Goal: Task Accomplishment & Management: Complete application form

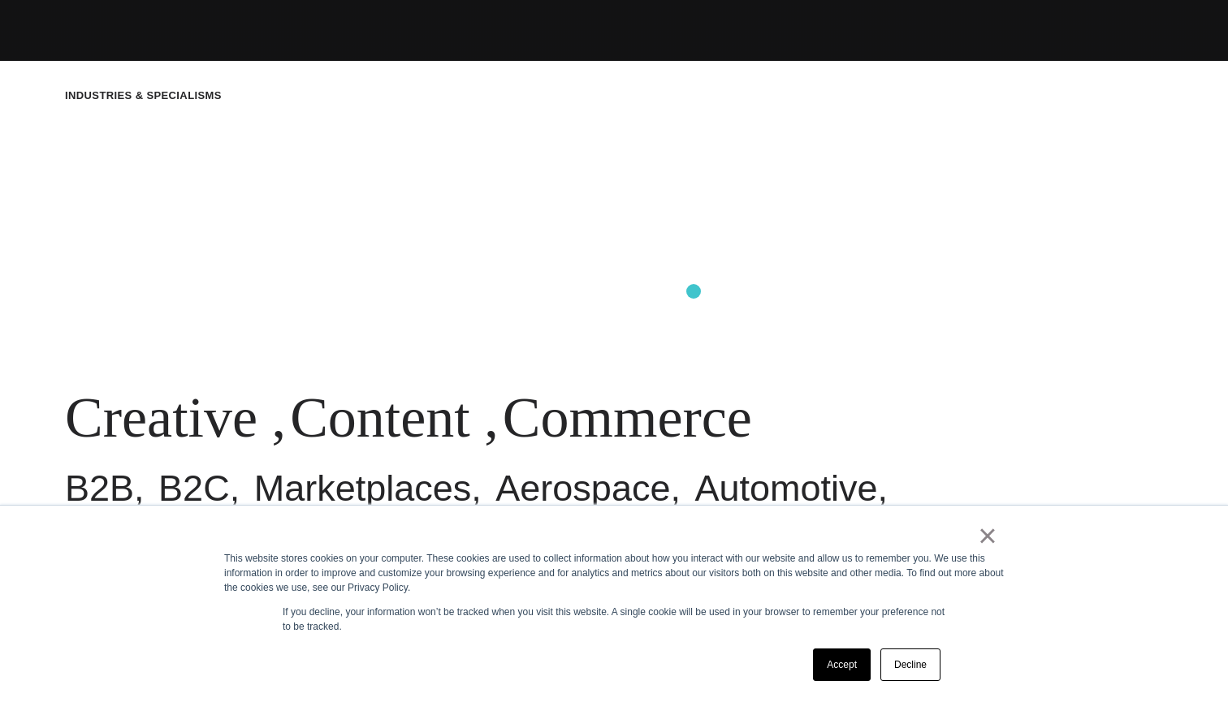
scroll to position [700, 0]
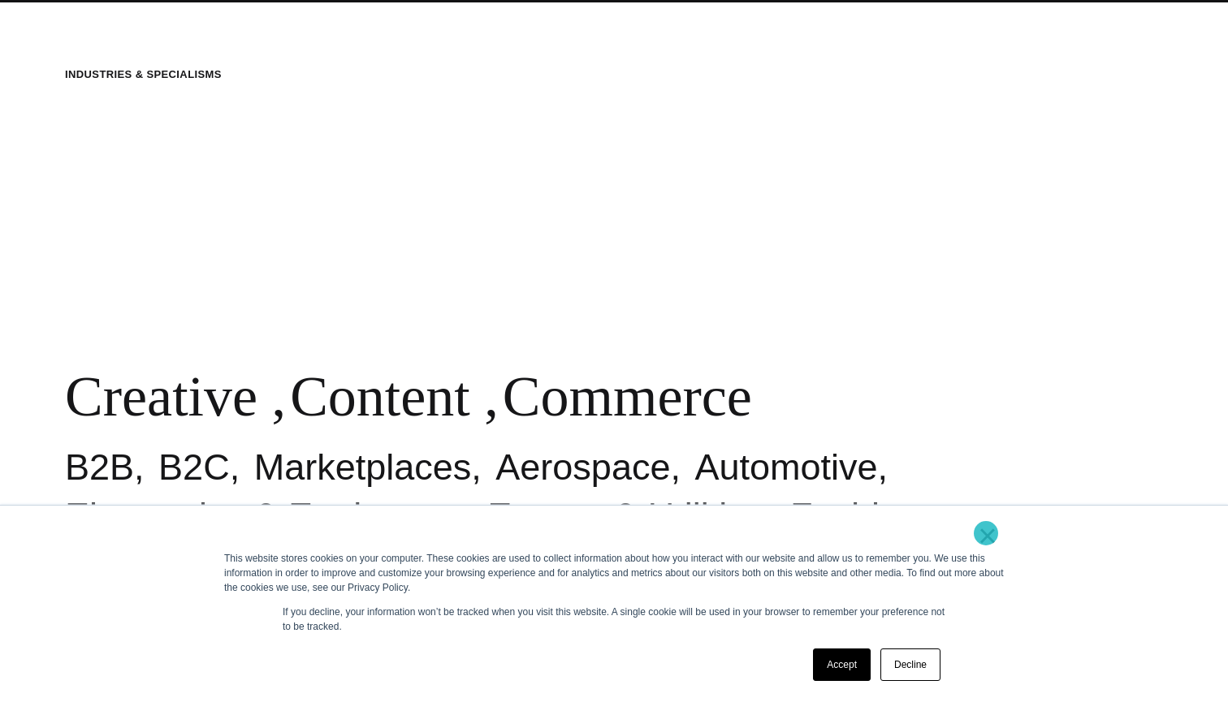
click at [986, 534] on link "×" at bounding box center [987, 536] width 19 height 15
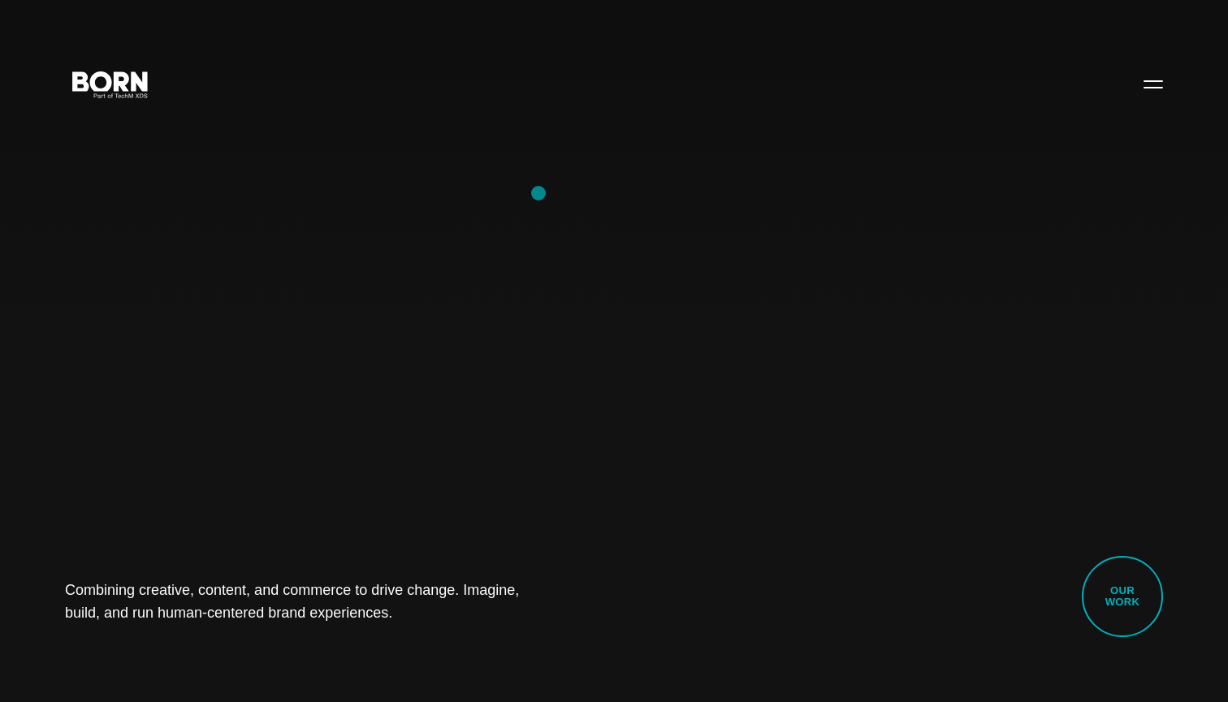
scroll to position [0, 0]
click at [1161, 85] on button "Primary Menu" at bounding box center [1153, 84] width 39 height 34
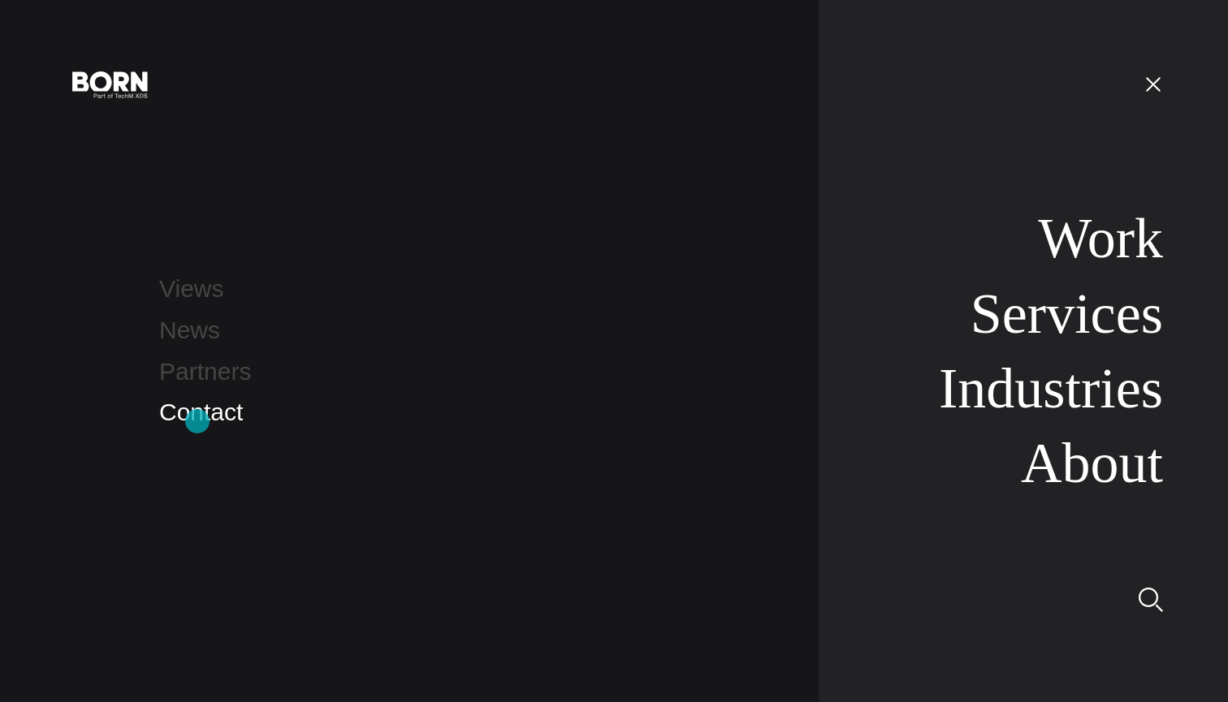
click at [197, 423] on link "Contact" at bounding box center [201, 412] width 84 height 27
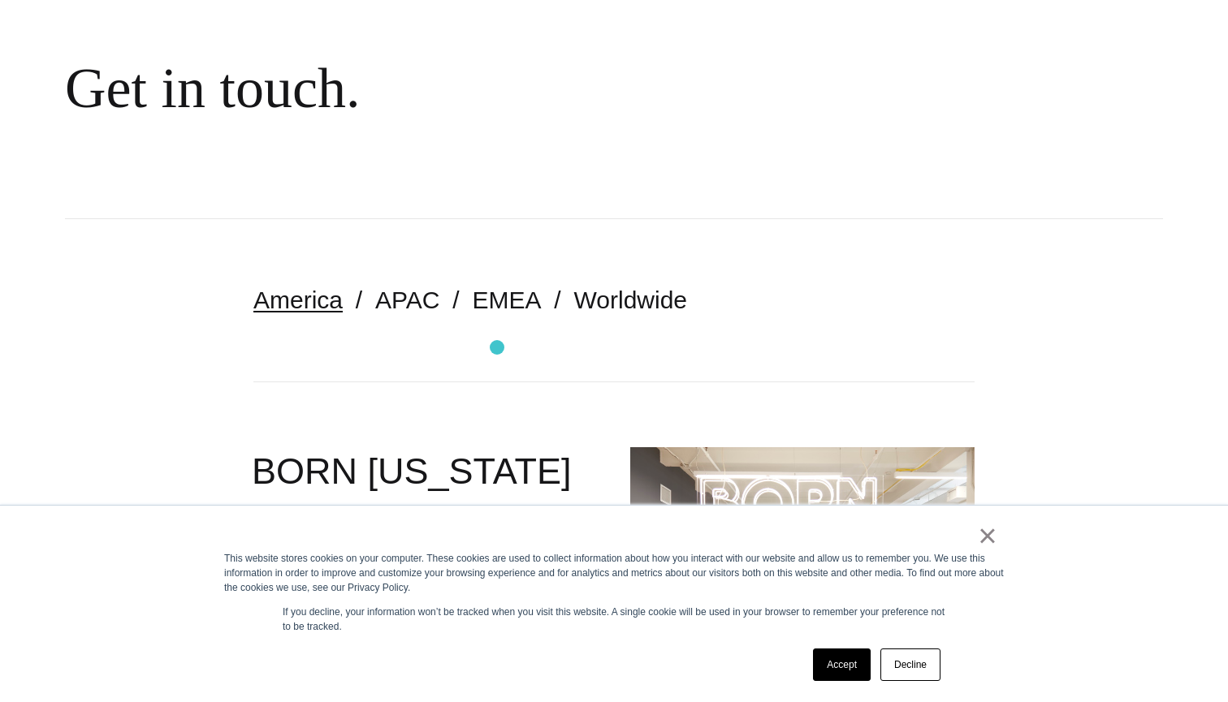
scroll to position [162, 0]
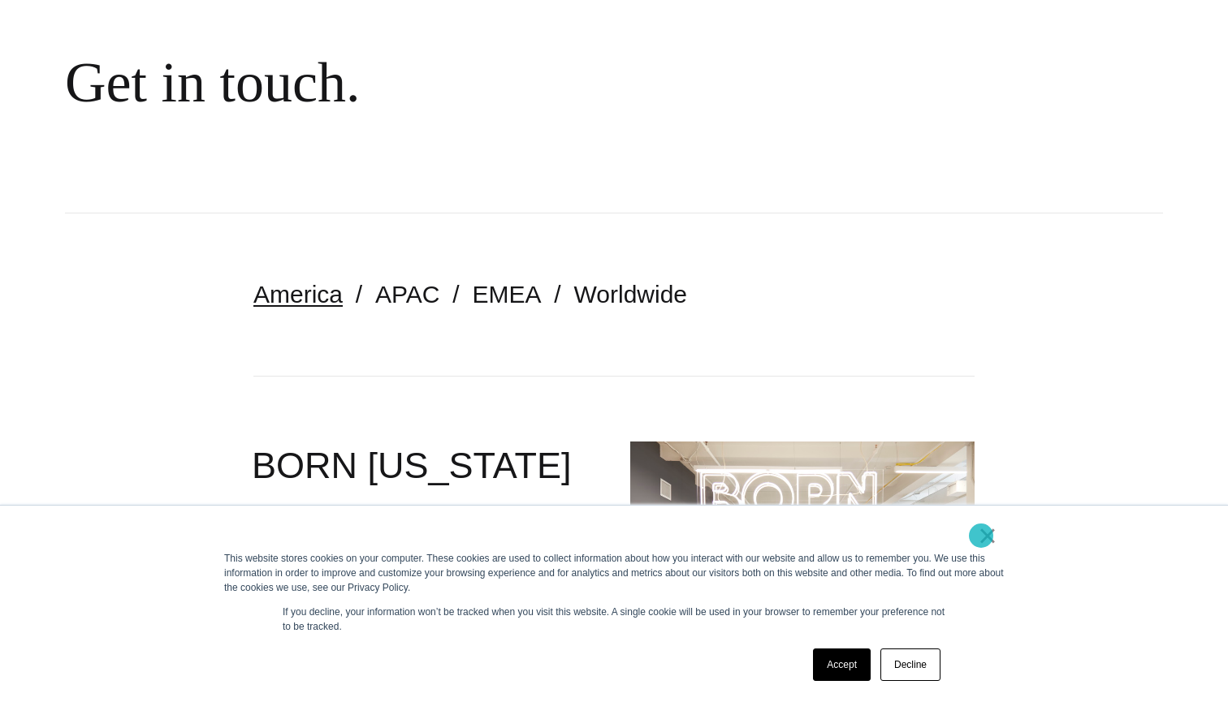
click at [981, 538] on link "×" at bounding box center [987, 536] width 19 height 15
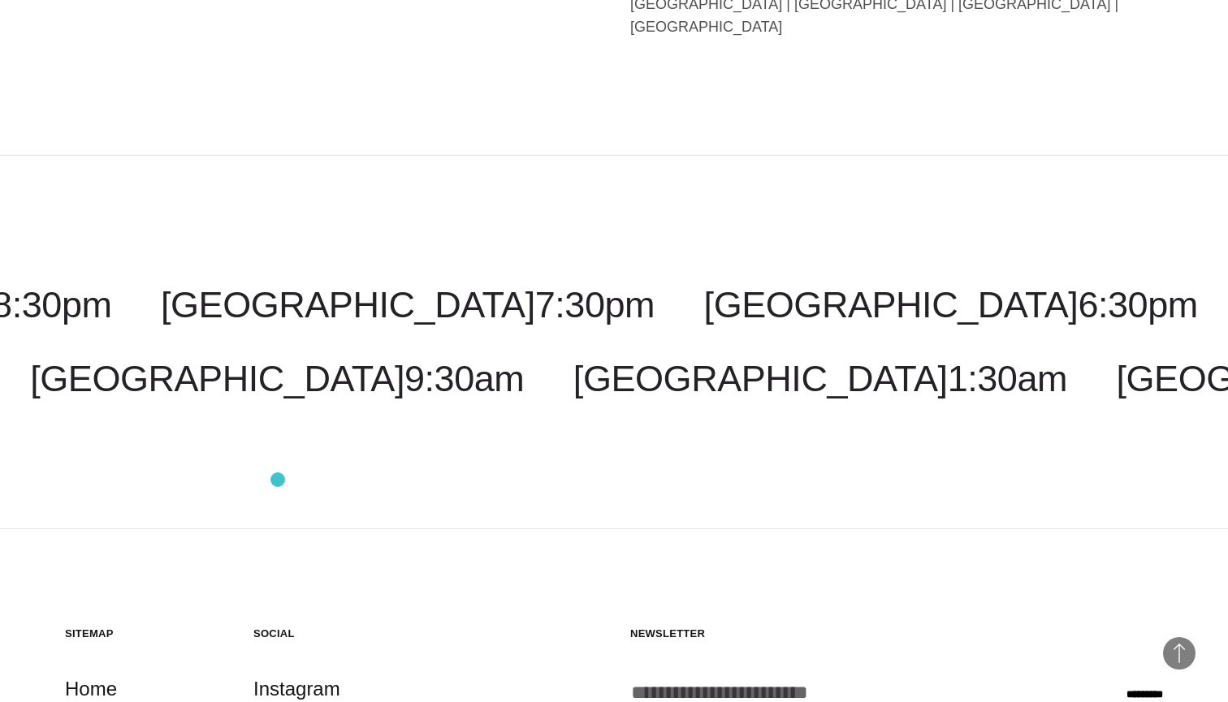
scroll to position [3970, 0]
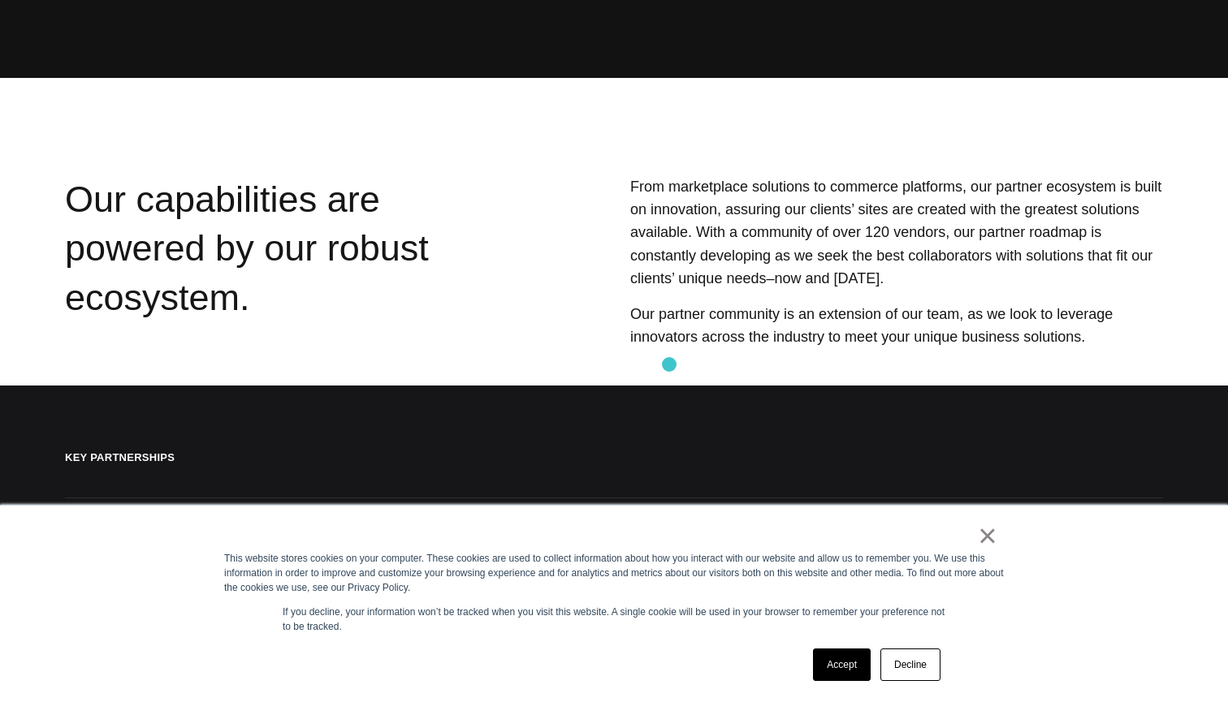
scroll to position [314, 0]
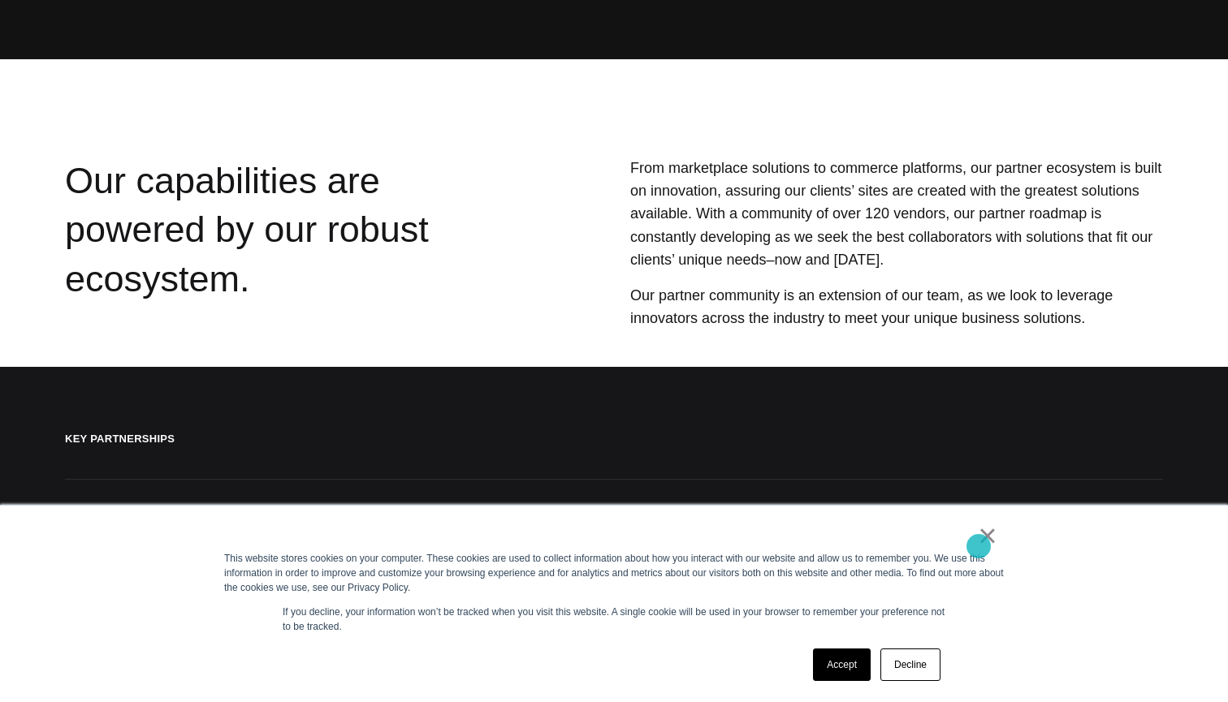
click at [979, 543] on link "×" at bounding box center [987, 536] width 19 height 15
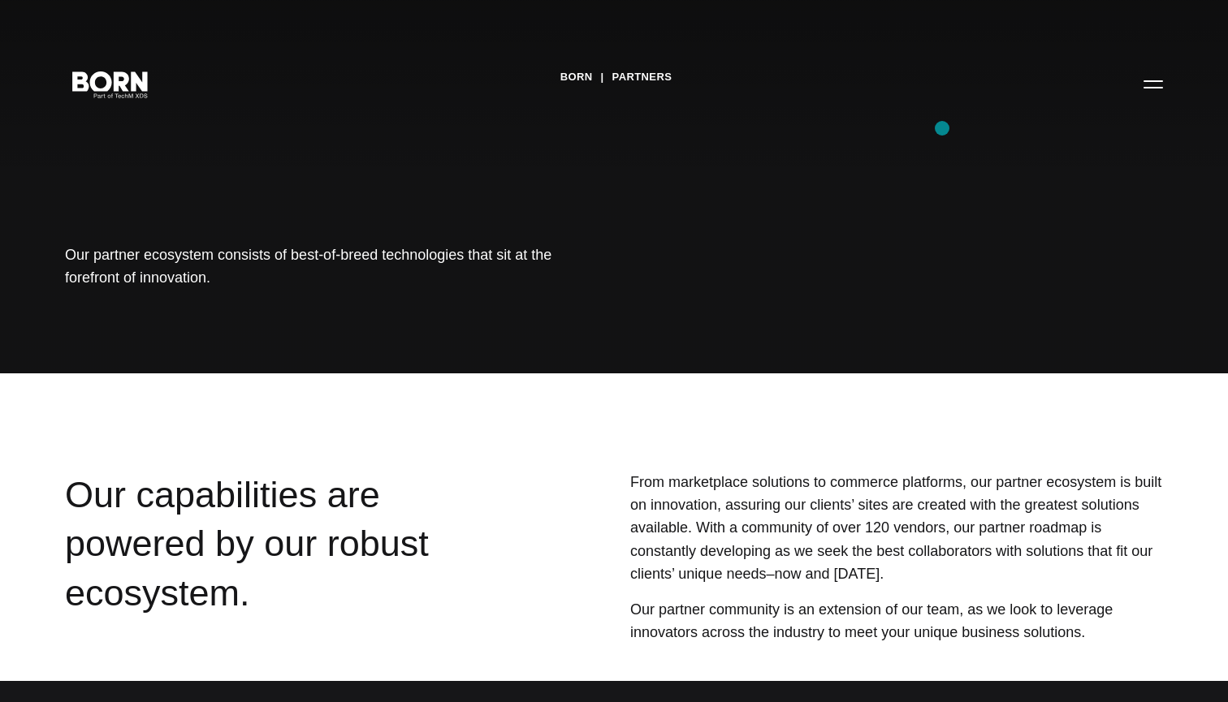
scroll to position [0, 0]
click at [1152, 89] on button "Primary Menu" at bounding box center [1153, 84] width 39 height 34
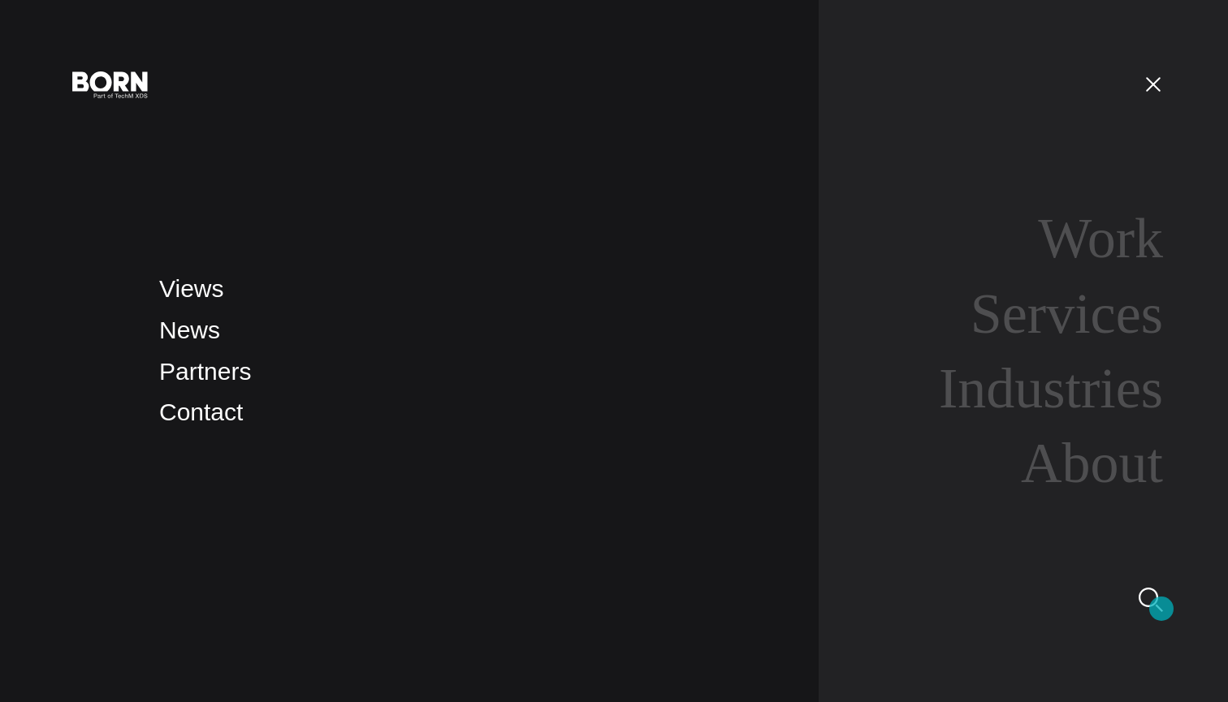
click at [1161, 609] on img at bounding box center [1151, 600] width 24 height 24
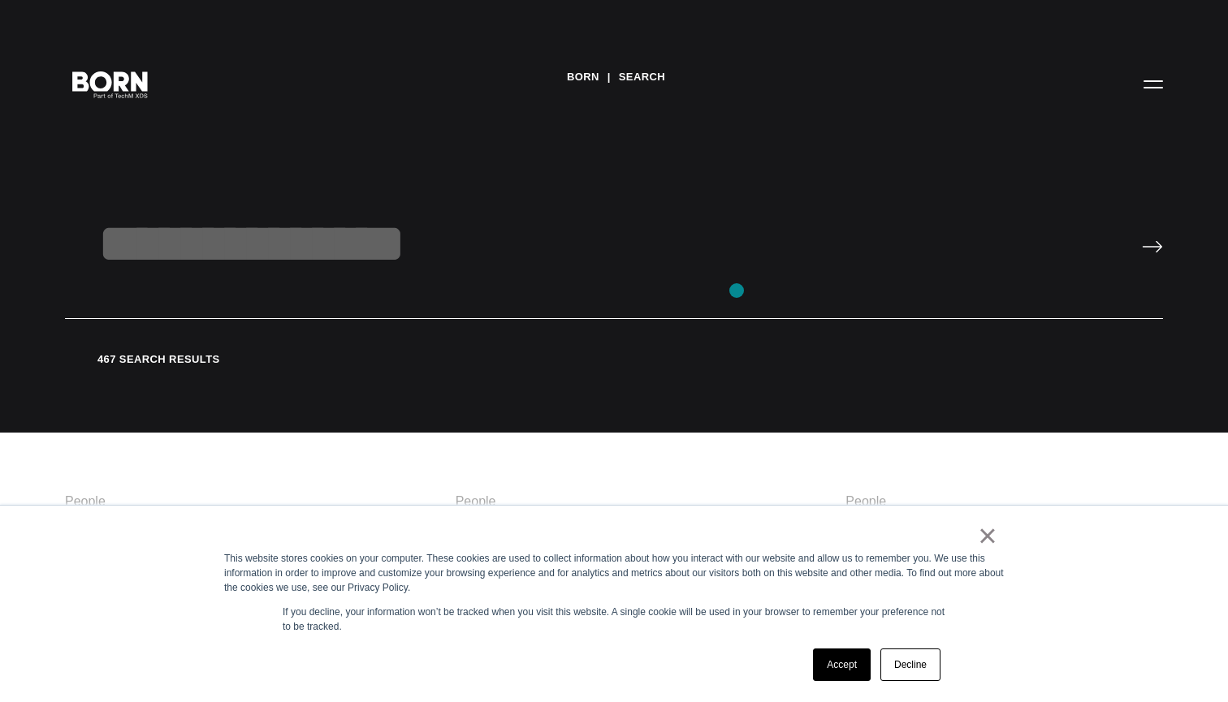
click at [729, 278] on input "text" at bounding box center [614, 265] width 1098 height 108
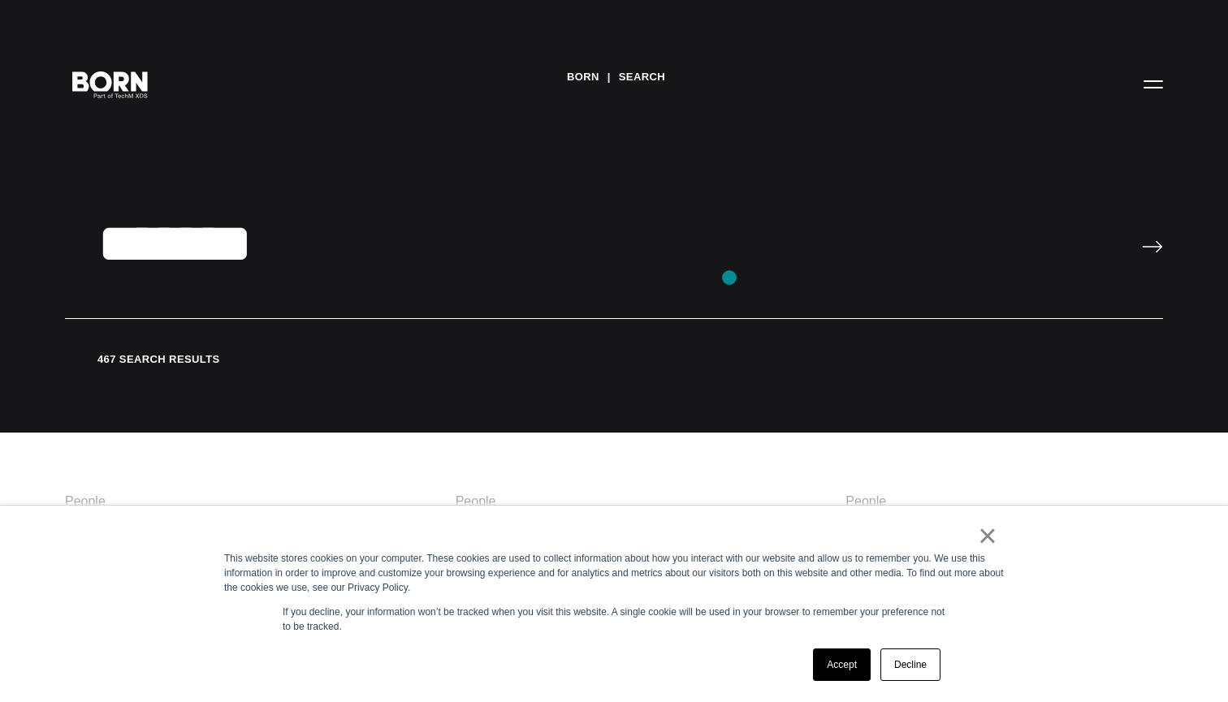
type input "*******"
click at [1152, 248] on input "image" at bounding box center [1152, 246] width 21 height 13
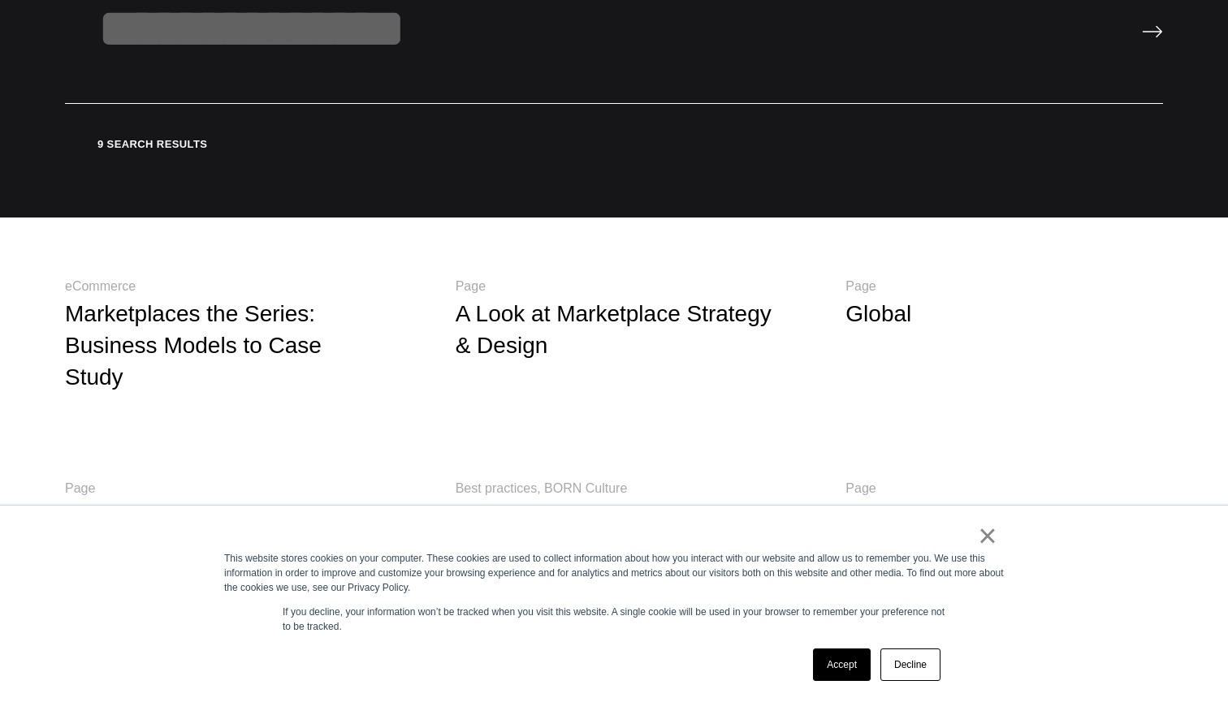
scroll to position [237, 0]
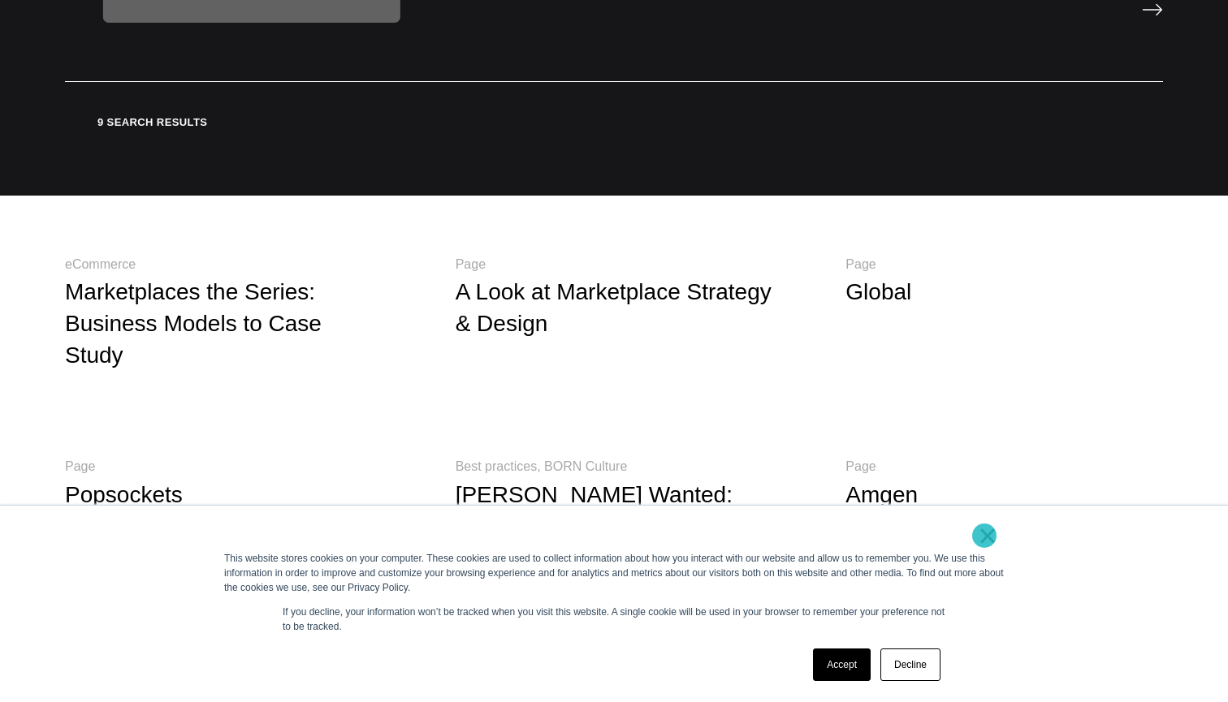
click at [984, 536] on link "×" at bounding box center [987, 536] width 19 height 15
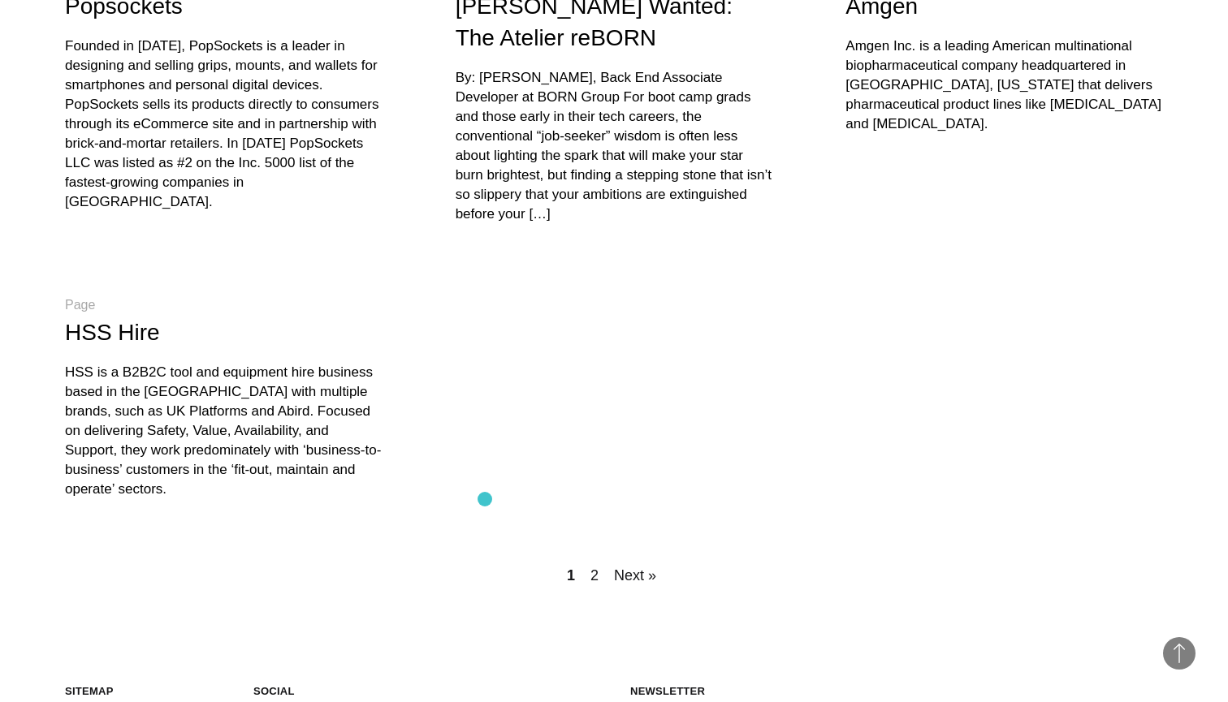
scroll to position [727, 0]
click at [623, 564] on link "Next »" at bounding box center [635, 575] width 49 height 23
click at [627, 564] on link "Next »" at bounding box center [635, 575] width 49 height 23
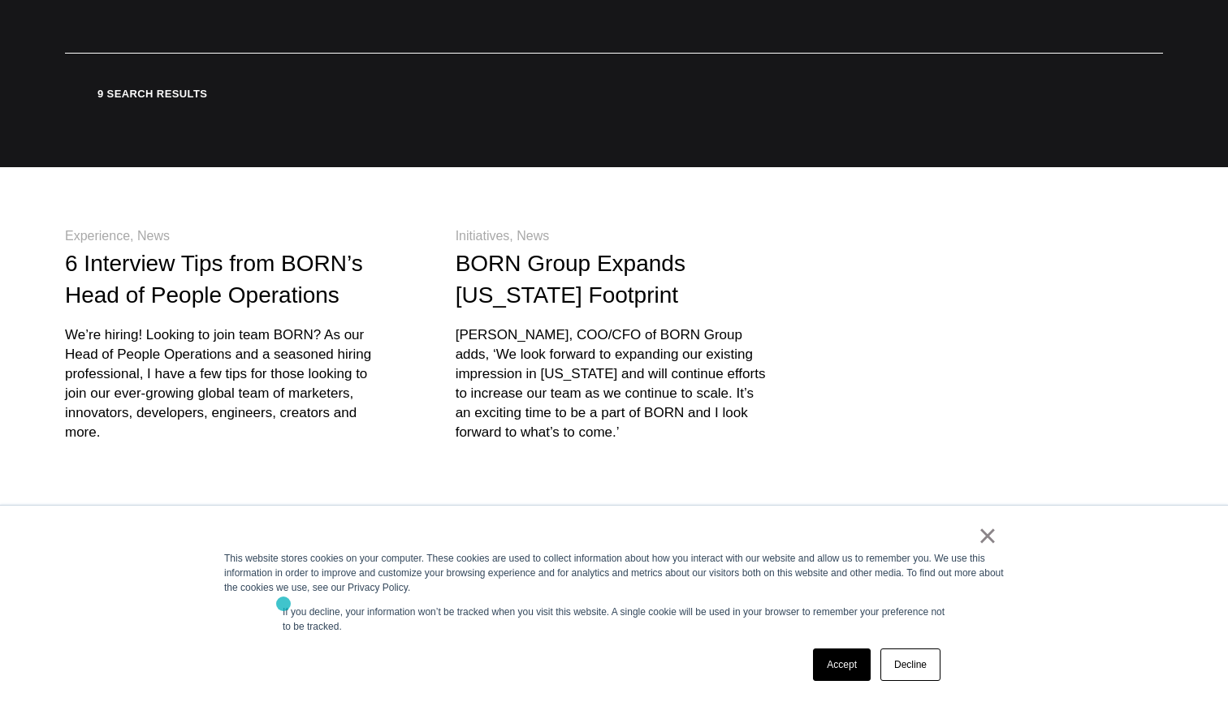
scroll to position [355, 0]
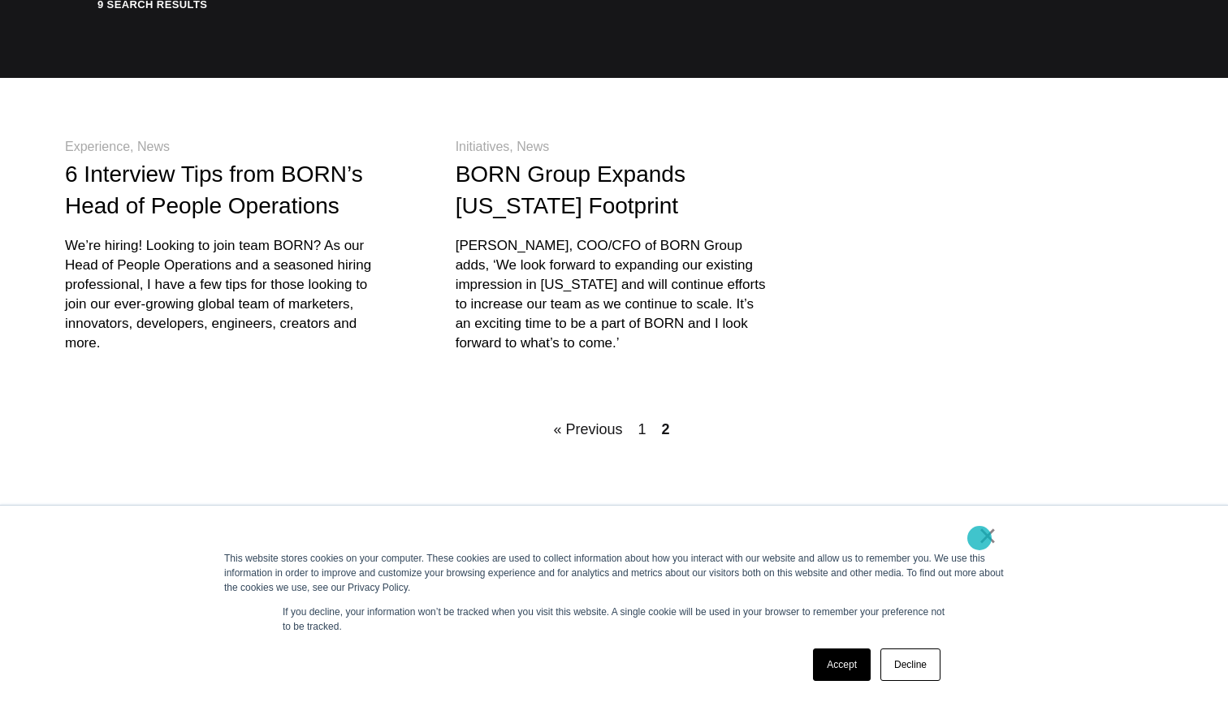
click at [983, 538] on link "×" at bounding box center [987, 536] width 19 height 15
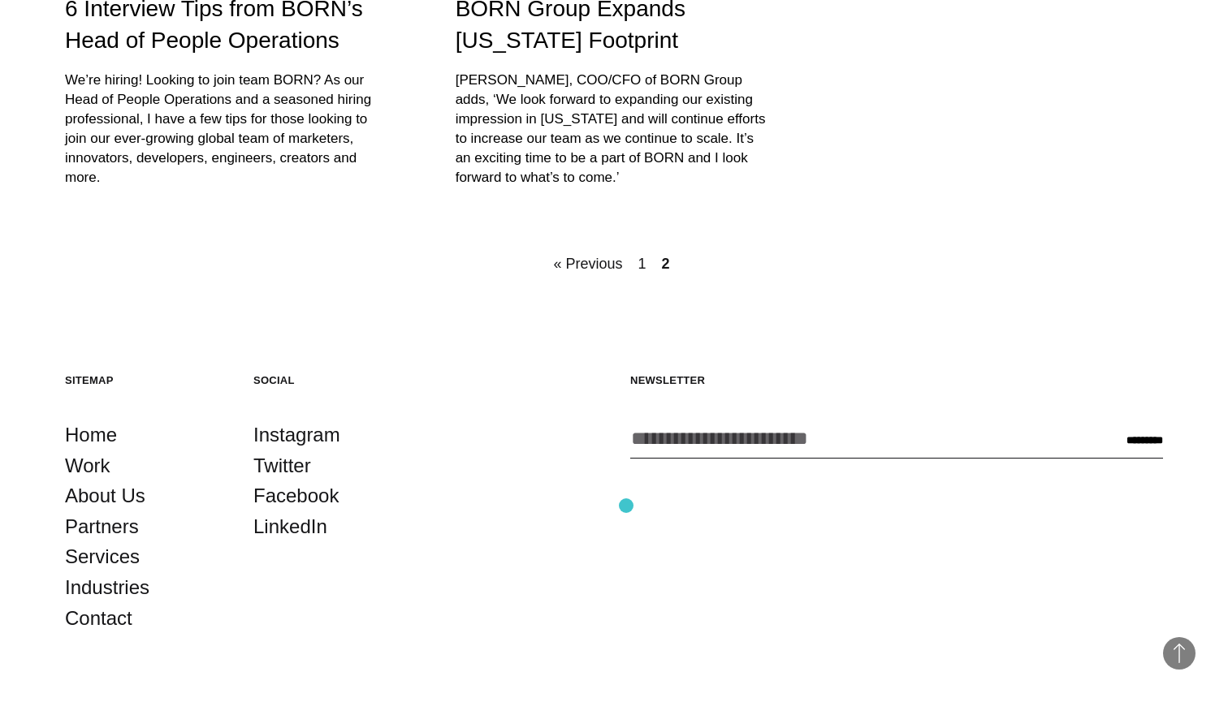
scroll to position [532, 0]
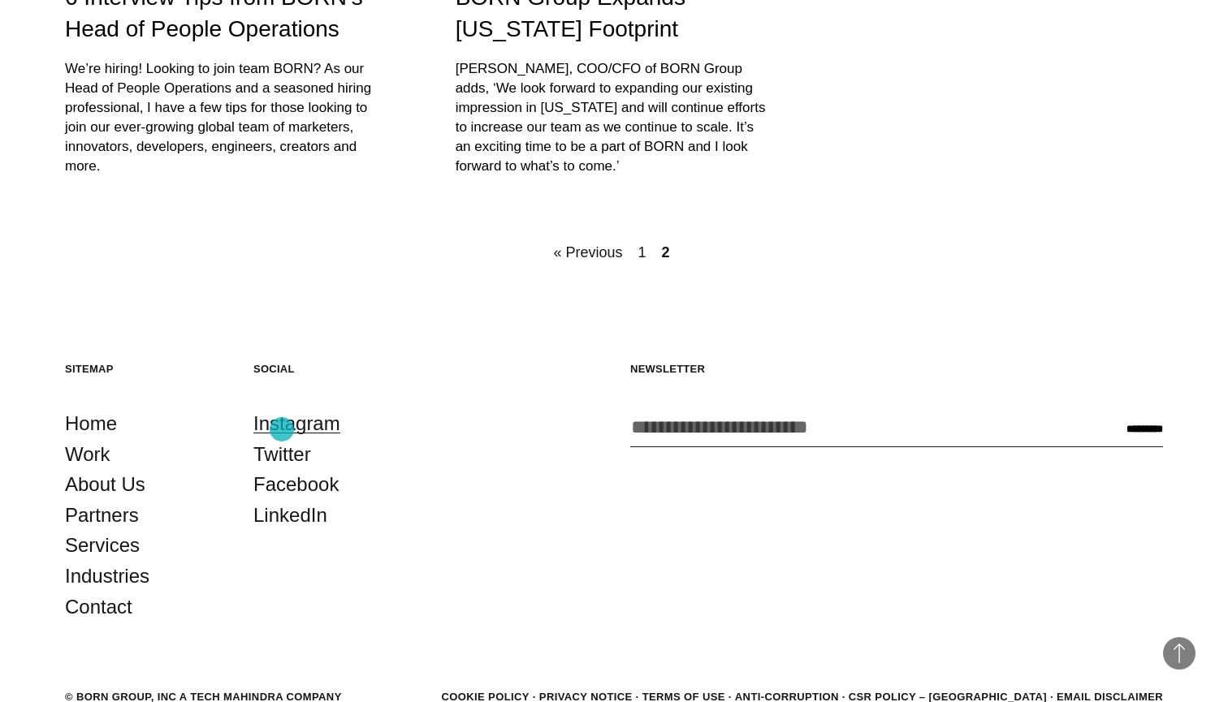
click at [283, 430] on link "Instagram" at bounding box center [296, 423] width 87 height 31
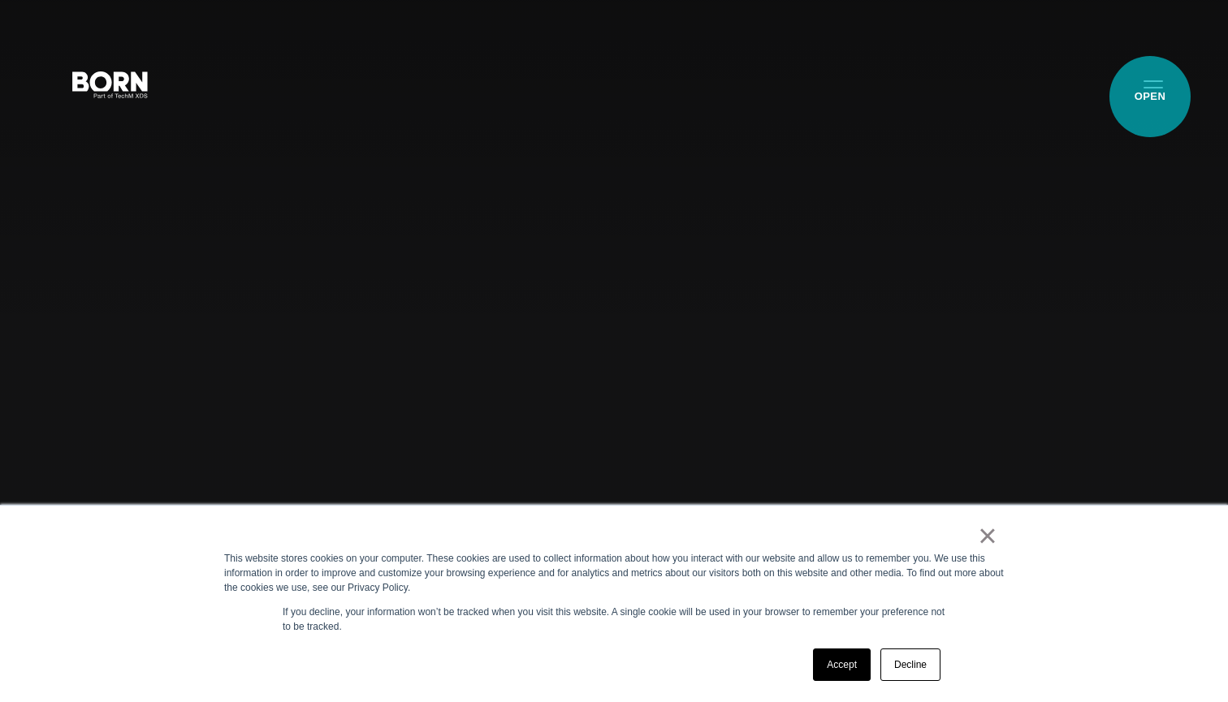
click at [1150, 97] on button "Primary Menu" at bounding box center [1153, 84] width 39 height 34
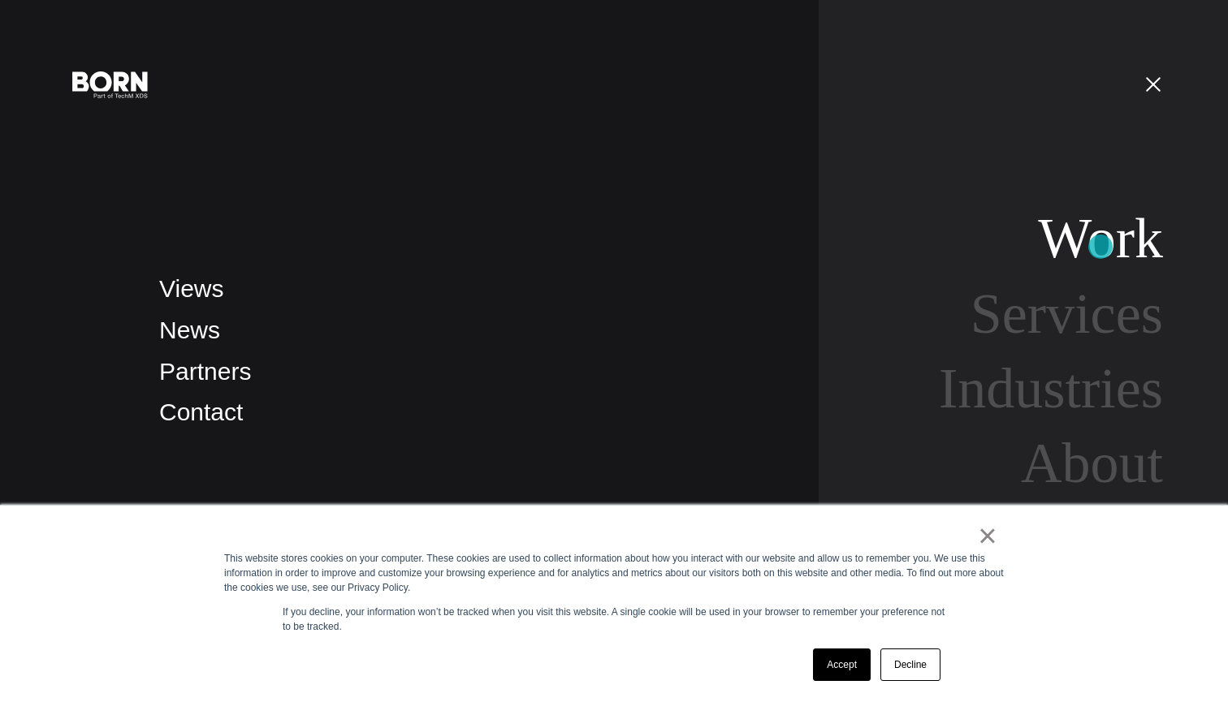
click at [1100, 247] on link "Work" at bounding box center [1100, 238] width 125 height 63
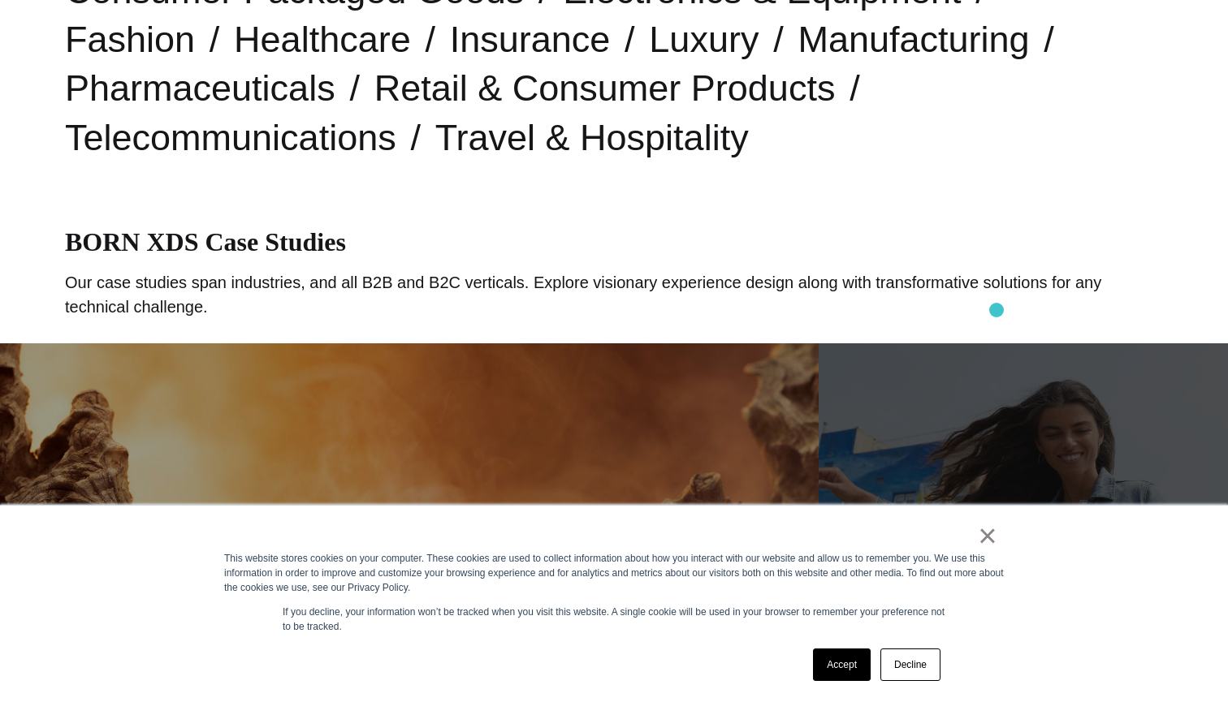
scroll to position [635, 0]
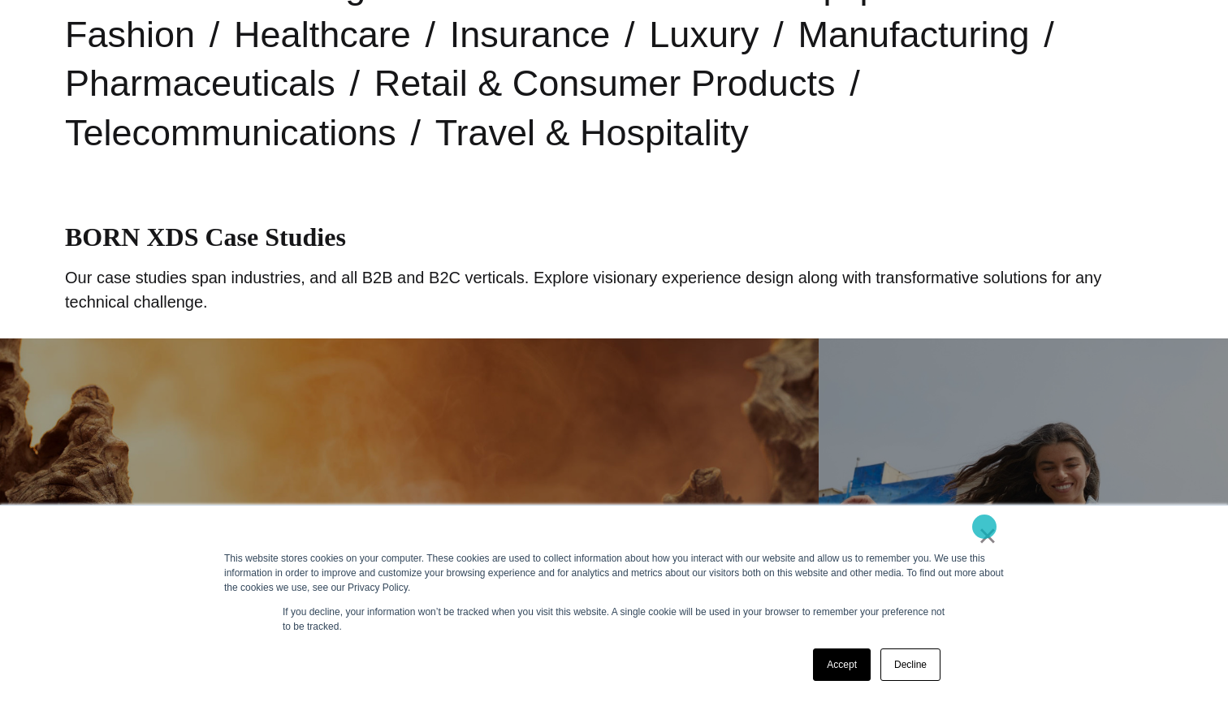
click at [984, 529] on link "×" at bounding box center [987, 536] width 19 height 15
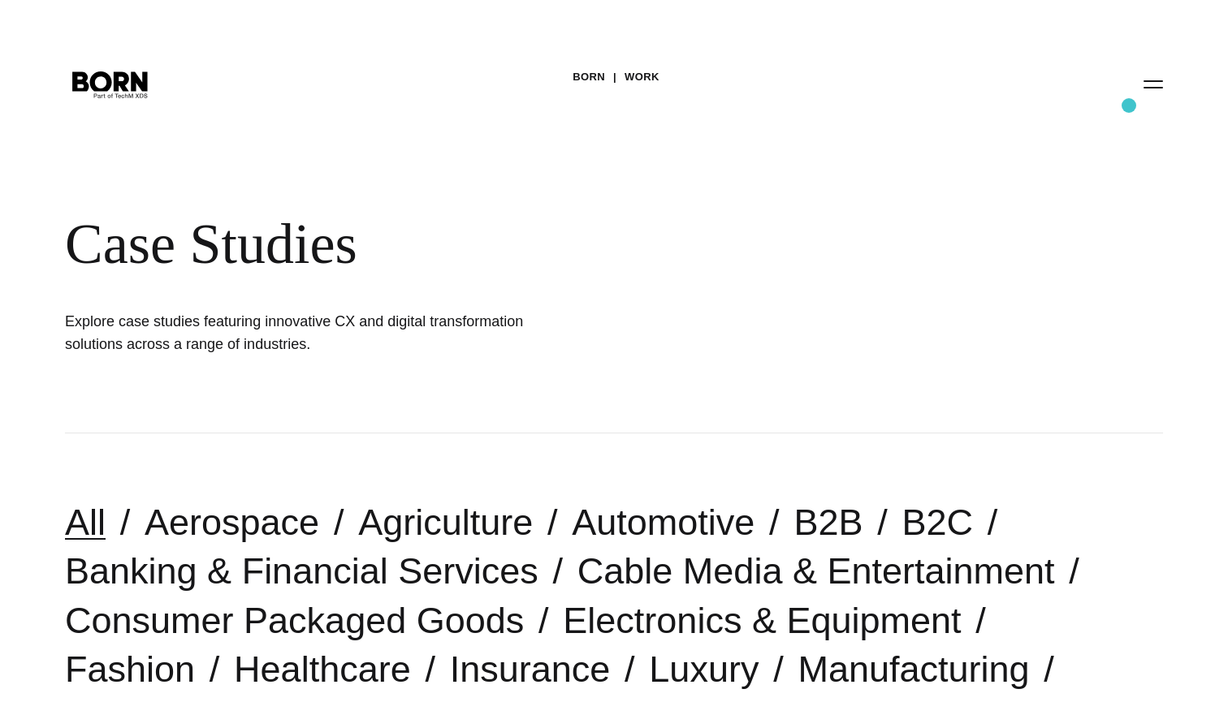
scroll to position [0, 0]
click at [1152, 90] on button "Primary Menu" at bounding box center [1153, 84] width 39 height 34
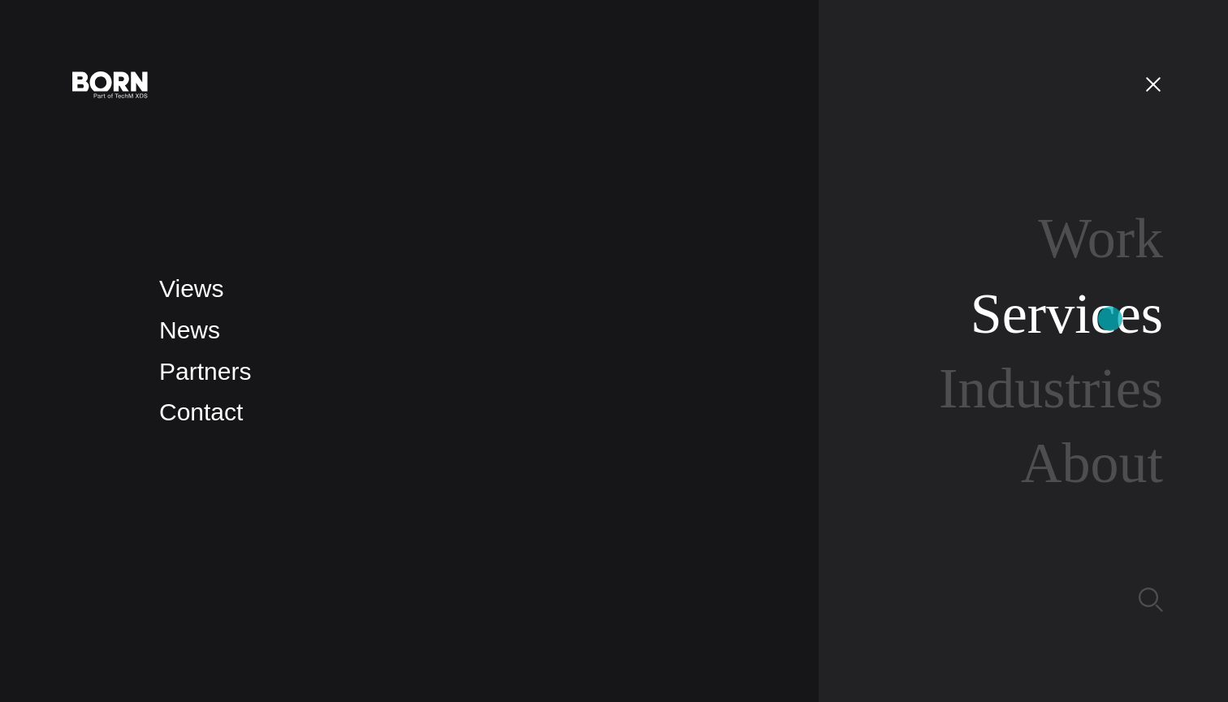
click at [1110, 319] on link "Services" at bounding box center [1066, 314] width 192 height 63
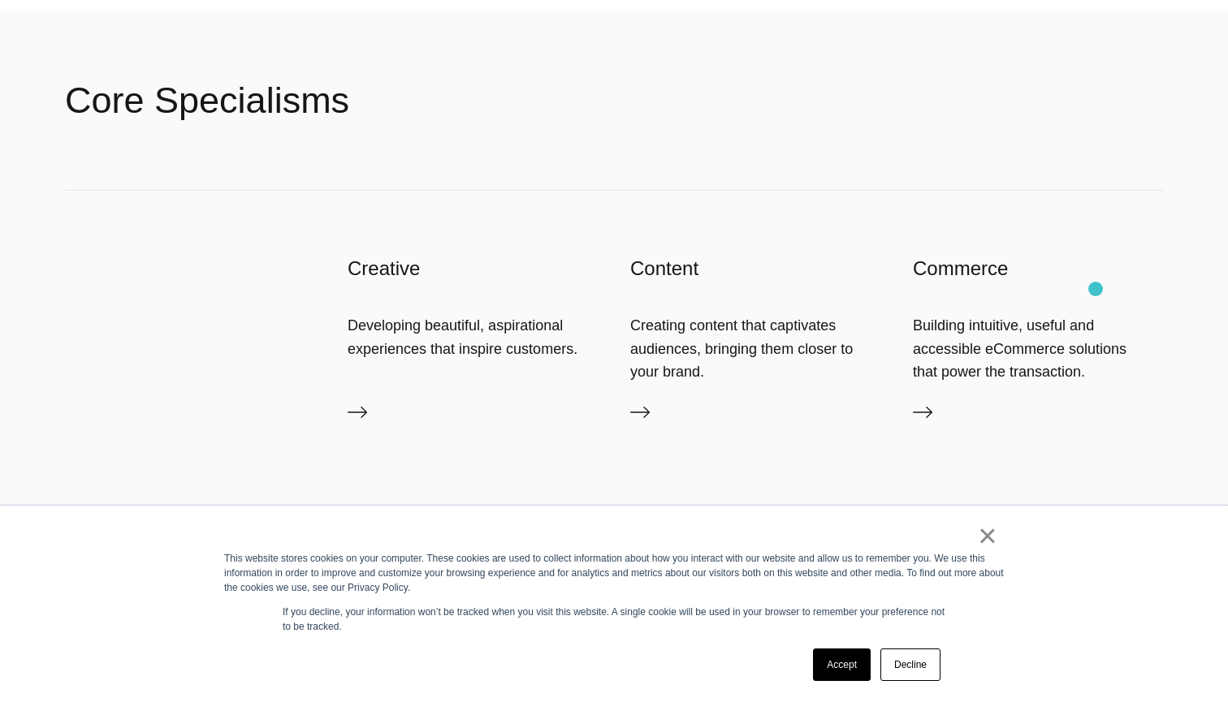
scroll to position [2635, 0]
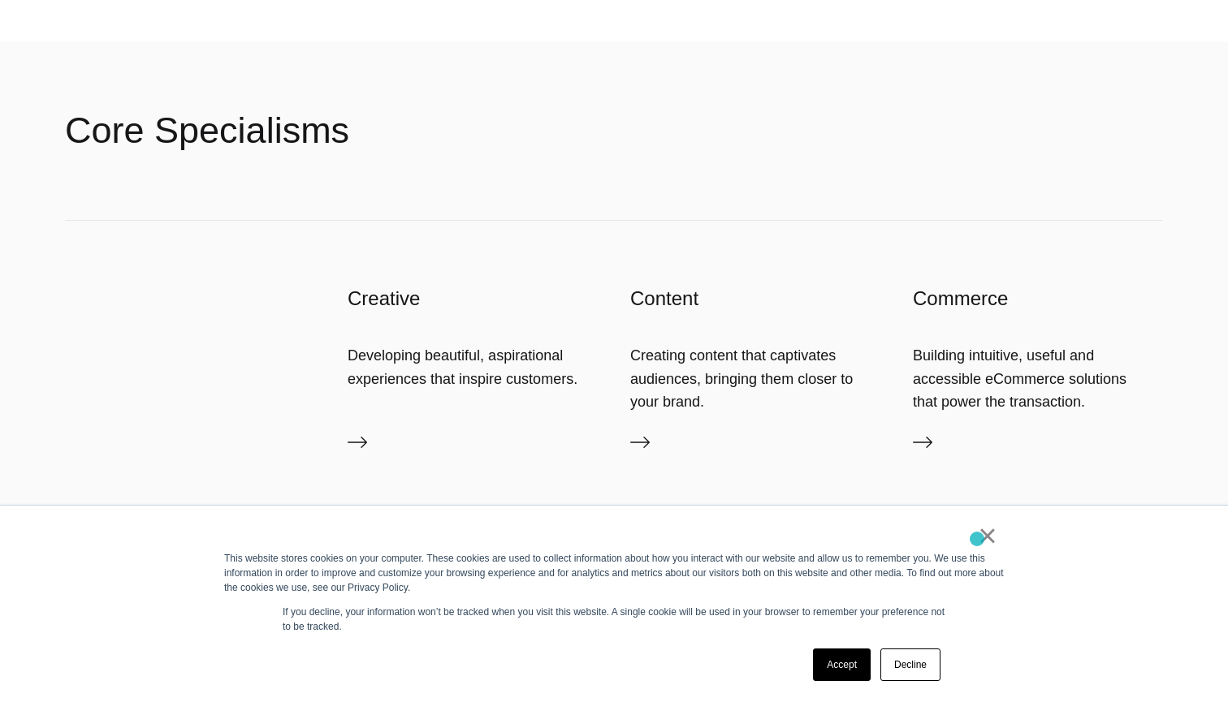
click at [977, 539] on div "×" at bounding box center [610, 540] width 773 height 23
click at [990, 539] on link "×" at bounding box center [987, 536] width 19 height 15
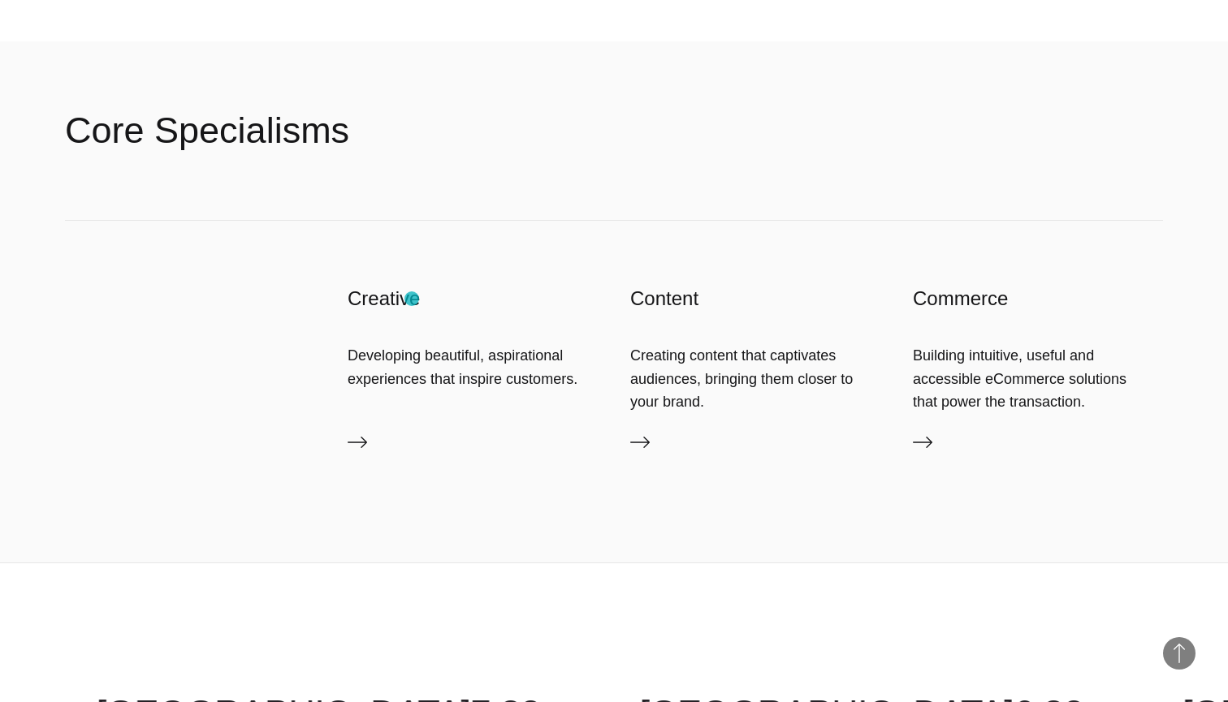
click at [409, 298] on span "We help brands thrive in the digital" at bounding box center [528, 314] width 926 height 67
click at [350, 451] on icon at bounding box center [357, 442] width 19 height 19
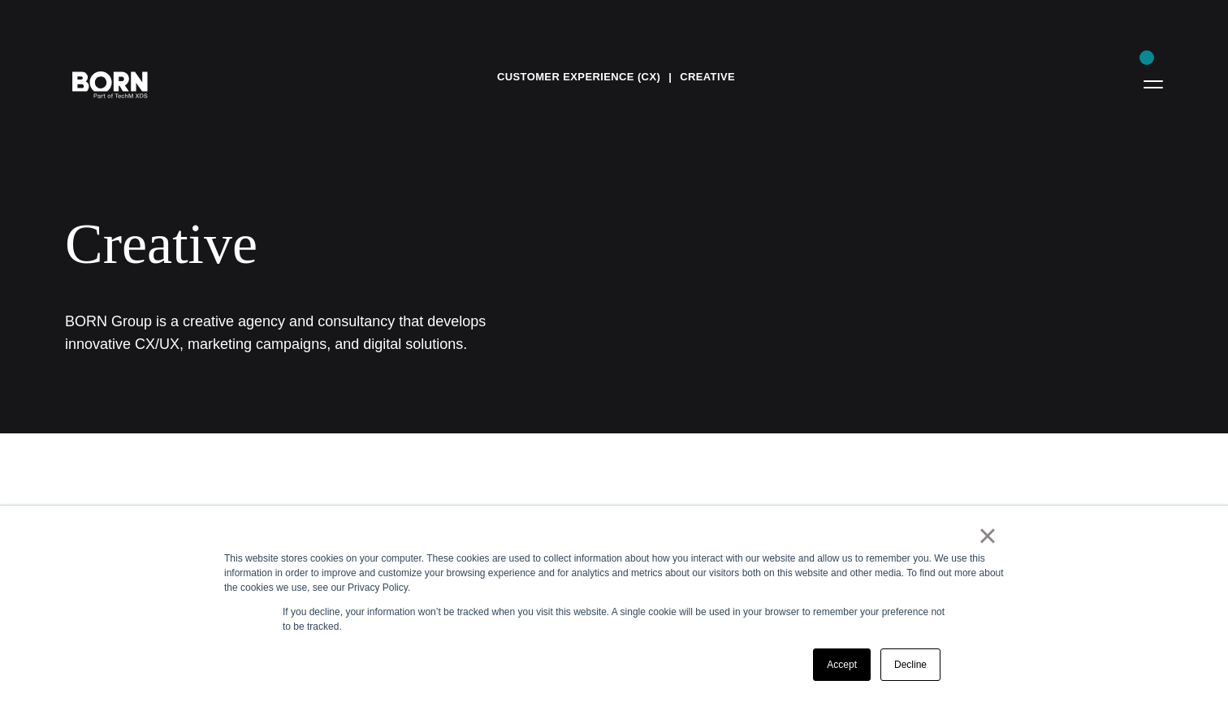
click at [1156, 76] on button "Primary Menu" at bounding box center [1153, 84] width 39 height 34
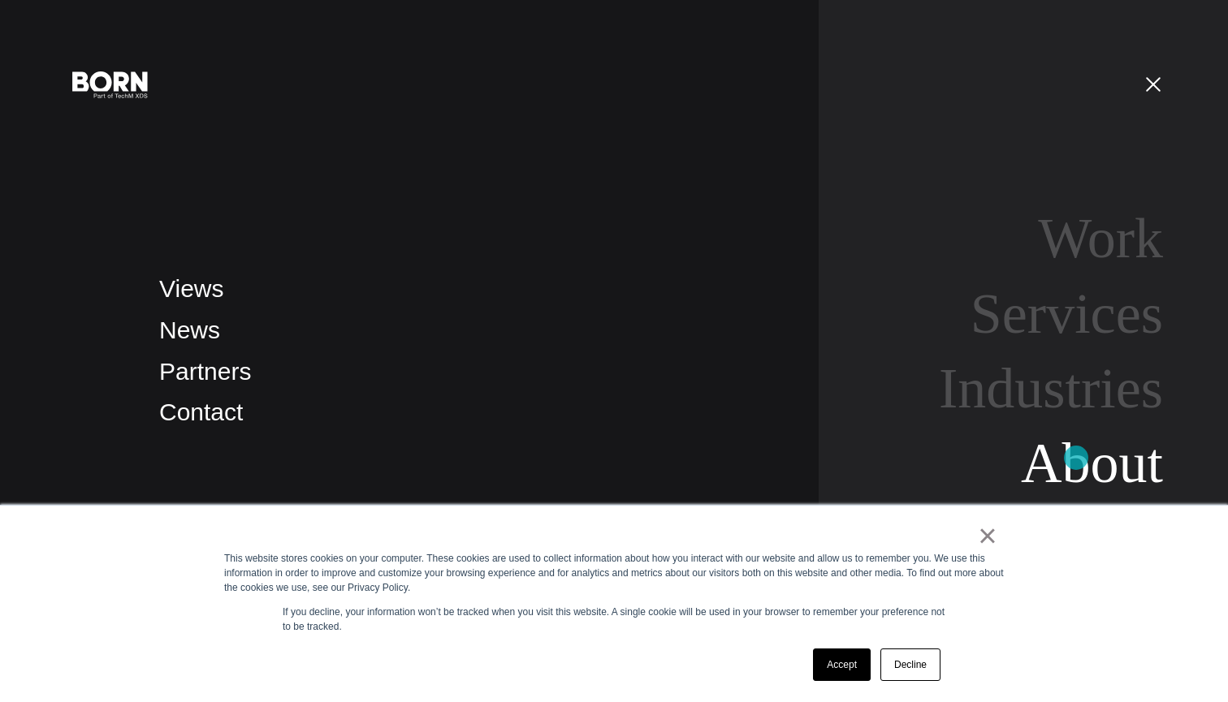
click at [1076, 458] on link "About" at bounding box center [1092, 463] width 142 height 63
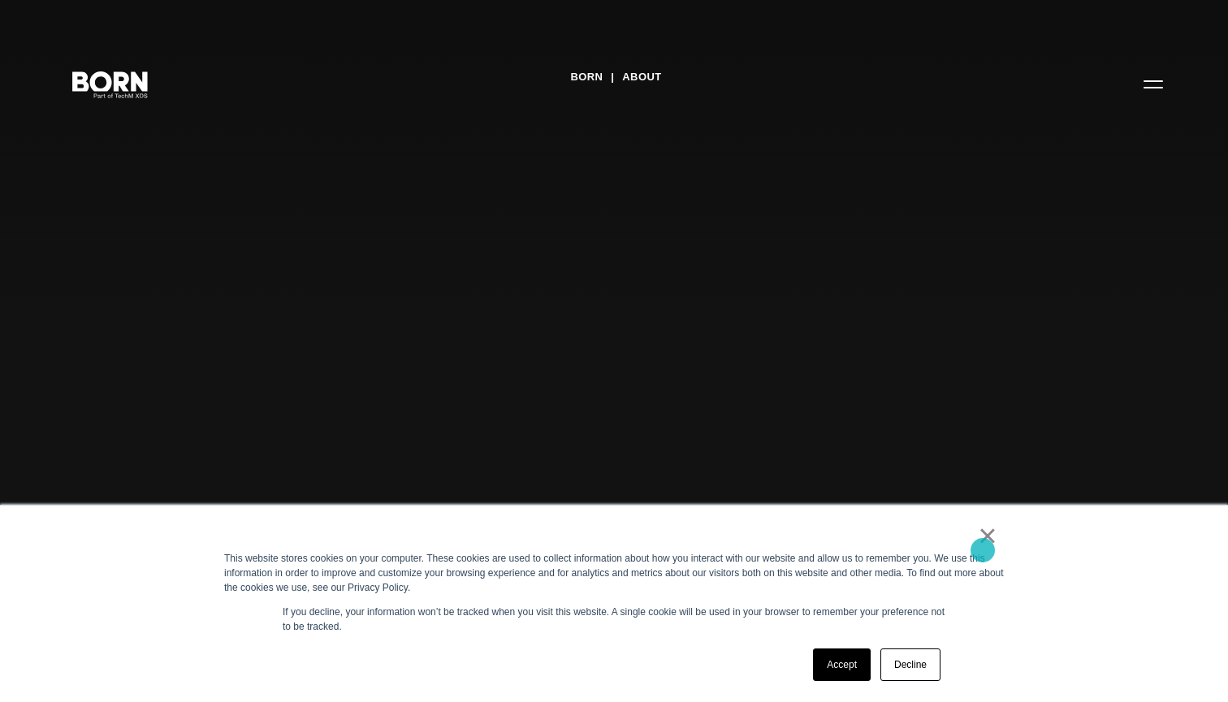
click at [984, 543] on link "×" at bounding box center [987, 536] width 19 height 15
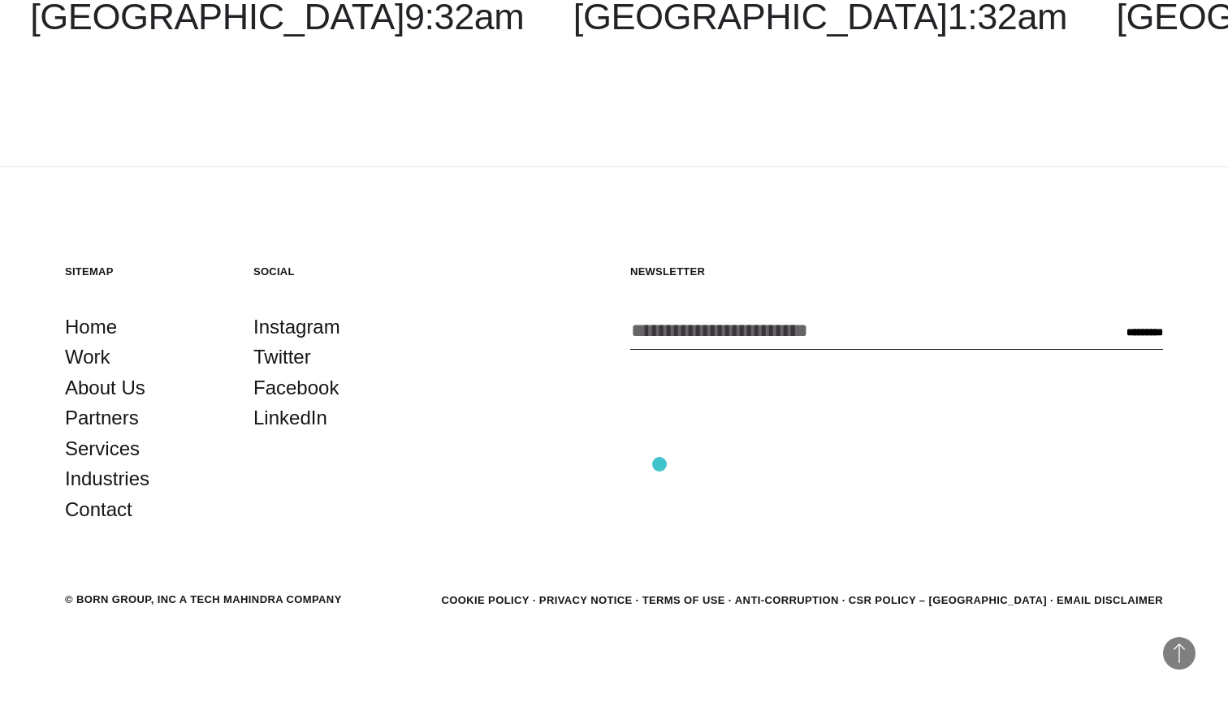
scroll to position [5882, 0]
click at [119, 385] on link "About Us" at bounding box center [105, 389] width 80 height 31
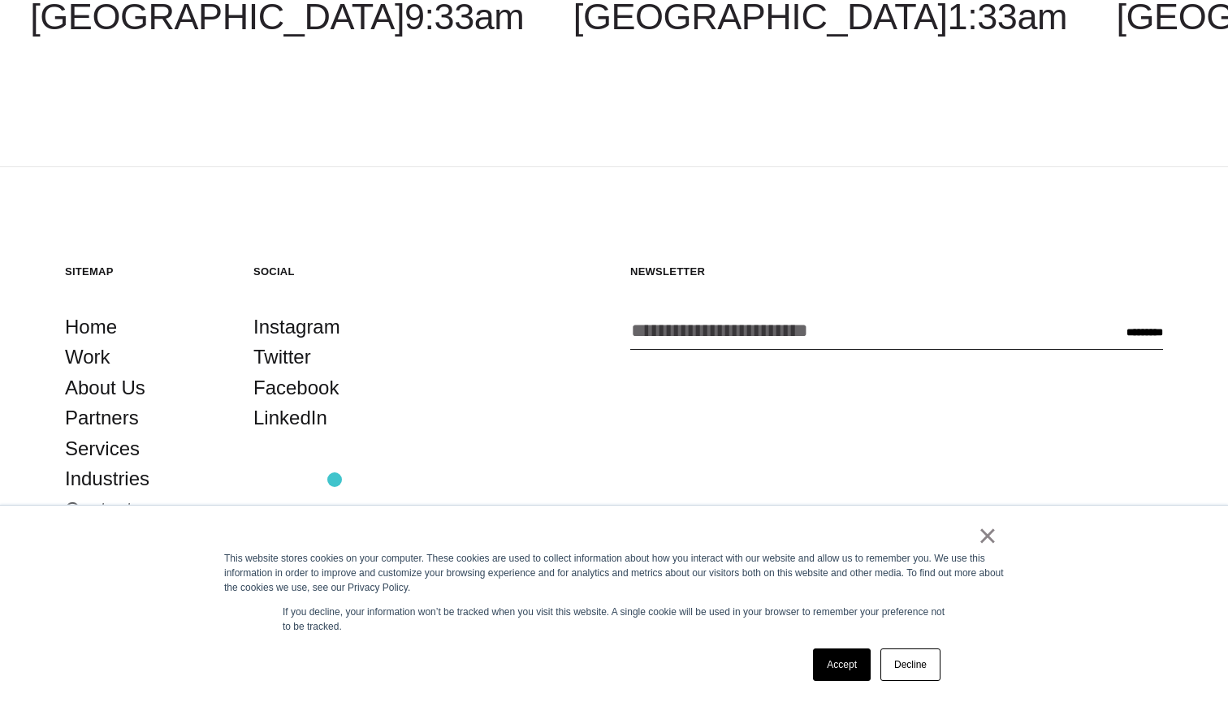
scroll to position [5882, 0]
click at [980, 543] on link "×" at bounding box center [987, 536] width 19 height 15
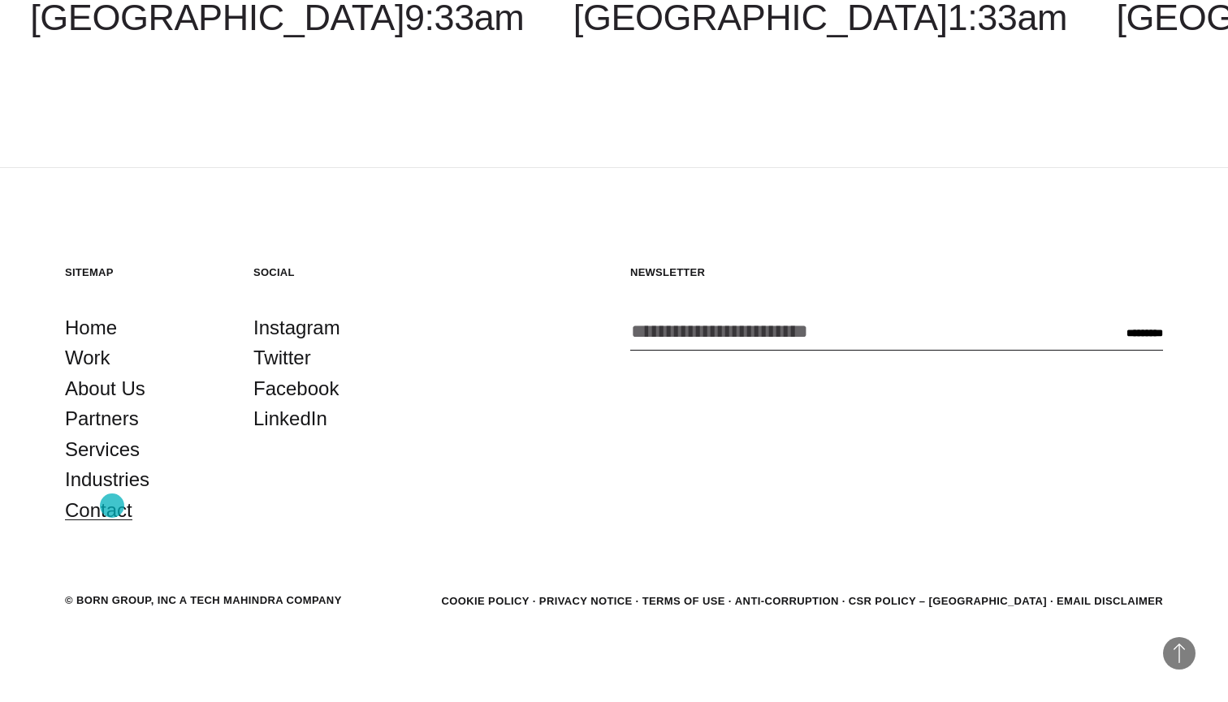
click at [112, 506] on link "Contact" at bounding box center [98, 510] width 67 height 31
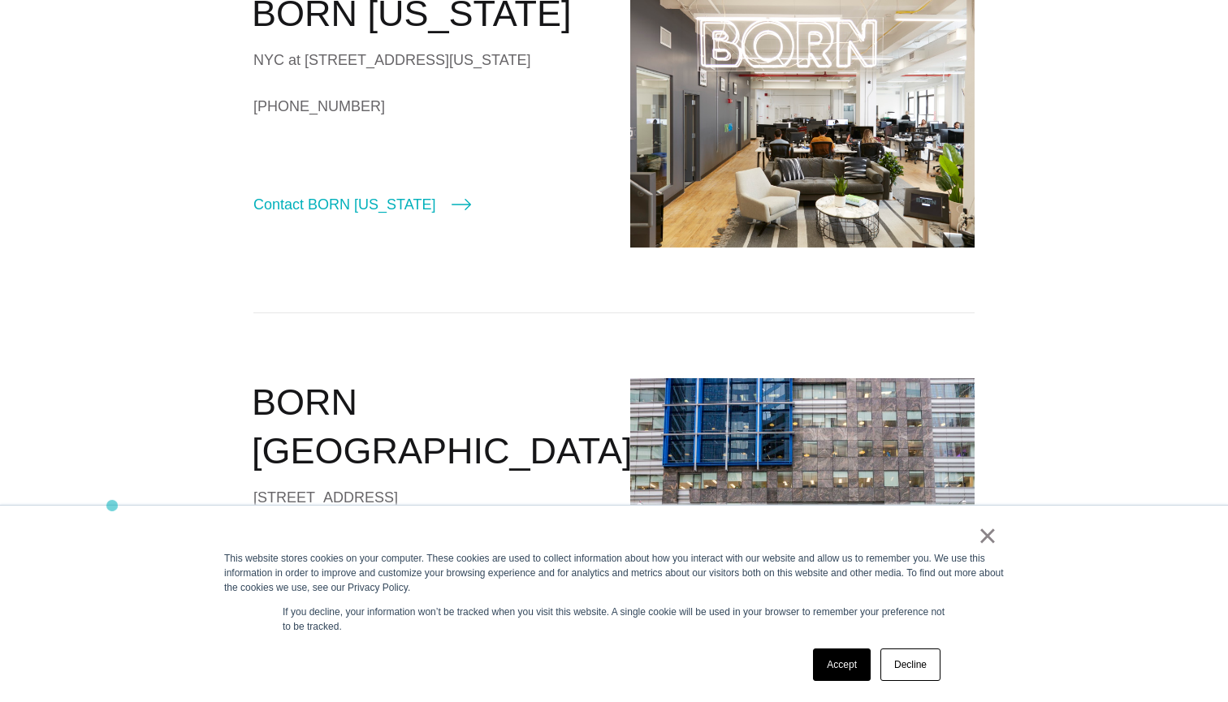
scroll to position [582, 0]
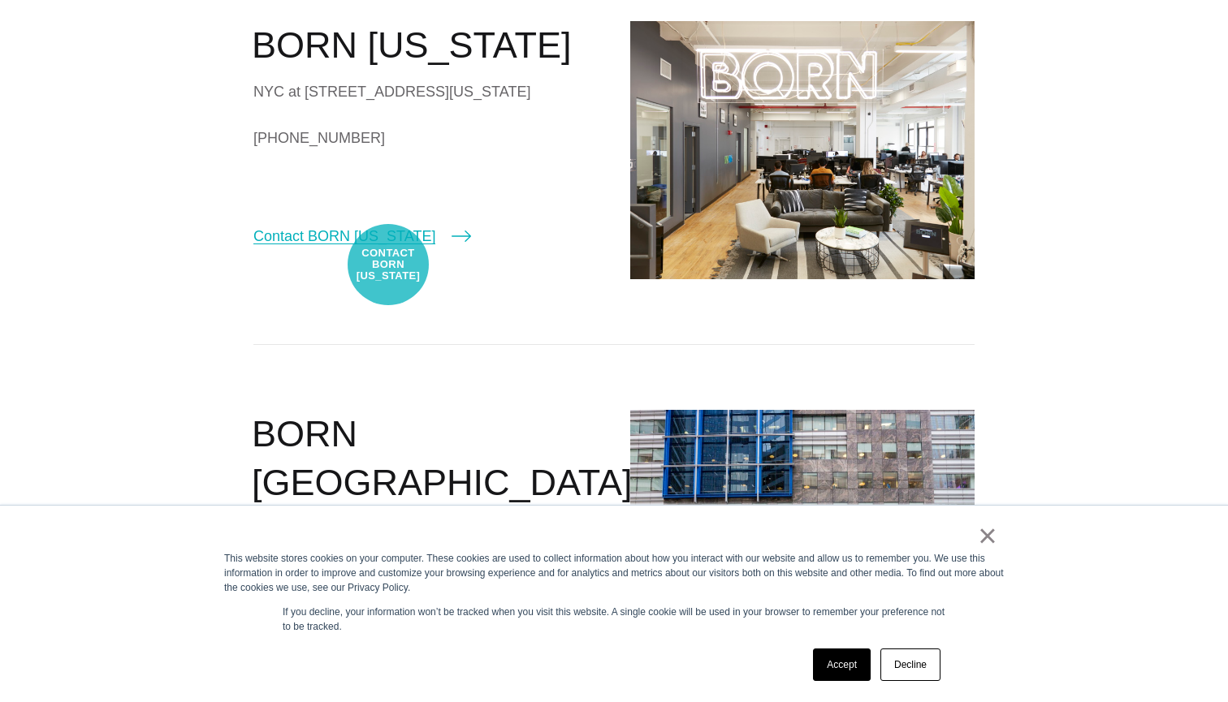
click at [388, 248] on link "Contact BORN [US_STATE]" at bounding box center [362, 236] width 218 height 23
select select "********"
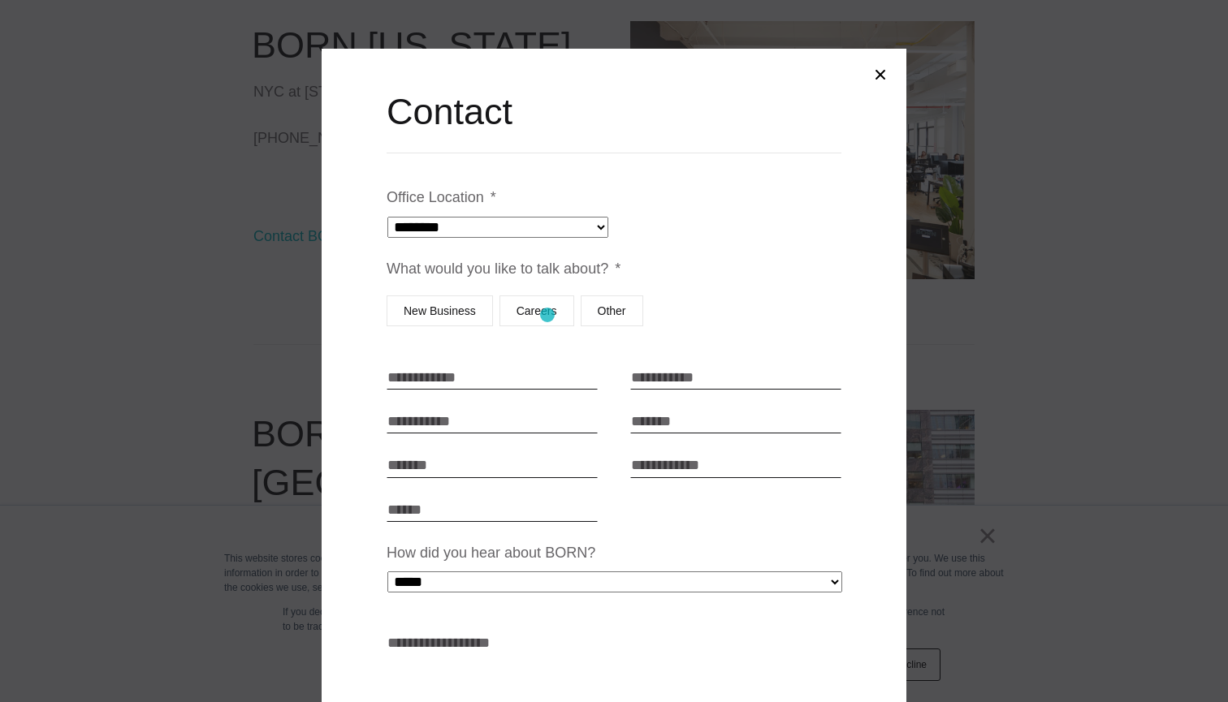
click at [547, 315] on label "Careers" at bounding box center [536, 311] width 75 height 31
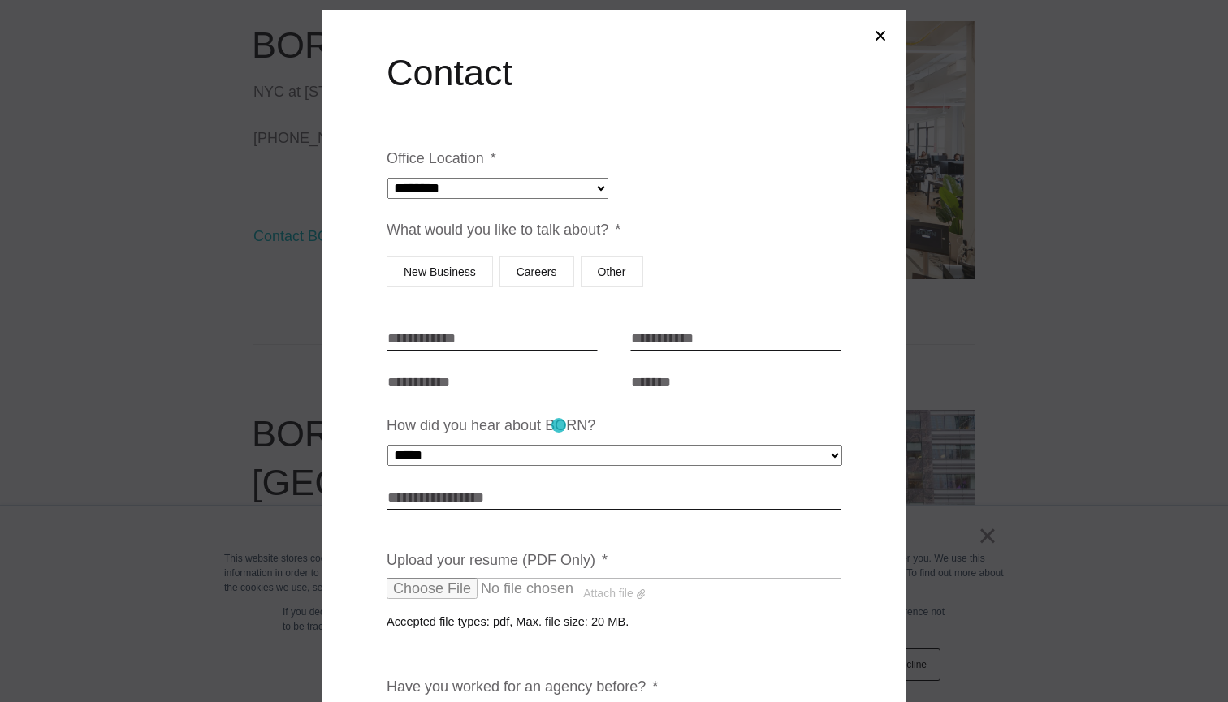
scroll to position [3, 0]
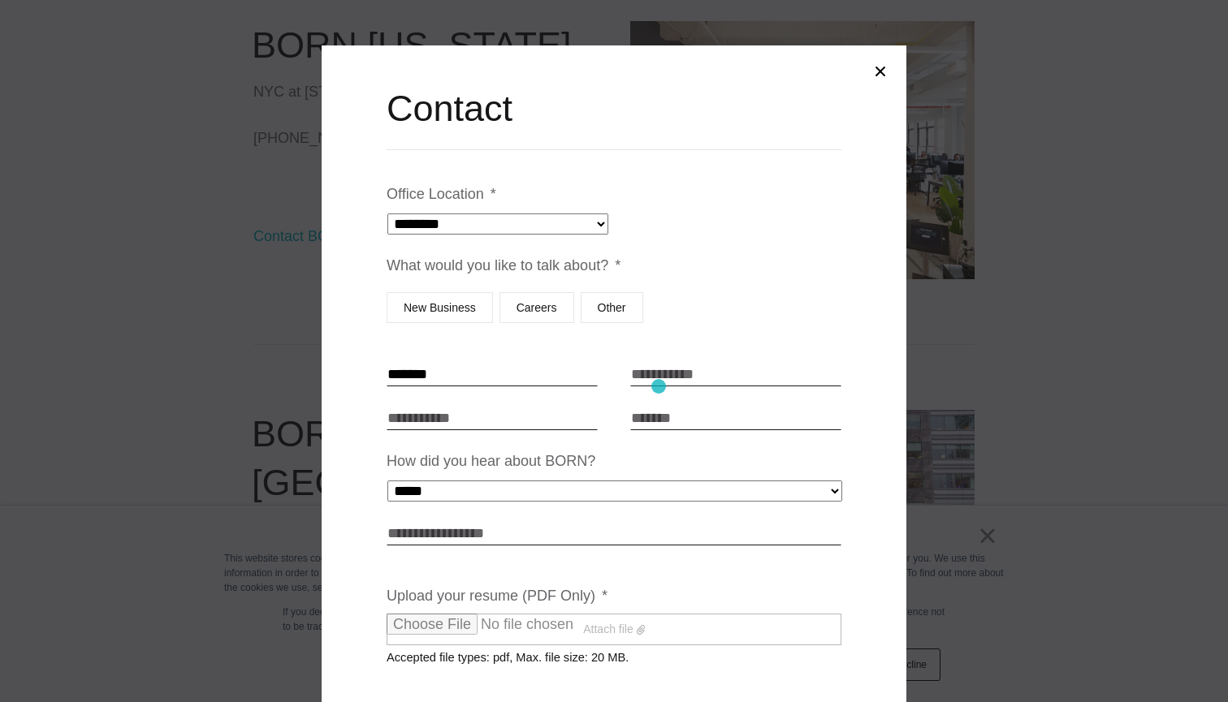
type input "*******"
click at [664, 387] on ul "**********" at bounding box center [614, 631] width 455 height 897
type input "********"
type input "**********"
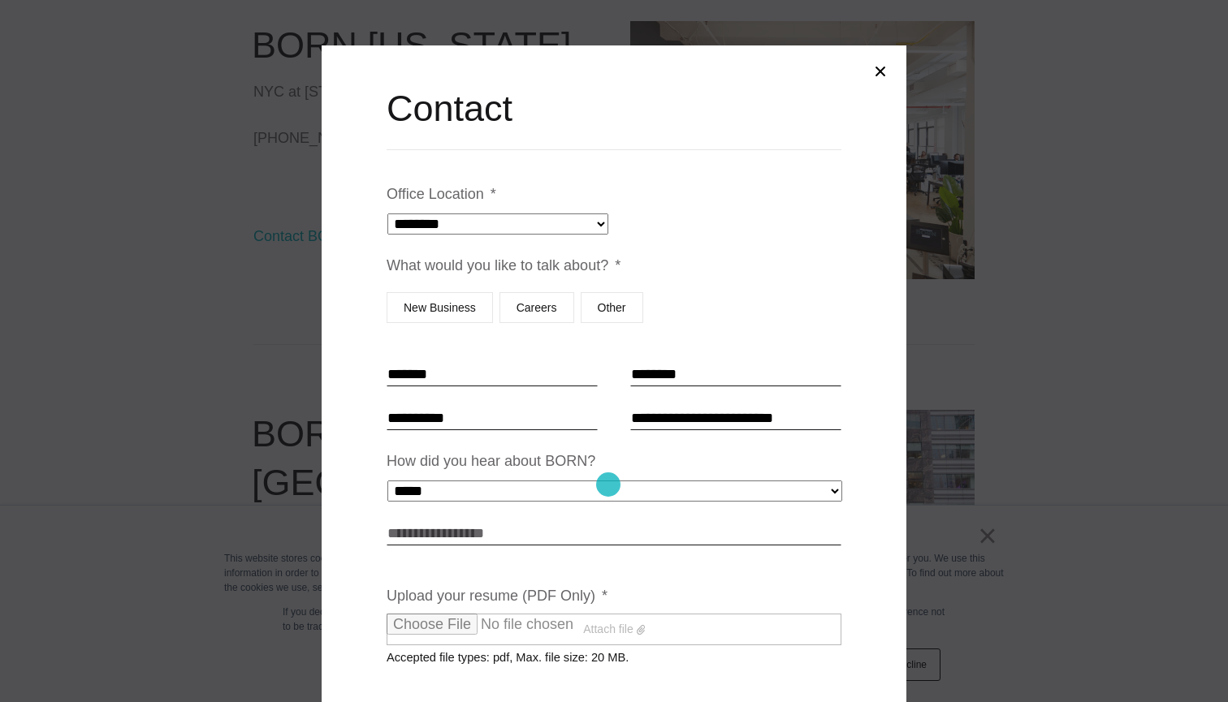
select select "*****"
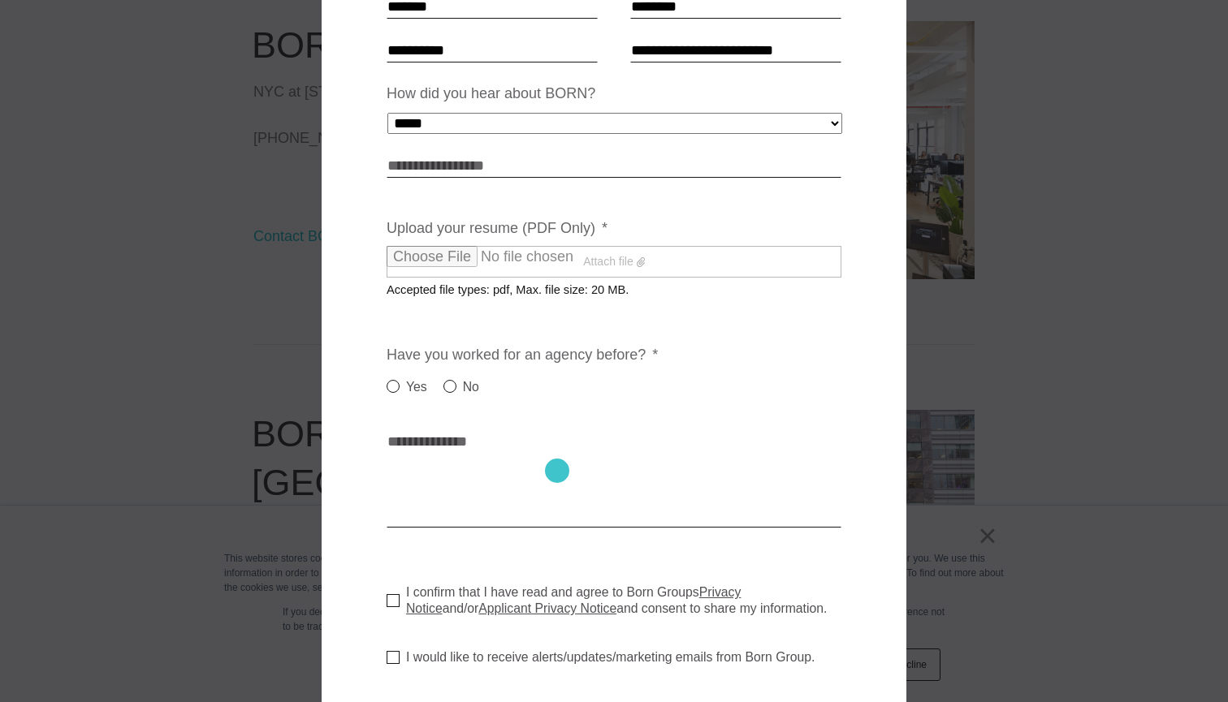
scroll to position [372, 0]
click at [449, 380] on label "No" at bounding box center [461, 386] width 36 height 19
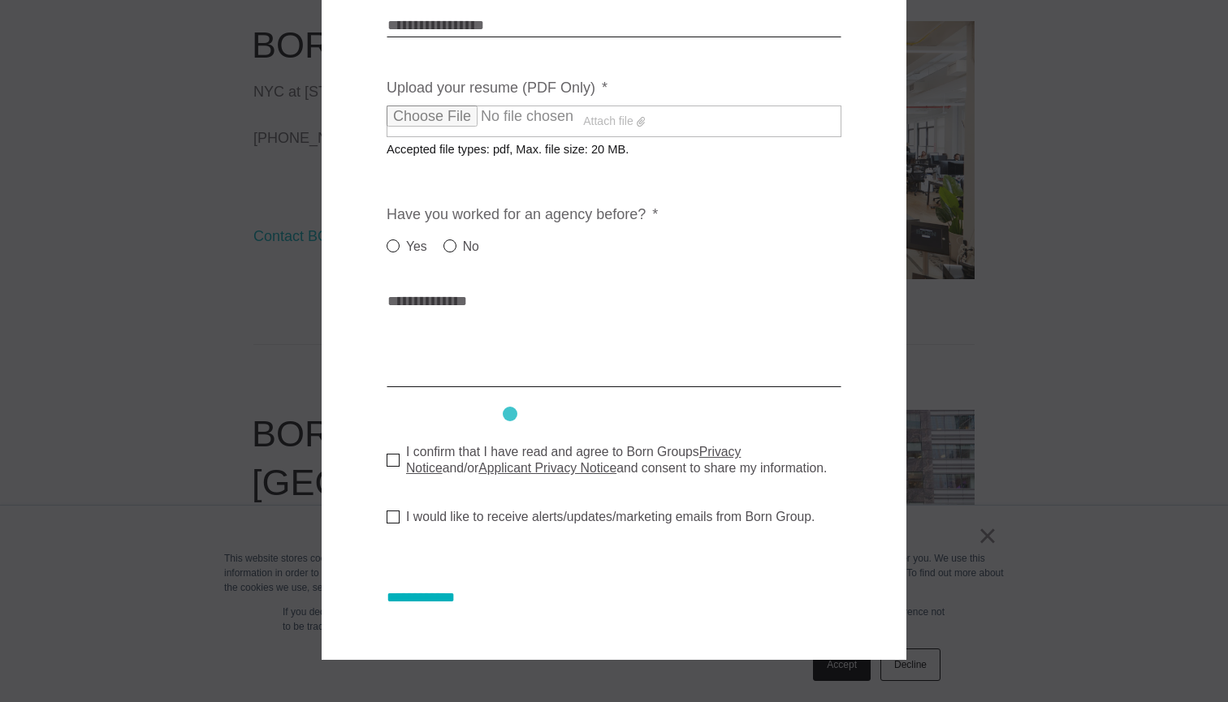
scroll to position [511, 0]
click at [394, 452] on label "I confirm that I have read and agree to Born Groups Privacy Notice and/or Appli…" at bounding box center [621, 461] width 468 height 32
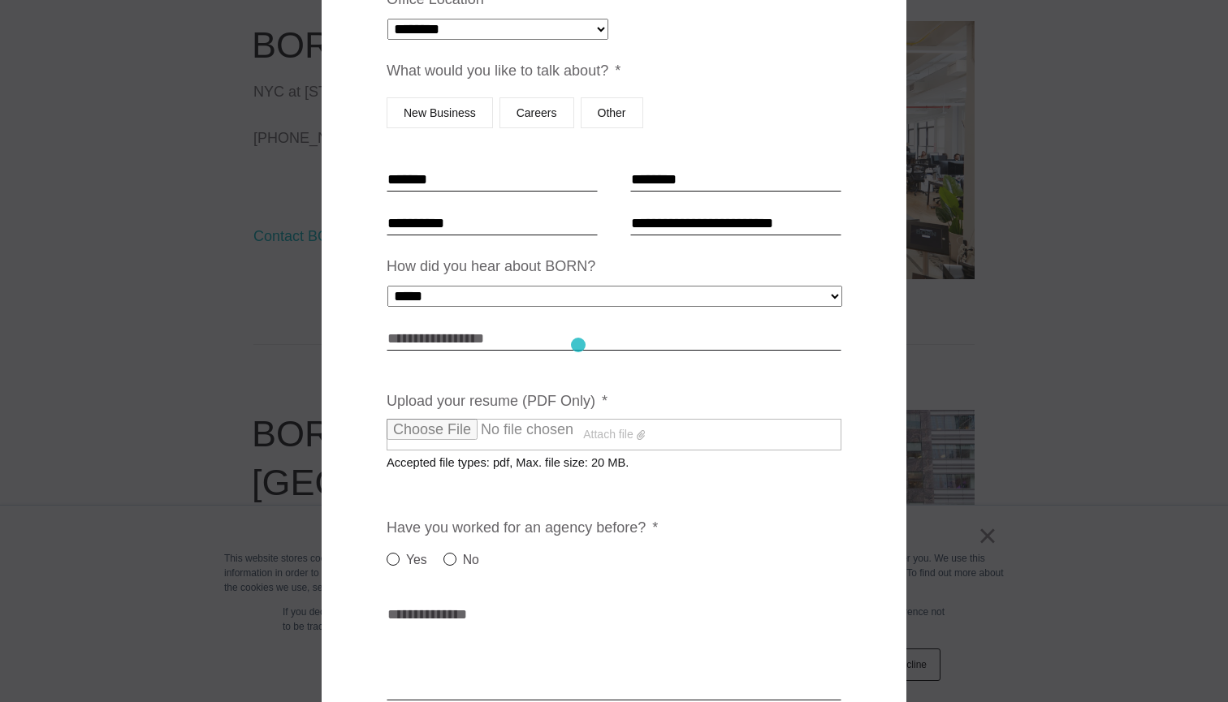
scroll to position [194, 0]
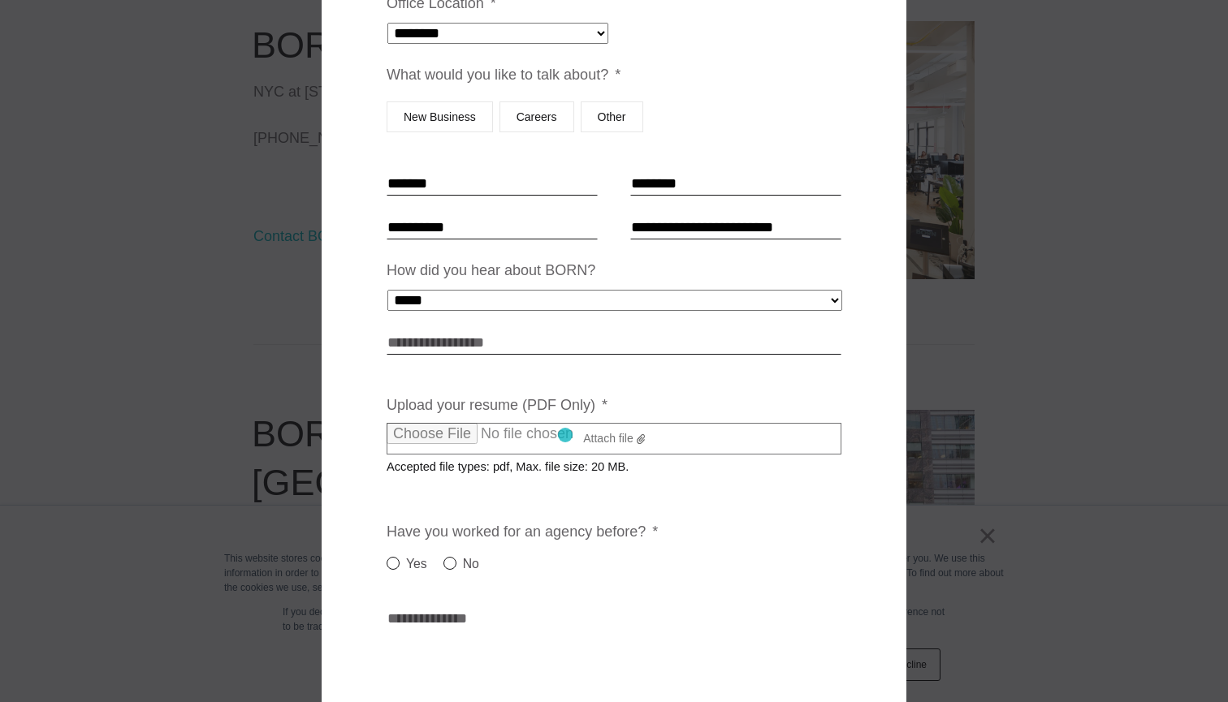
click at [565, 435] on label "Attach file" at bounding box center [614, 439] width 455 height 32
click at [565, 435] on input "Upload your resume (PDF Only) *" at bounding box center [530, 434] width 286 height 22
type input "**********"
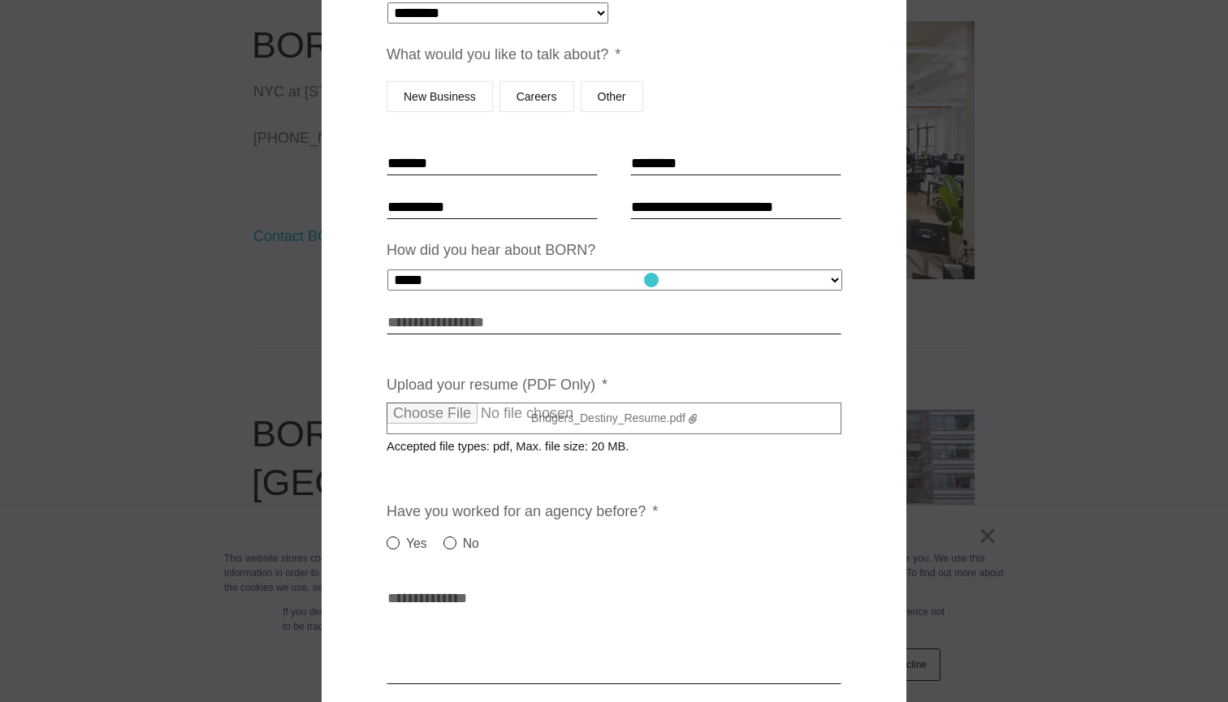
scroll to position [395, 0]
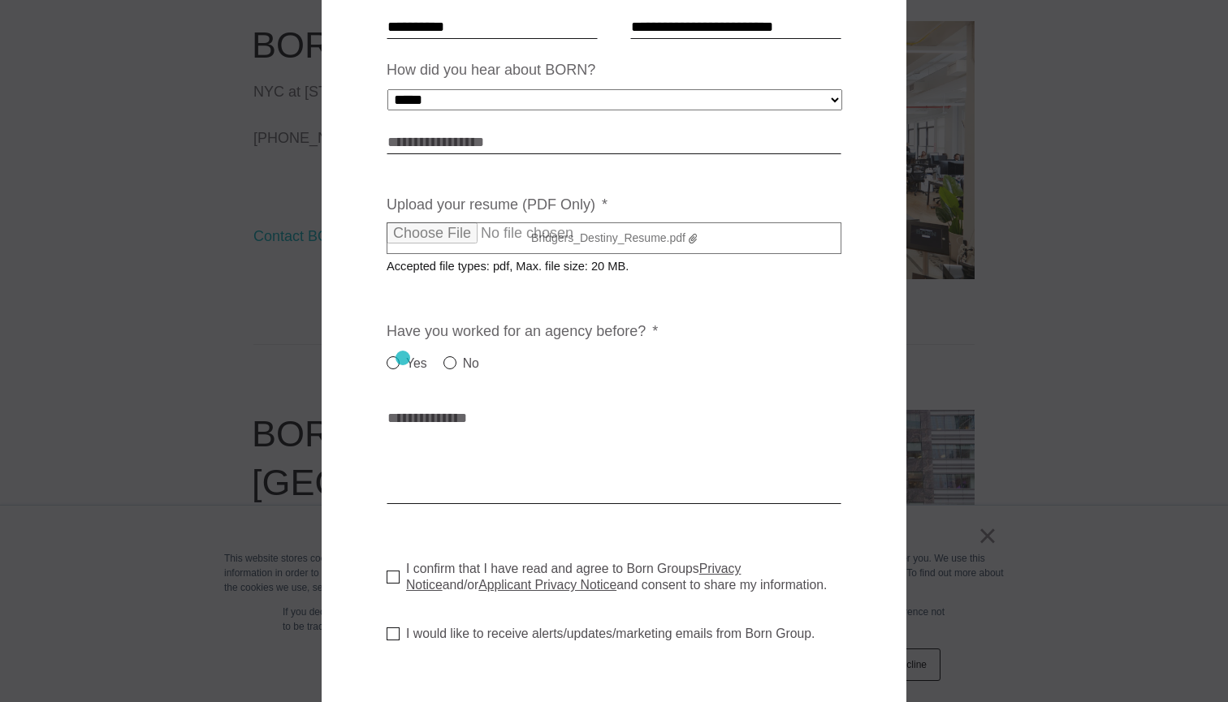
click at [403, 359] on label "Yes" at bounding box center [407, 363] width 41 height 19
click at [450, 362] on label "No" at bounding box center [461, 363] width 36 height 19
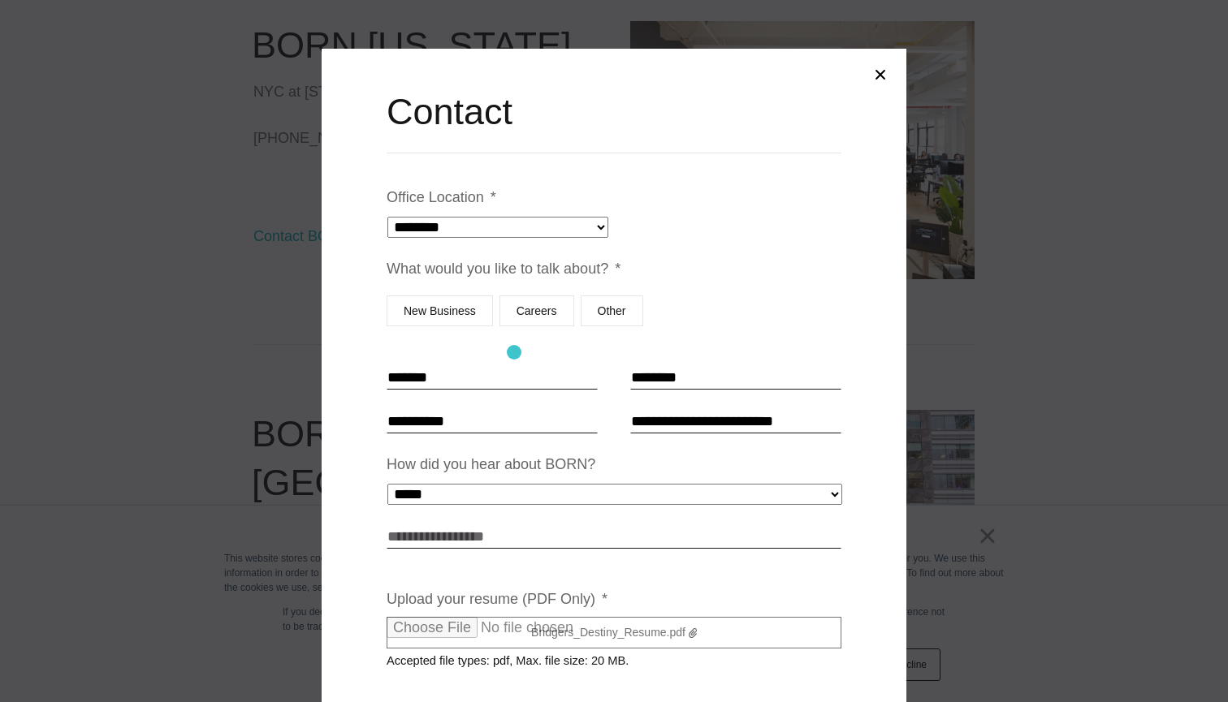
scroll to position [0, 0]
click at [884, 77] on button "Close modal" at bounding box center [880, 74] width 39 height 39
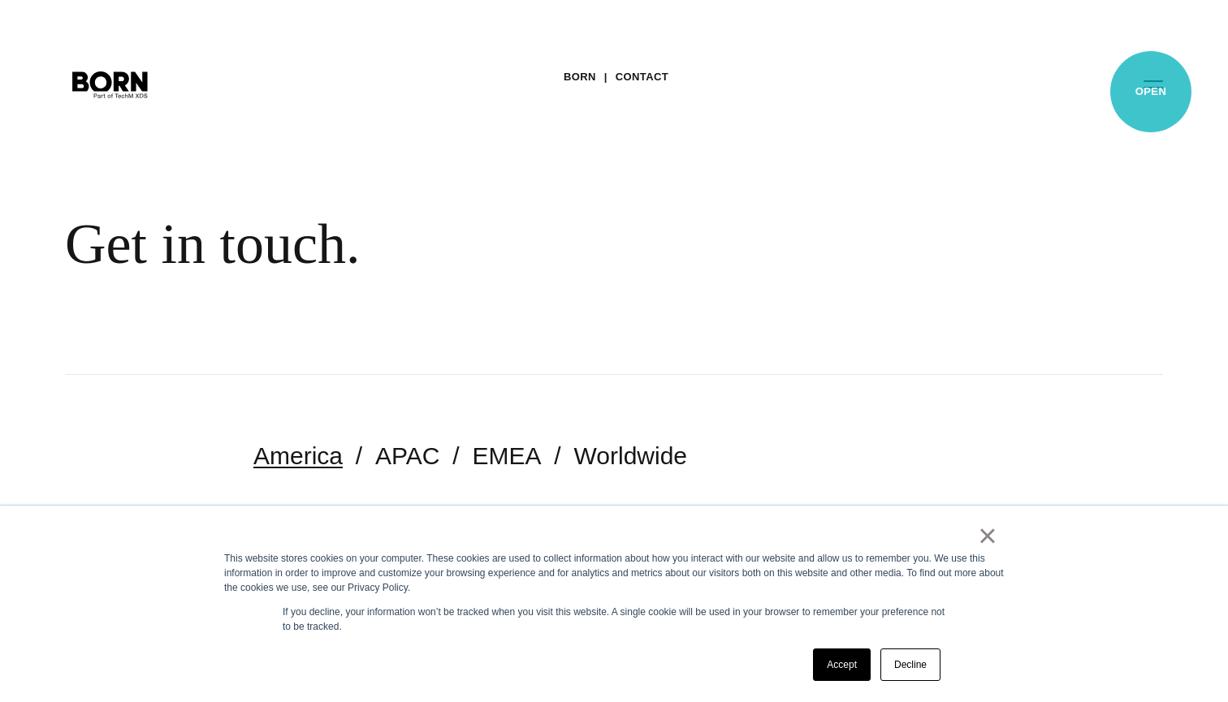
click at [1151, 92] on button "Primary Menu" at bounding box center [1153, 84] width 39 height 34
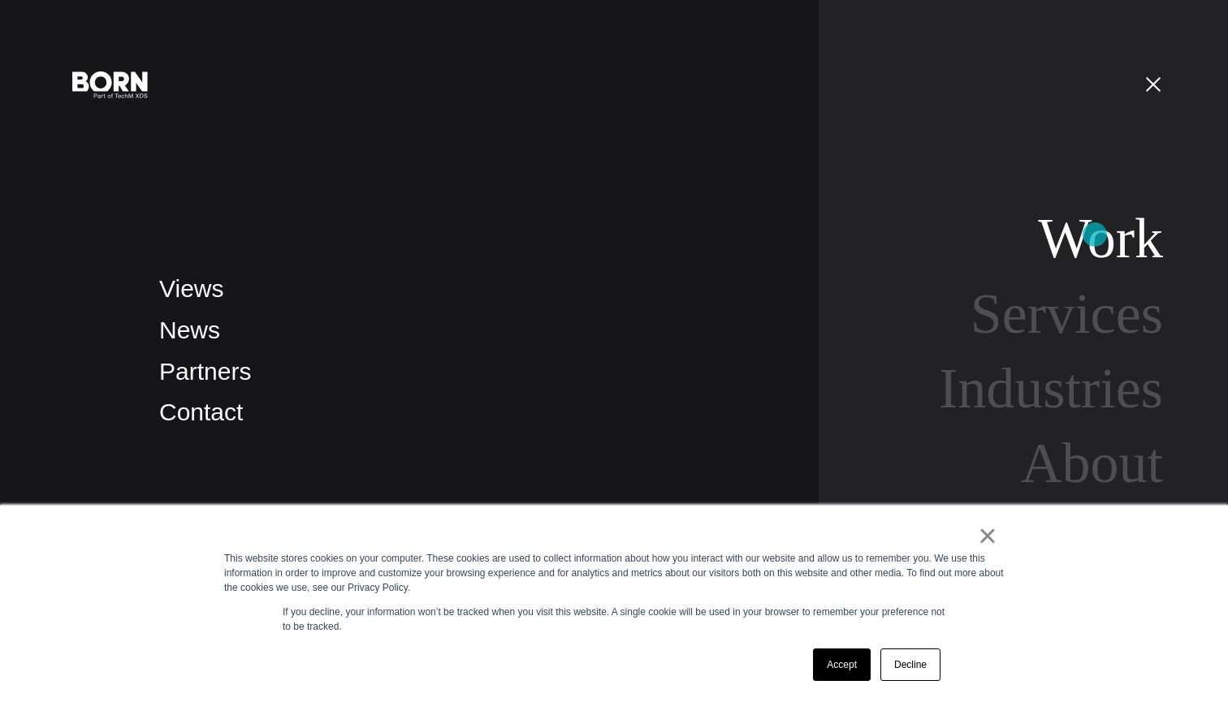
click at [1095, 235] on link "Work" at bounding box center [1100, 238] width 125 height 63
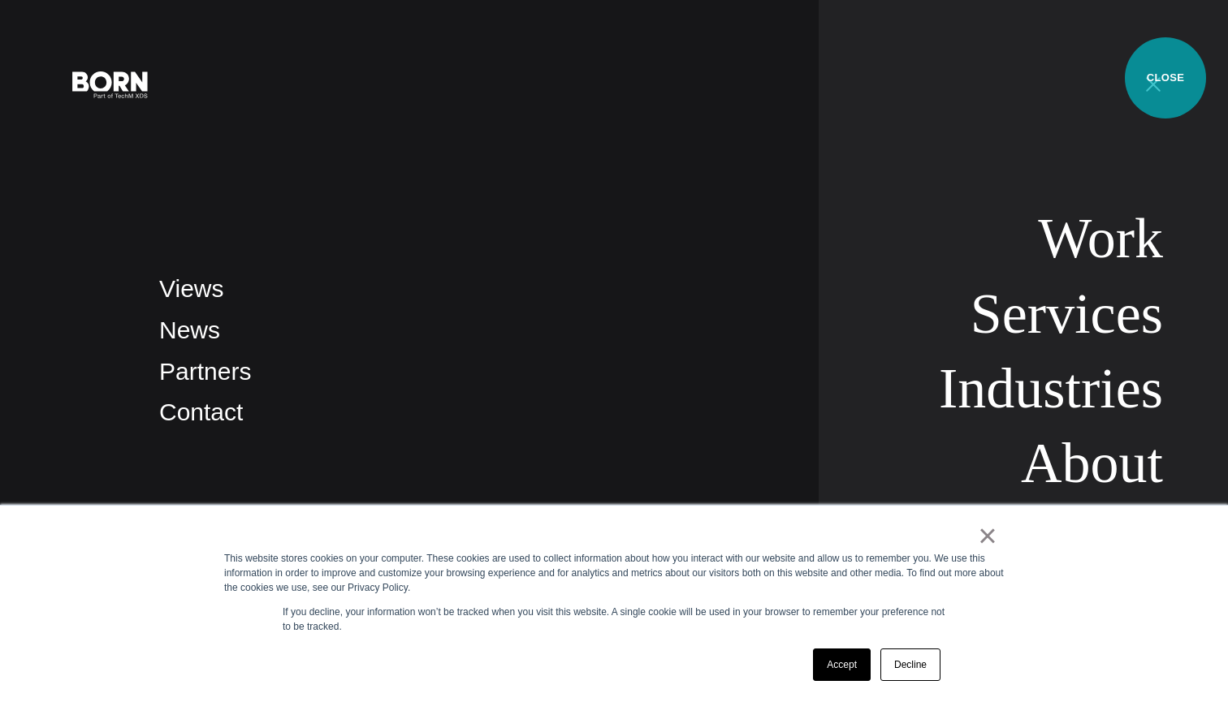
click at [1150, 83] on button "Primary Menu" at bounding box center [1153, 84] width 39 height 34
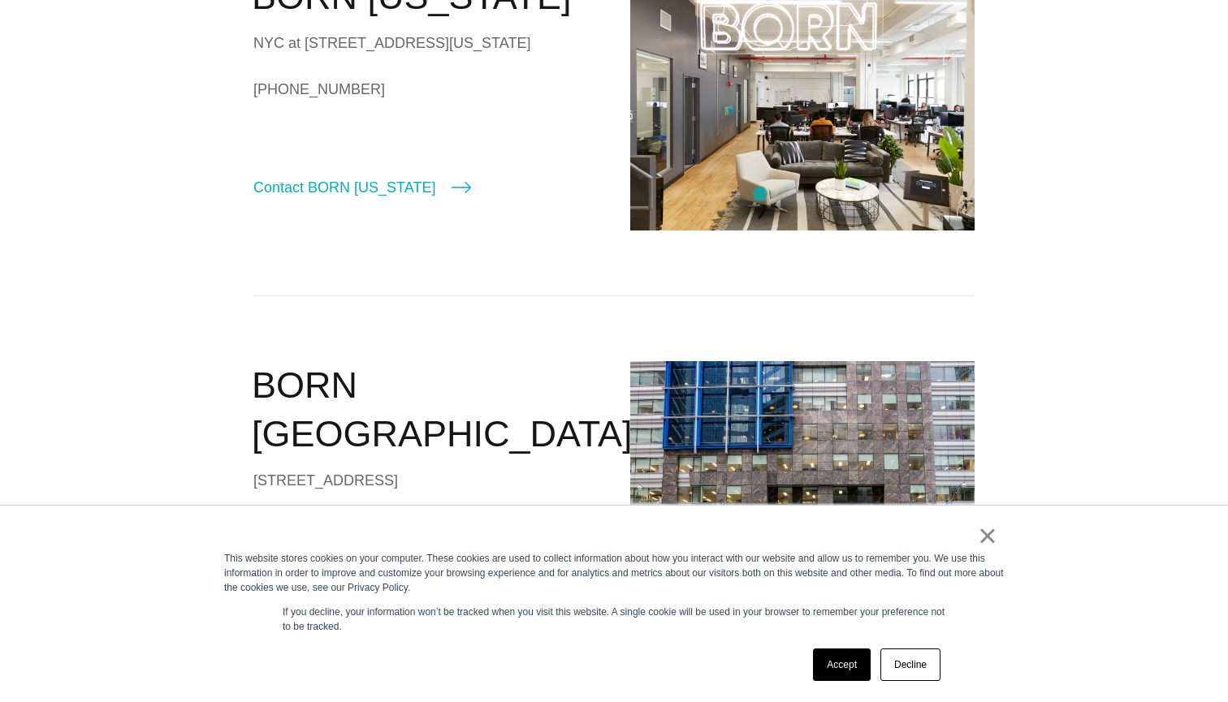
scroll to position [641, 0]
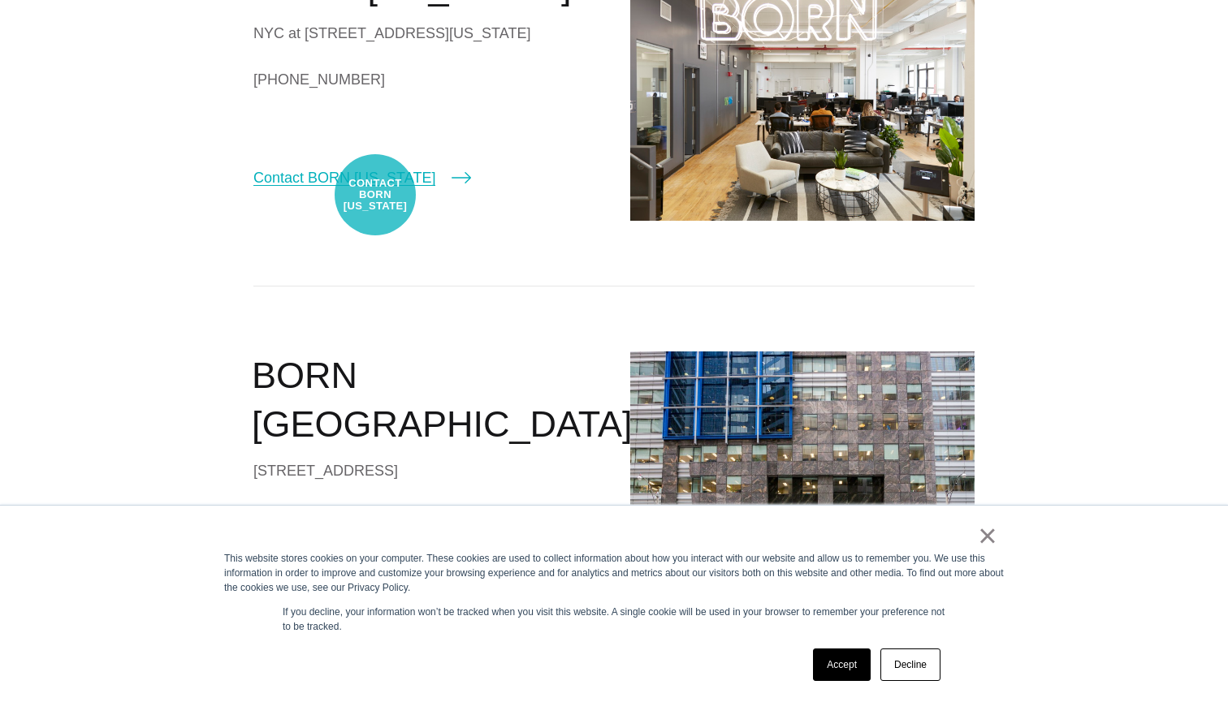
click at [375, 189] on link "Contact BORN New York" at bounding box center [362, 177] width 218 height 23
select select "********"
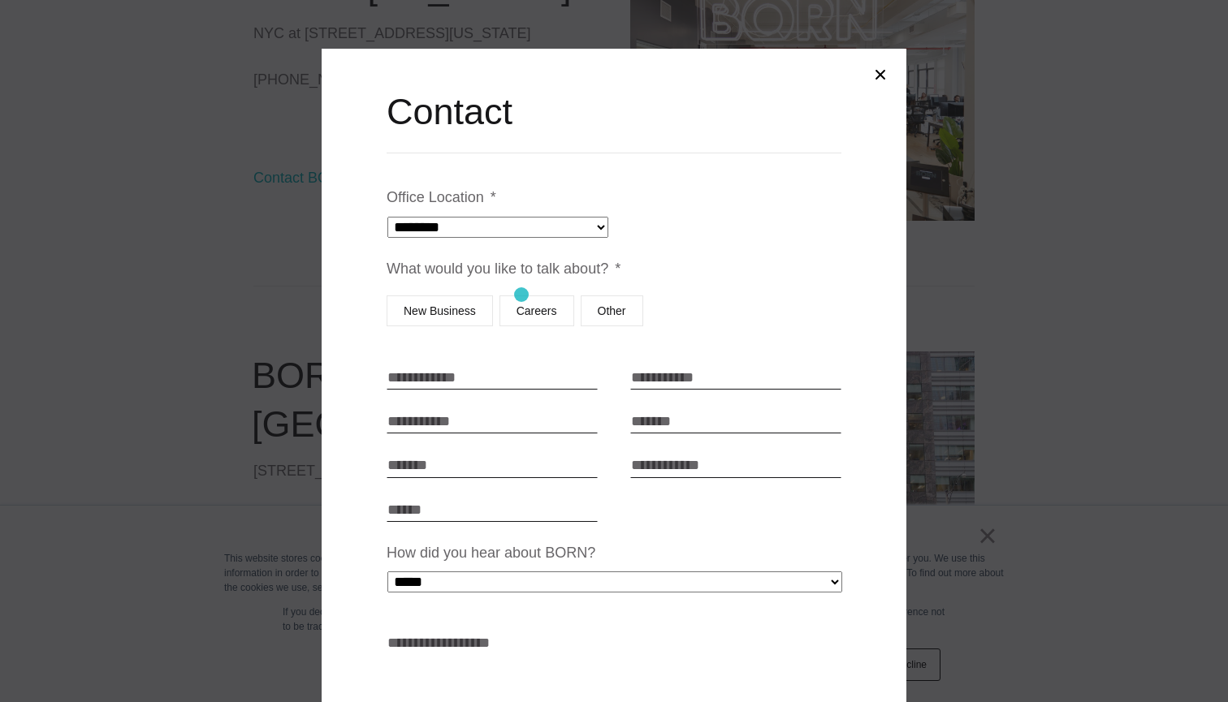
click at [526, 304] on label "Careers" at bounding box center [536, 311] width 75 height 31
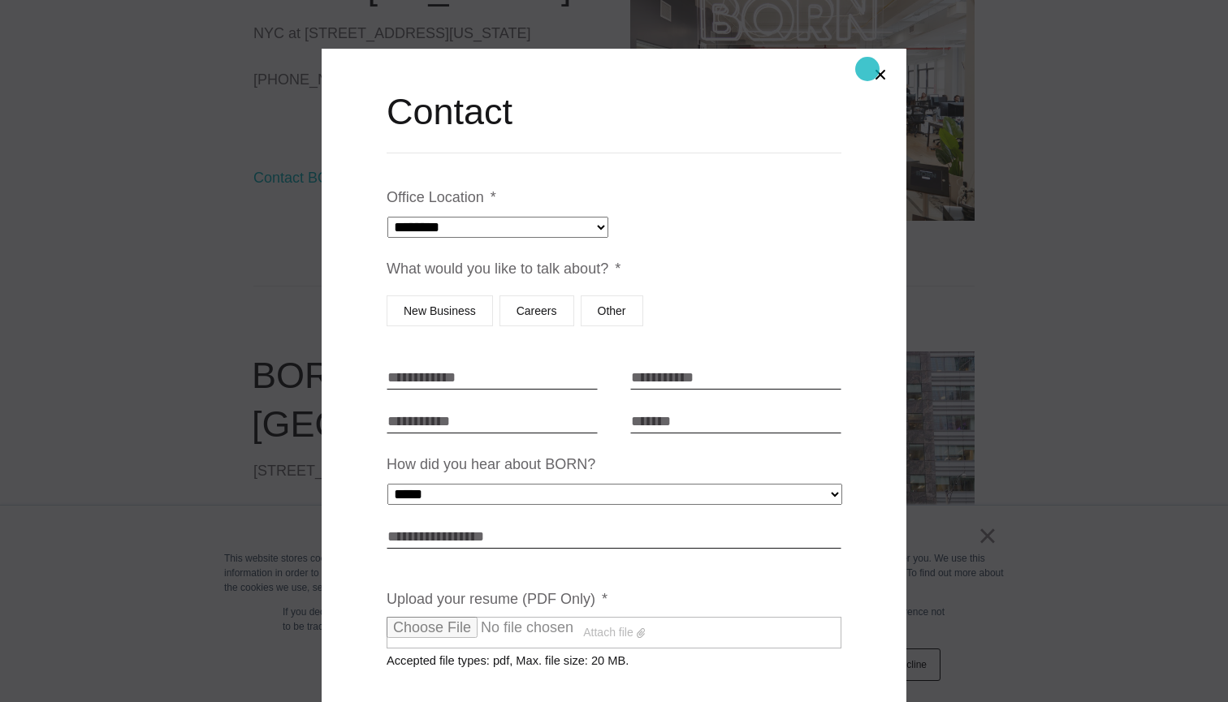
click at [867, 69] on button "Close modal" at bounding box center [880, 74] width 39 height 39
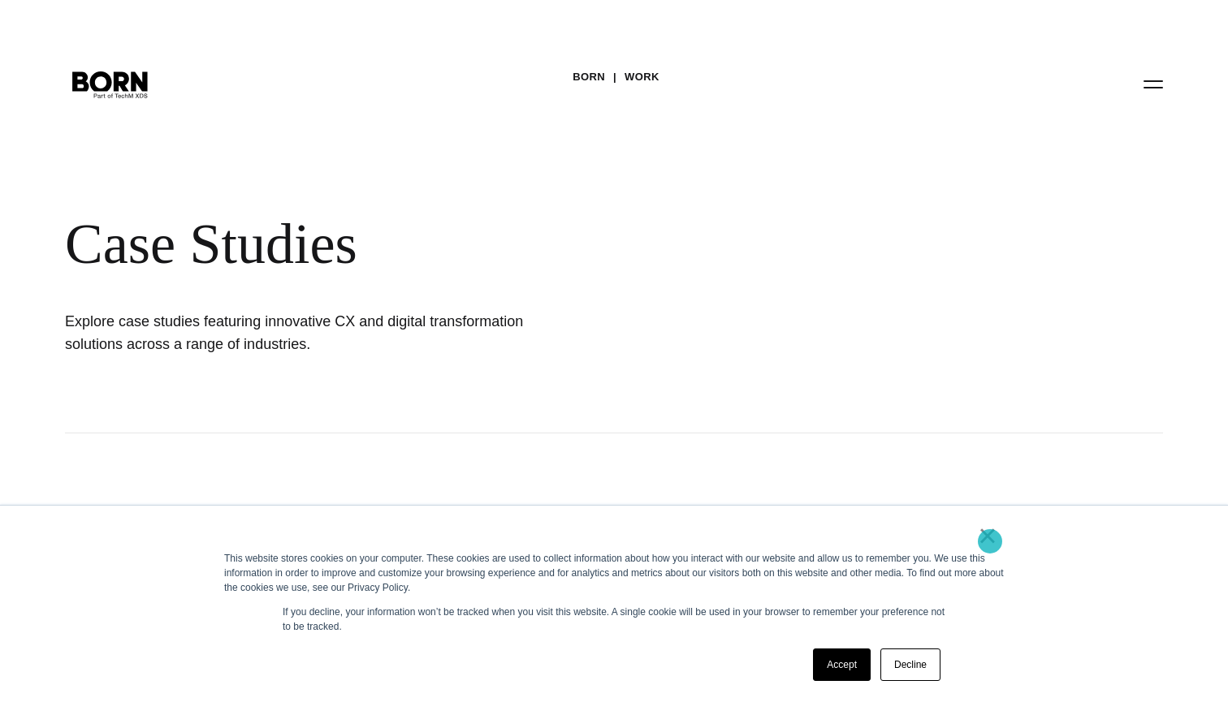
click at [990, 542] on link "×" at bounding box center [987, 536] width 19 height 15
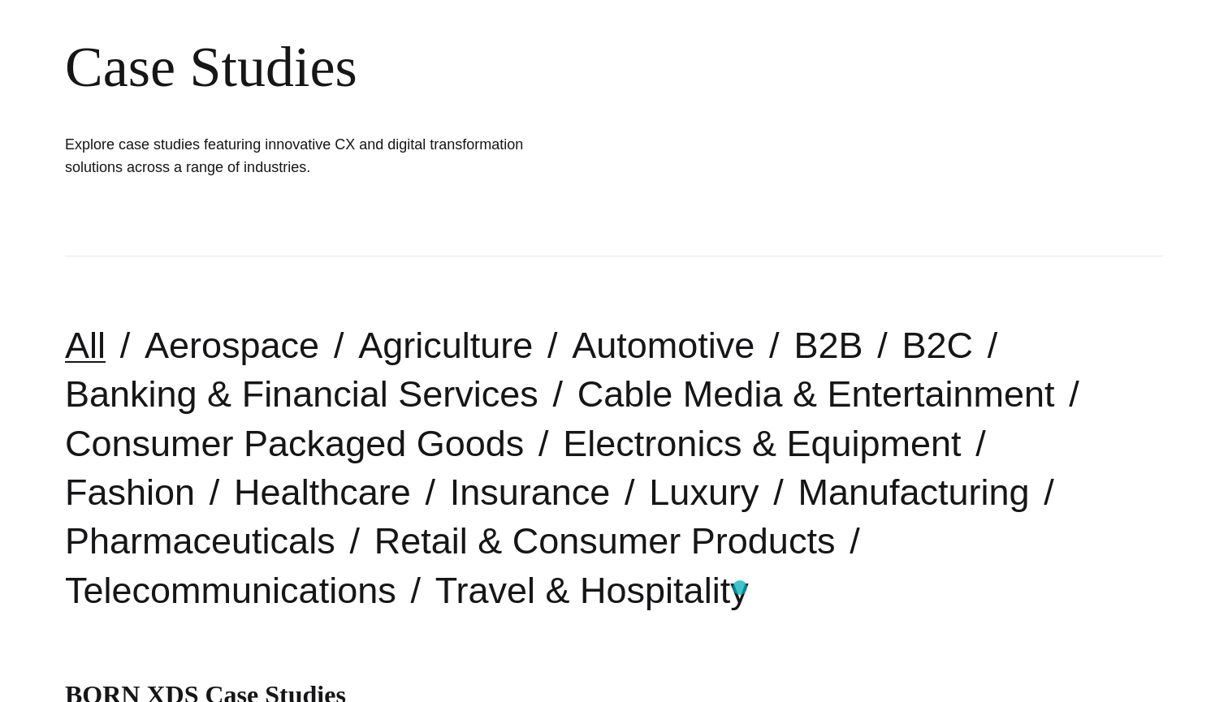
scroll to position [200, 0]
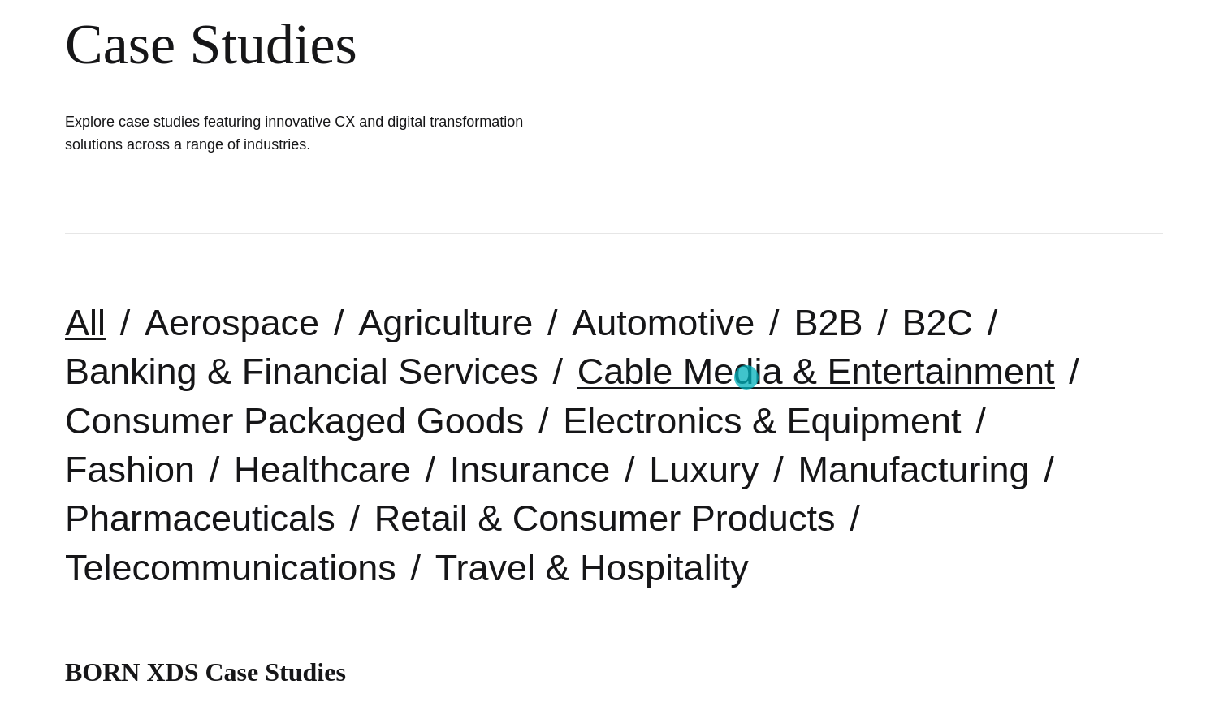
click at [746, 377] on link "Cable Media & Entertainment" at bounding box center [816, 371] width 478 height 41
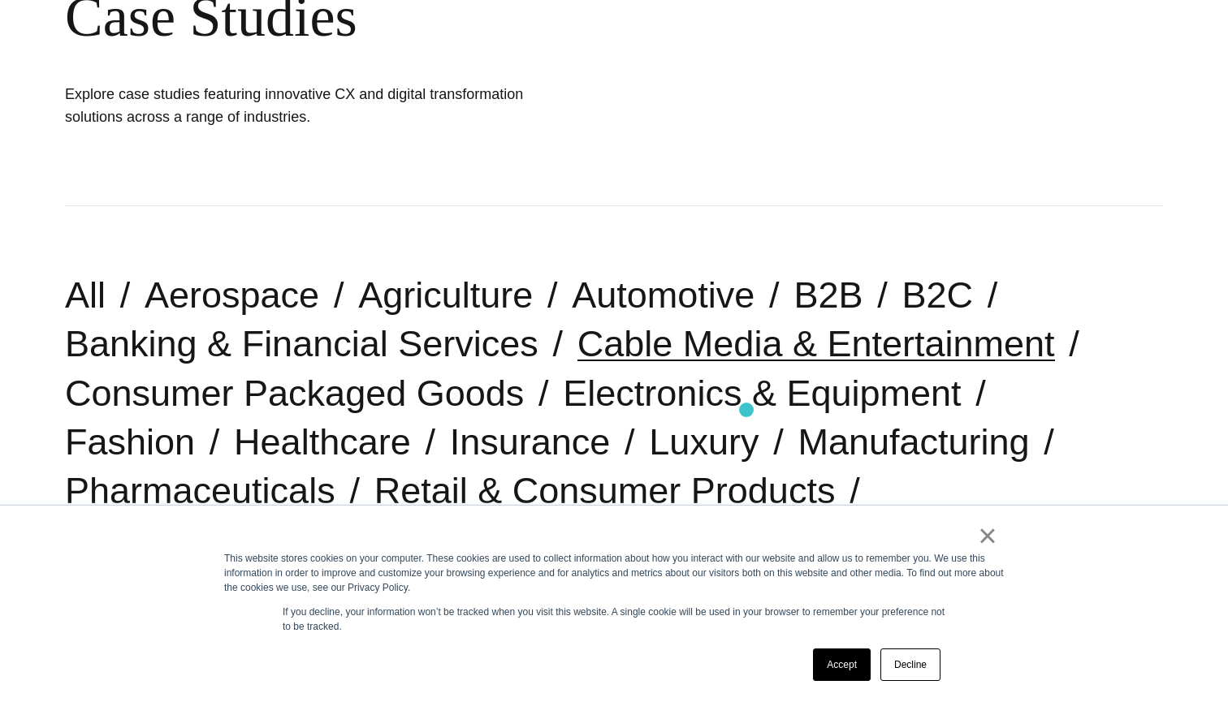
scroll to position [413, 0]
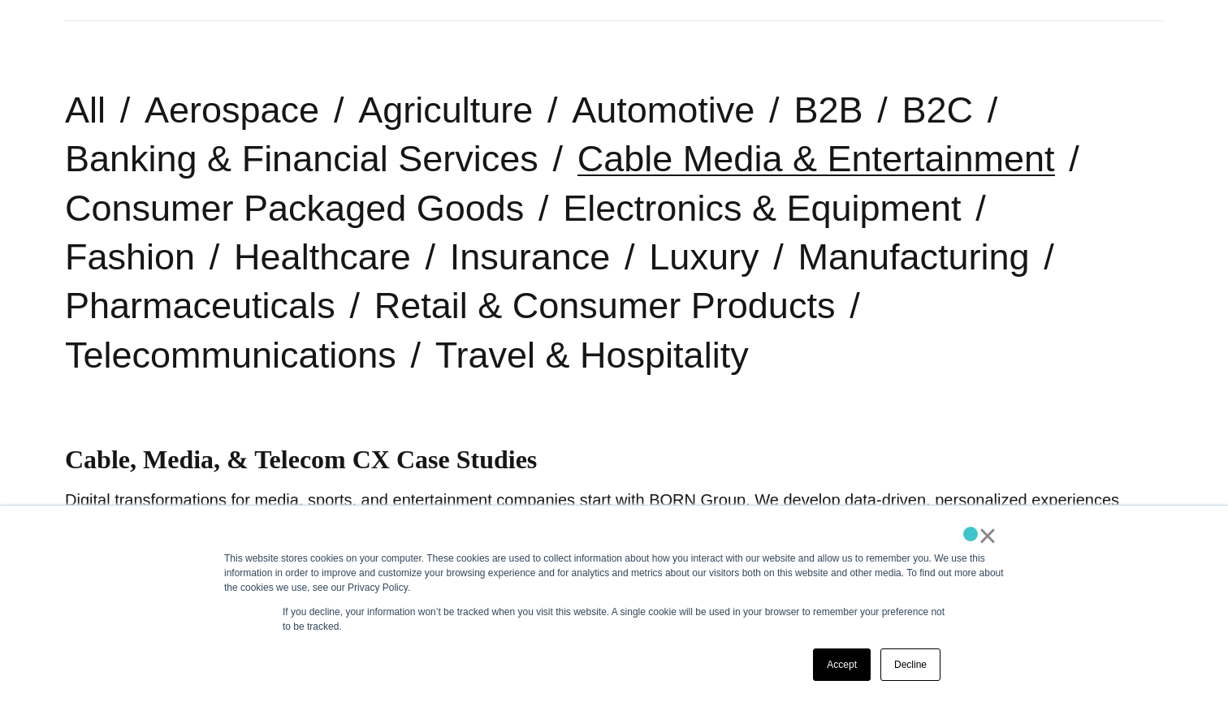
click at [970, 535] on div "×" at bounding box center [610, 540] width 773 height 23
click at [984, 539] on link "×" at bounding box center [987, 536] width 19 height 15
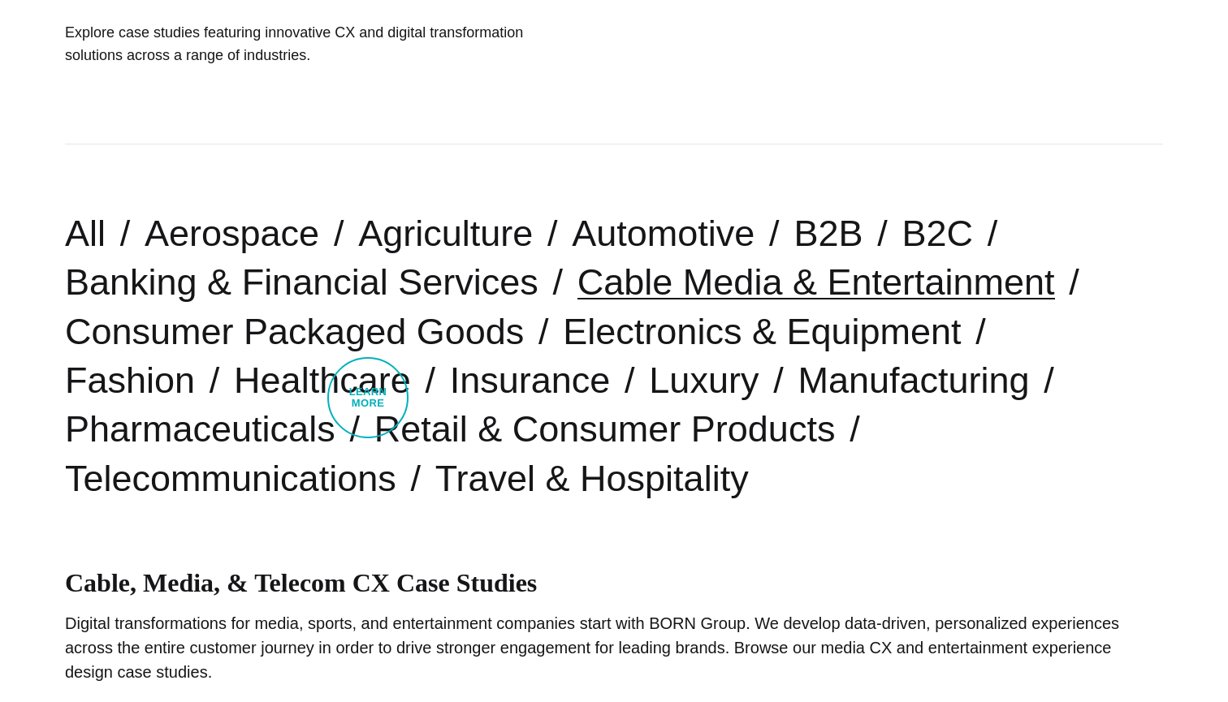
scroll to position [285, 0]
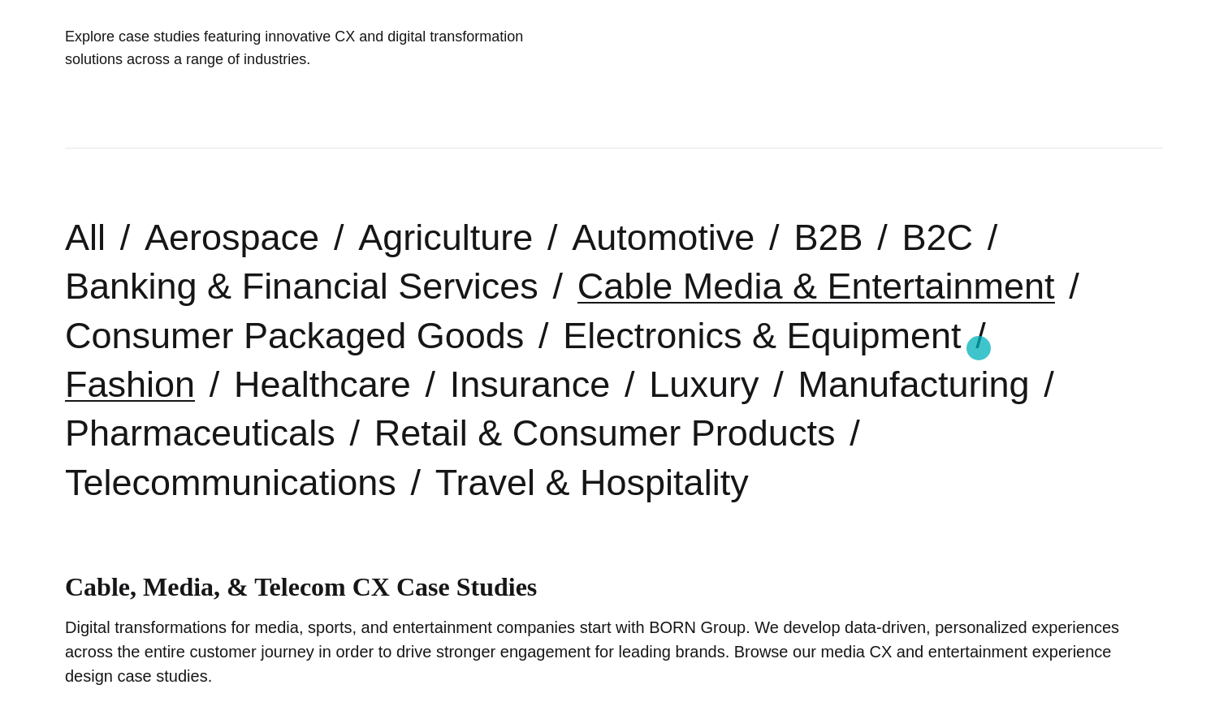
click at [195, 364] on link "Fashion" at bounding box center [130, 384] width 130 height 41
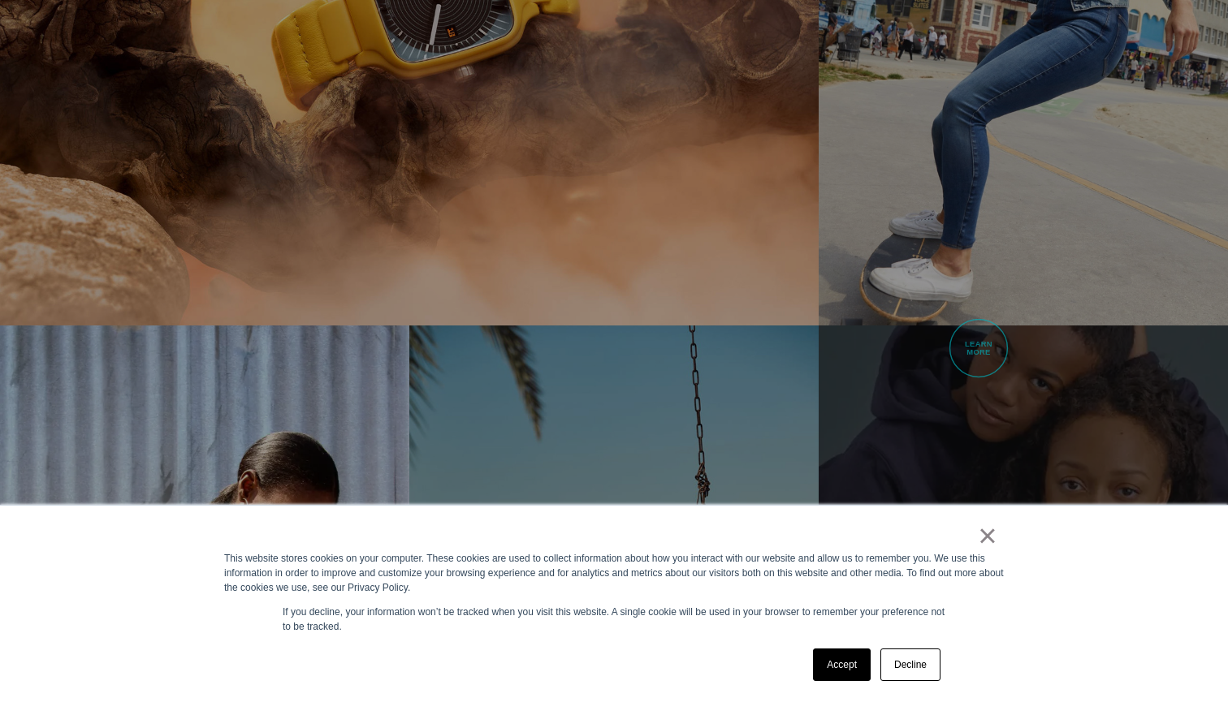
scroll to position [1325, 0]
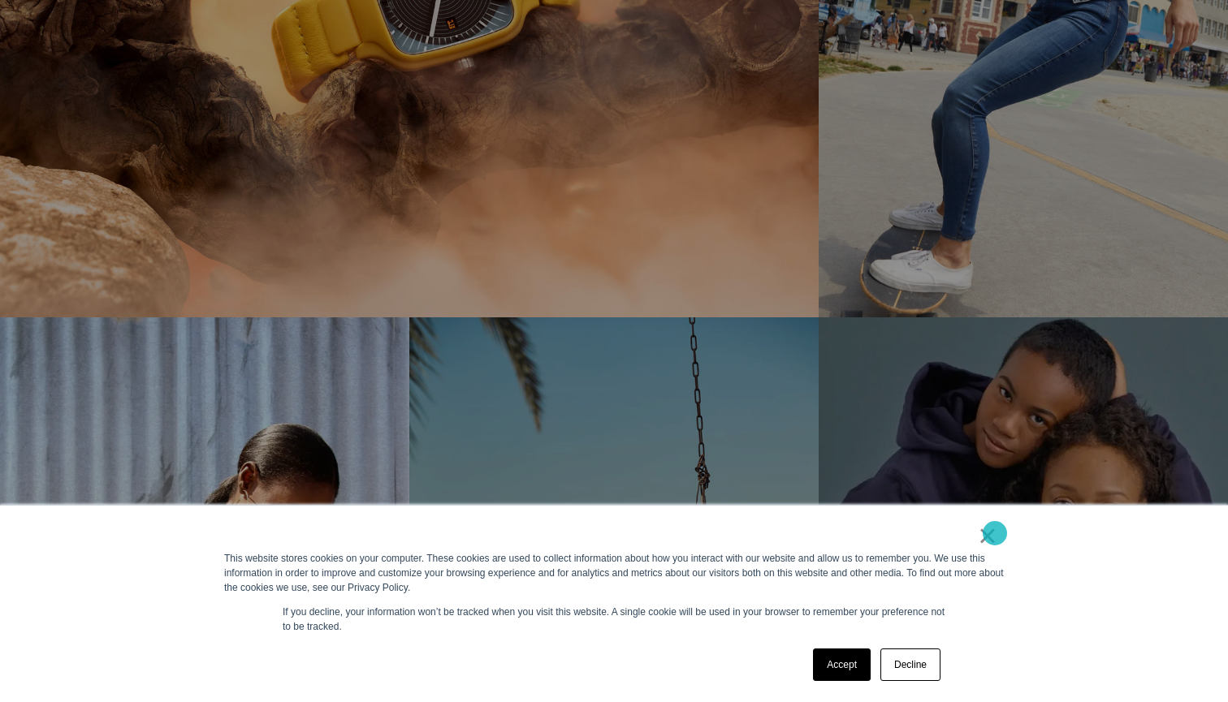
click at [995, 534] on link "×" at bounding box center [987, 536] width 19 height 15
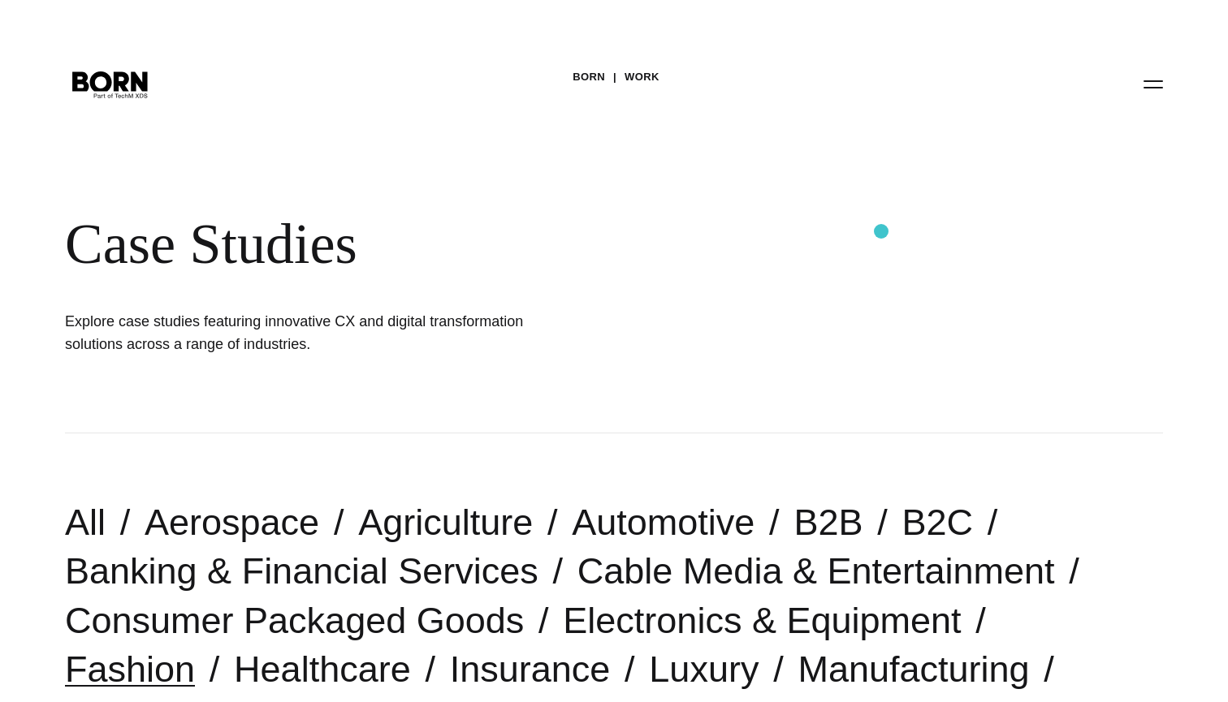
scroll to position [0, 0]
click at [1155, 87] on button "Primary Menu" at bounding box center [1153, 84] width 39 height 34
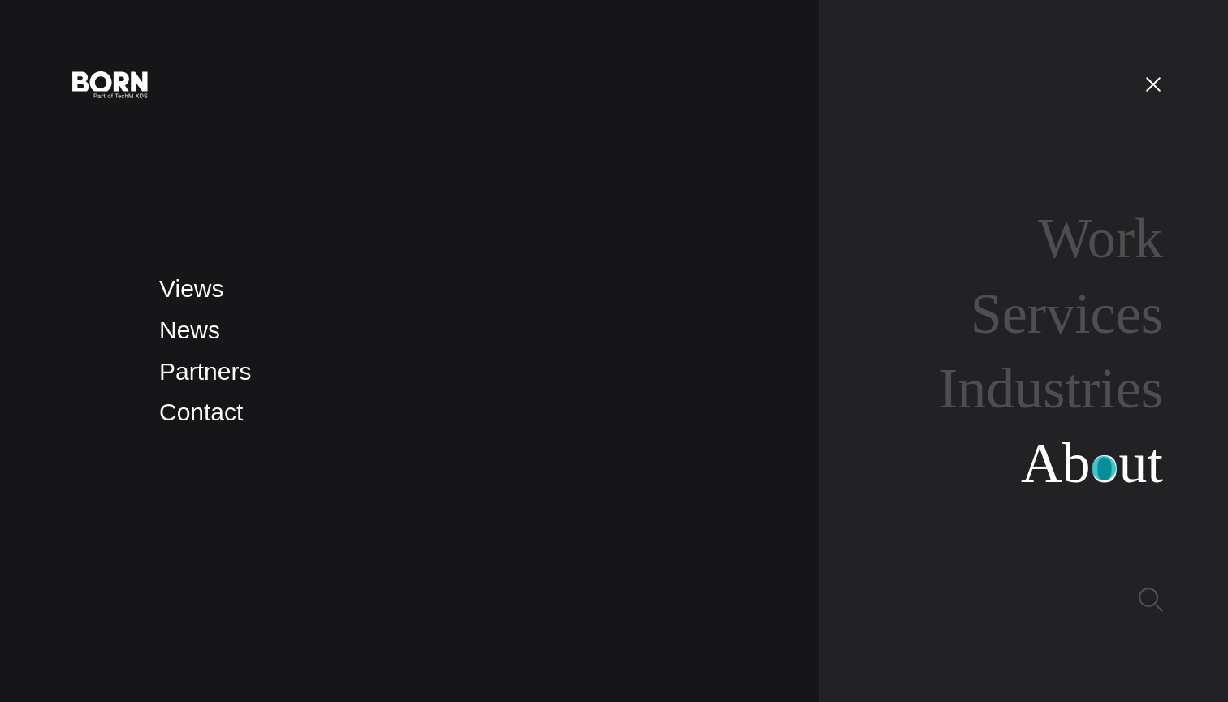
click at [1104, 473] on link "About" at bounding box center [1092, 463] width 142 height 63
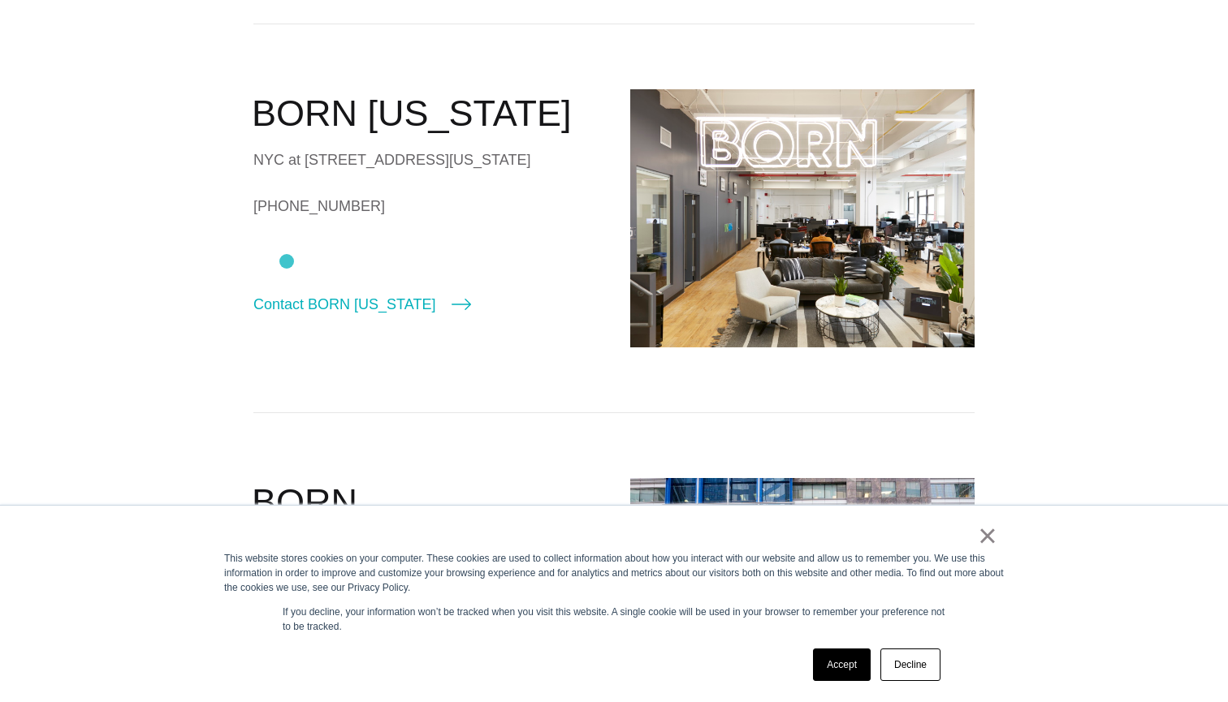
scroll to position [506, 0]
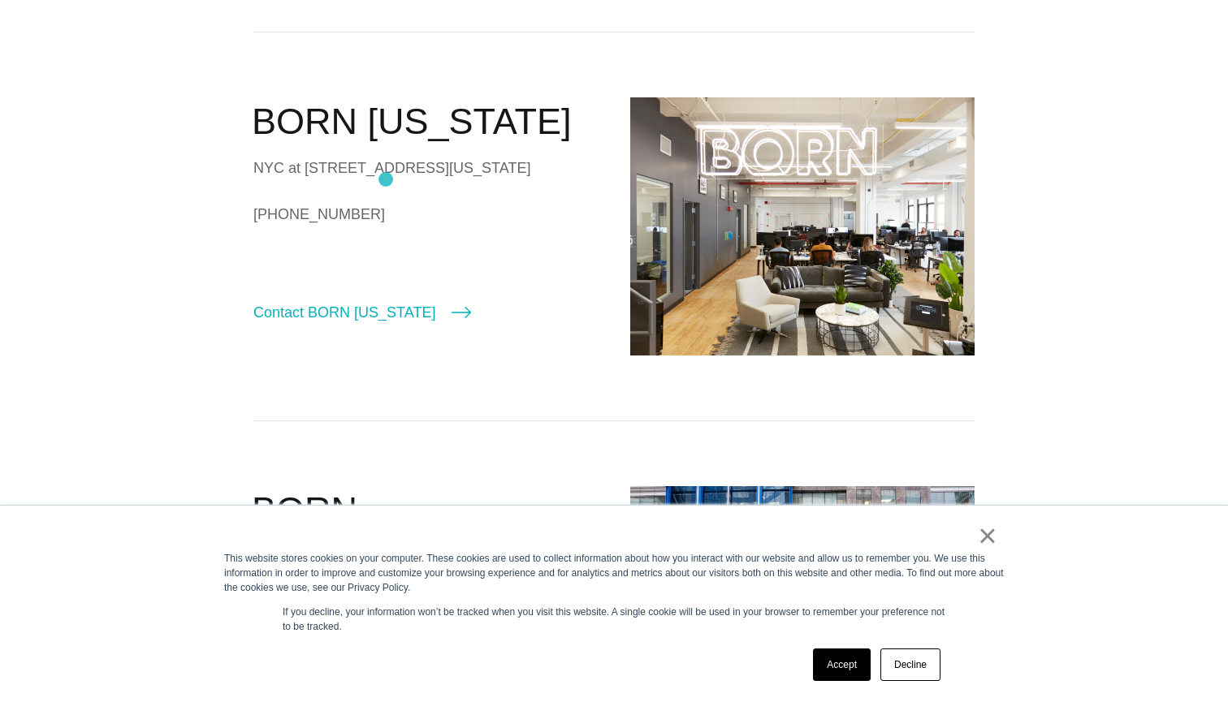
drag, startPoint x: 250, startPoint y: 164, endPoint x: 388, endPoint y: 179, distance: 138.8
copy div "NYC at 530 7th Avenue, Suite 801, New York, NY, 10018"
drag, startPoint x: 248, startPoint y: 235, endPoint x: 377, endPoint y: 239, distance: 129.2
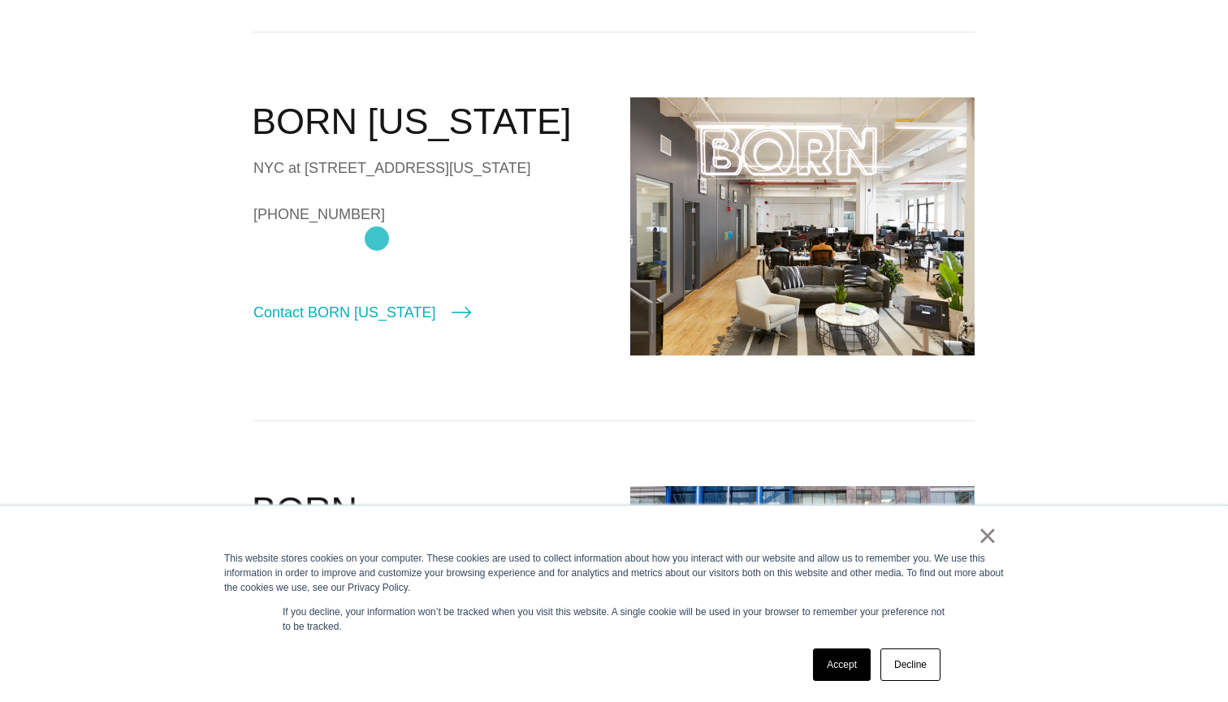
copy link "+1 (212)-203-9437"
click at [402, 324] on link "Contact BORN New York" at bounding box center [362, 312] width 218 height 23
select select "********"
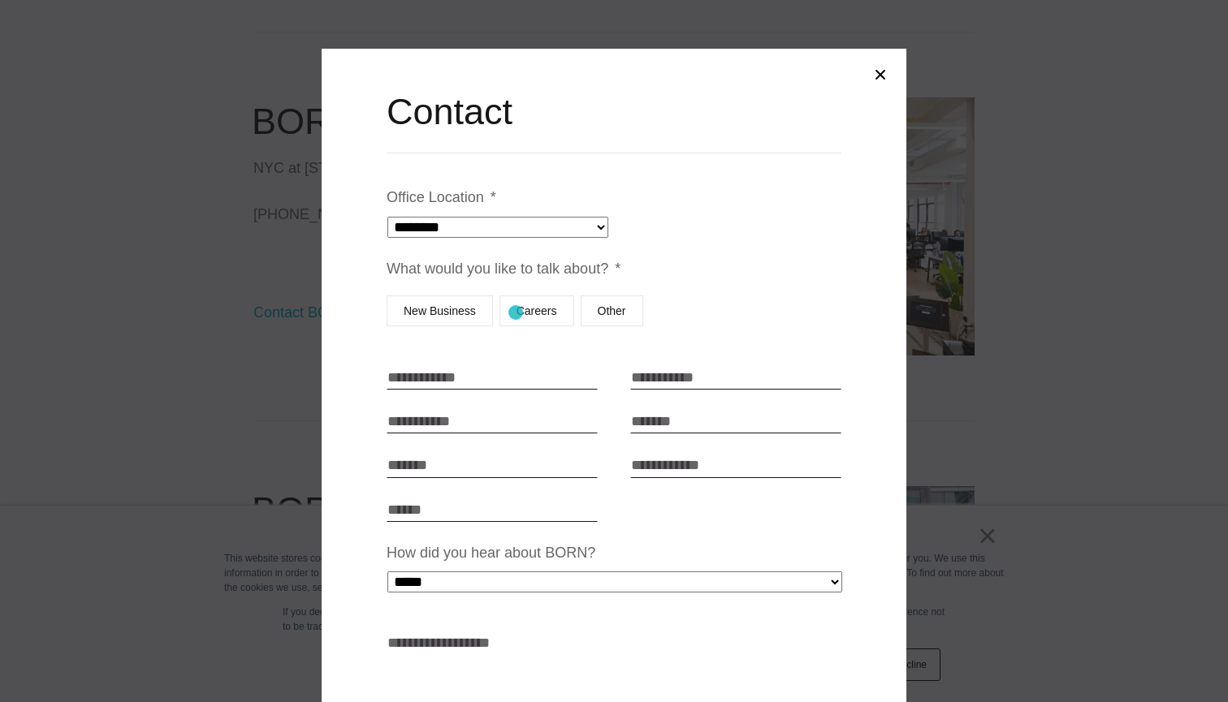
click at [516, 313] on label "Careers" at bounding box center [536, 311] width 75 height 31
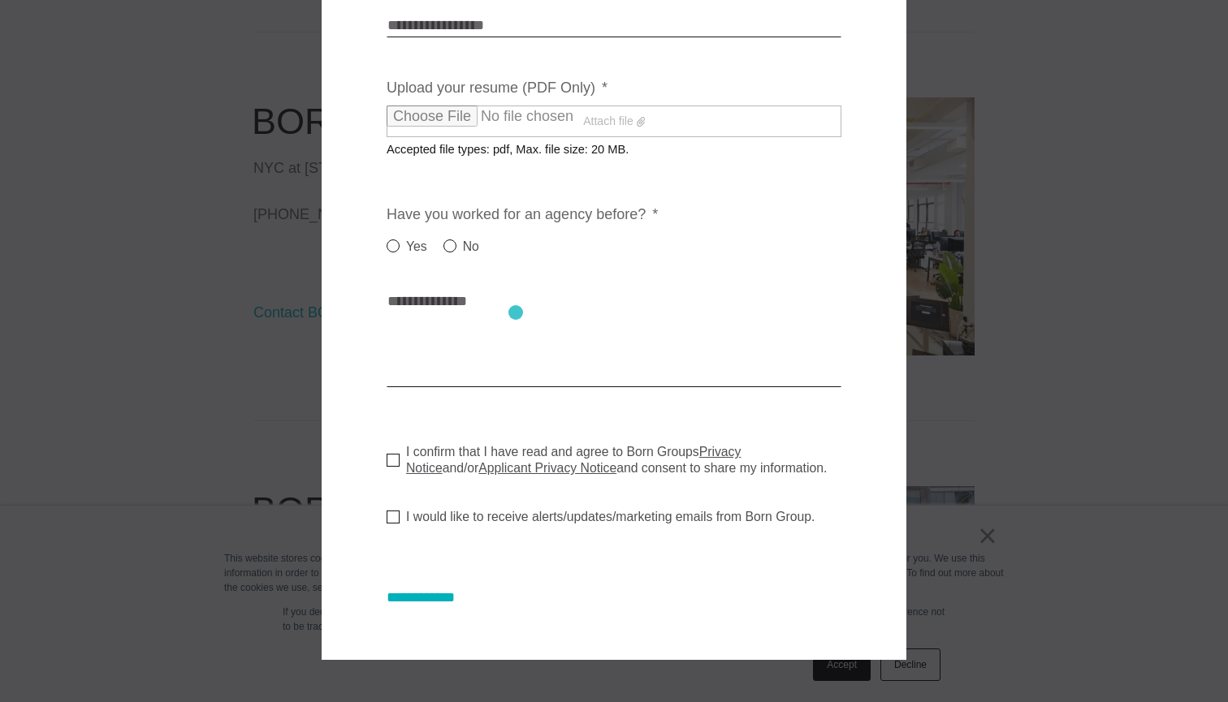
scroll to position [511, 0]
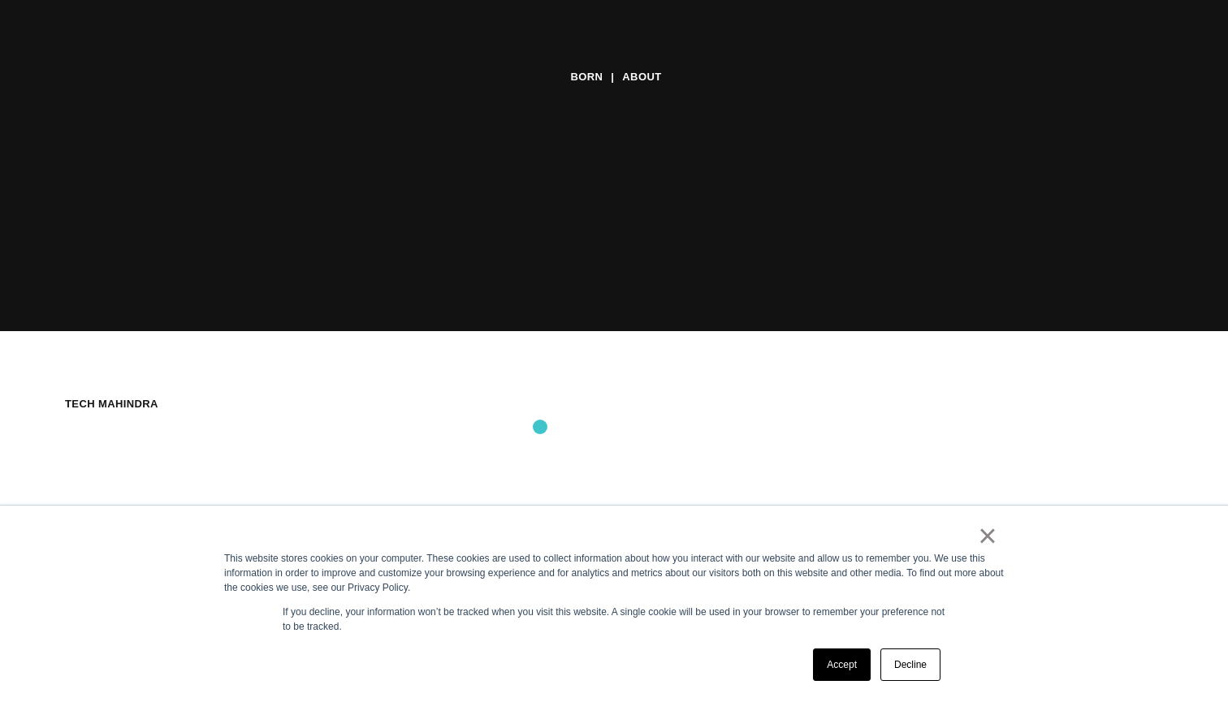
scroll to position [469, 0]
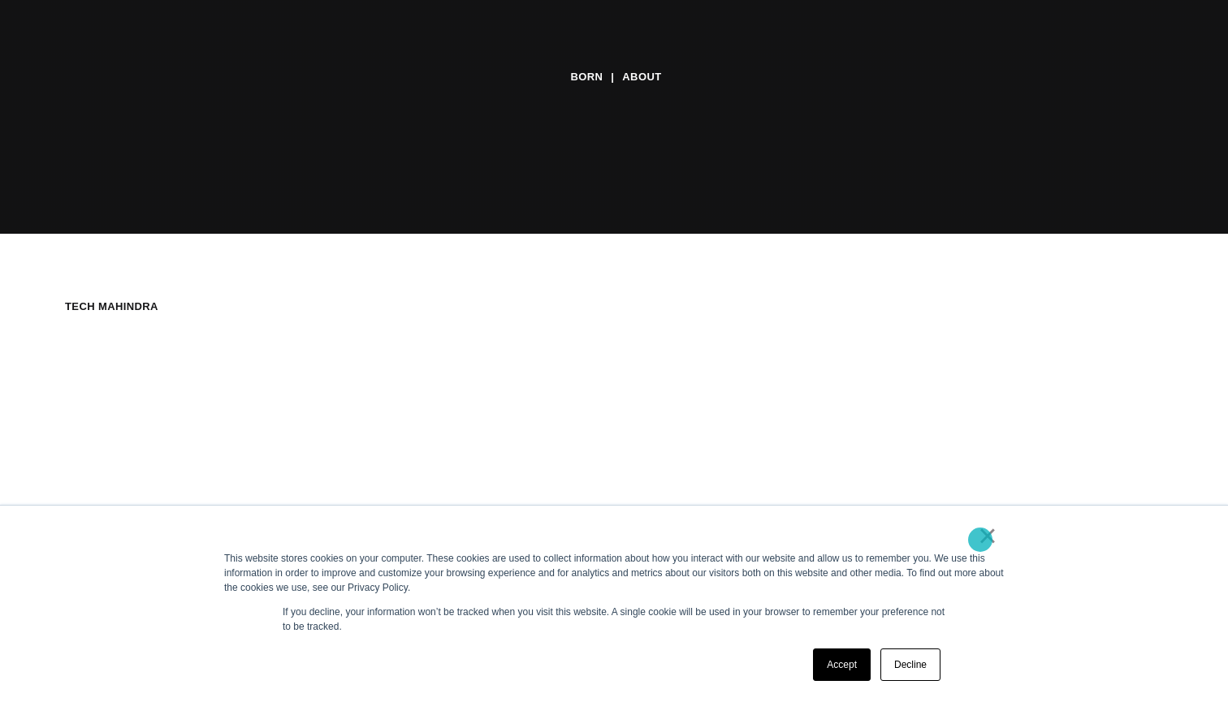
click at [987, 541] on link "×" at bounding box center [987, 536] width 19 height 15
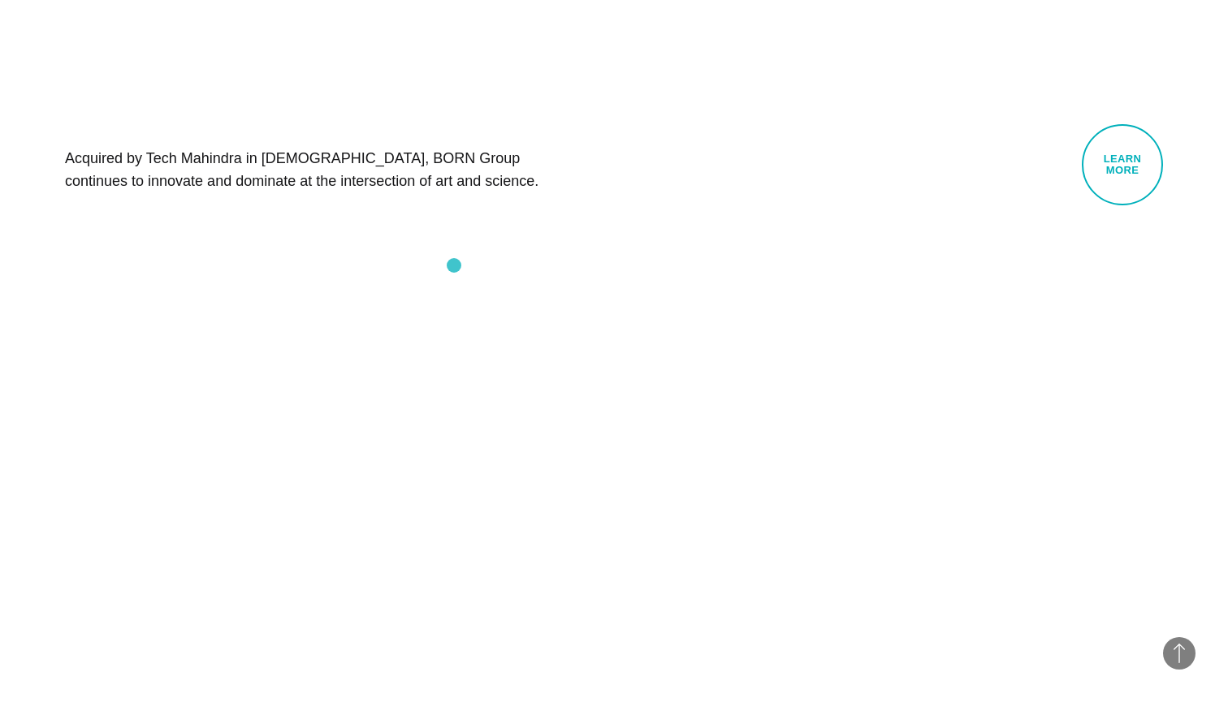
scroll to position [1126, 0]
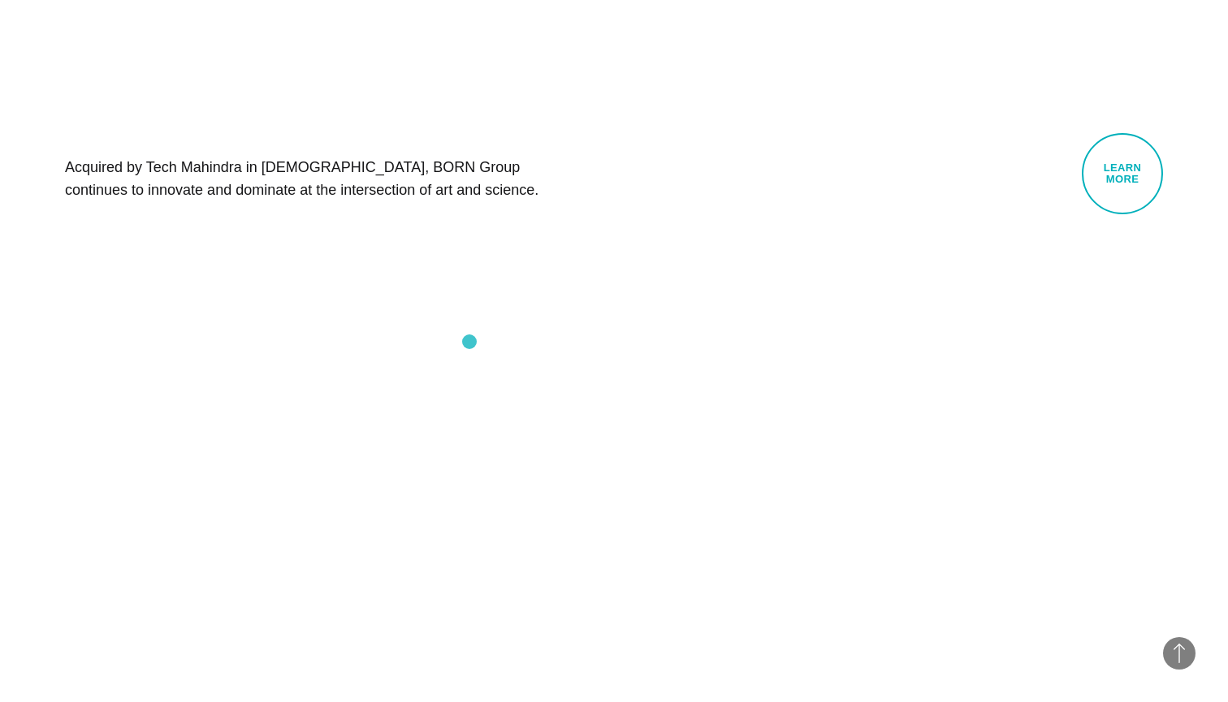
click at [524, 522] on video at bounding box center [614, 630] width 1228 height 702
click at [573, 550] on video at bounding box center [614, 630] width 1228 height 702
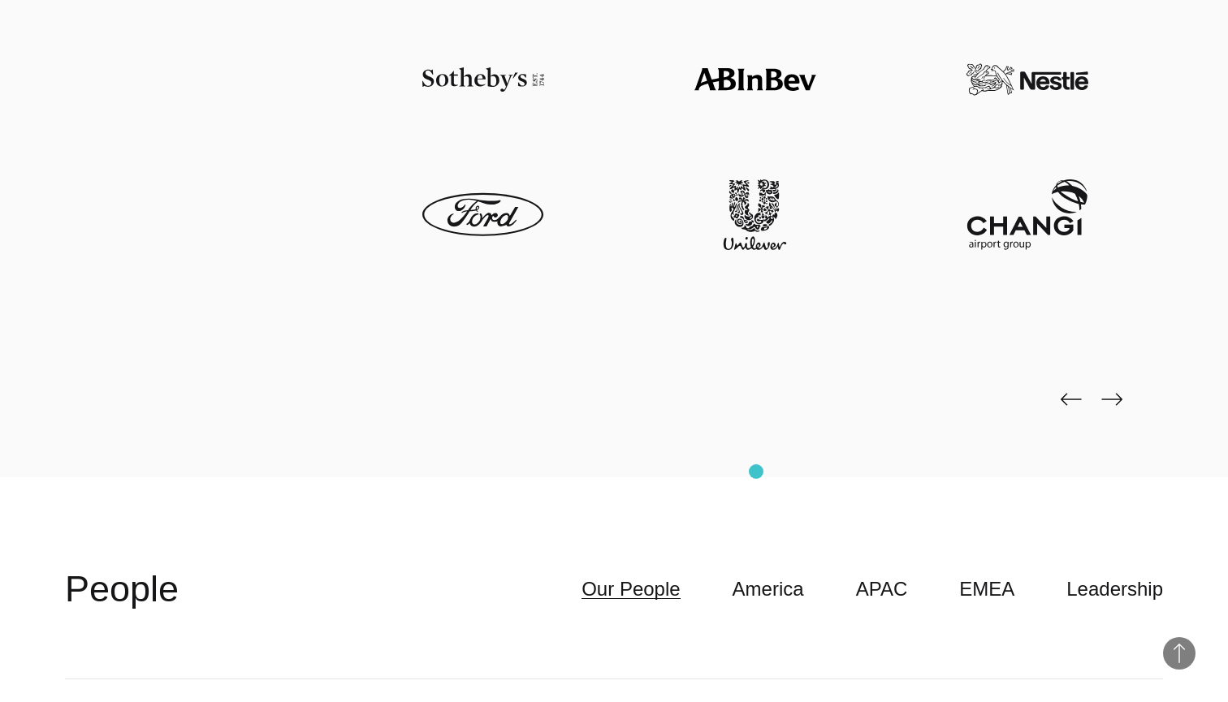
scroll to position [4148, 0]
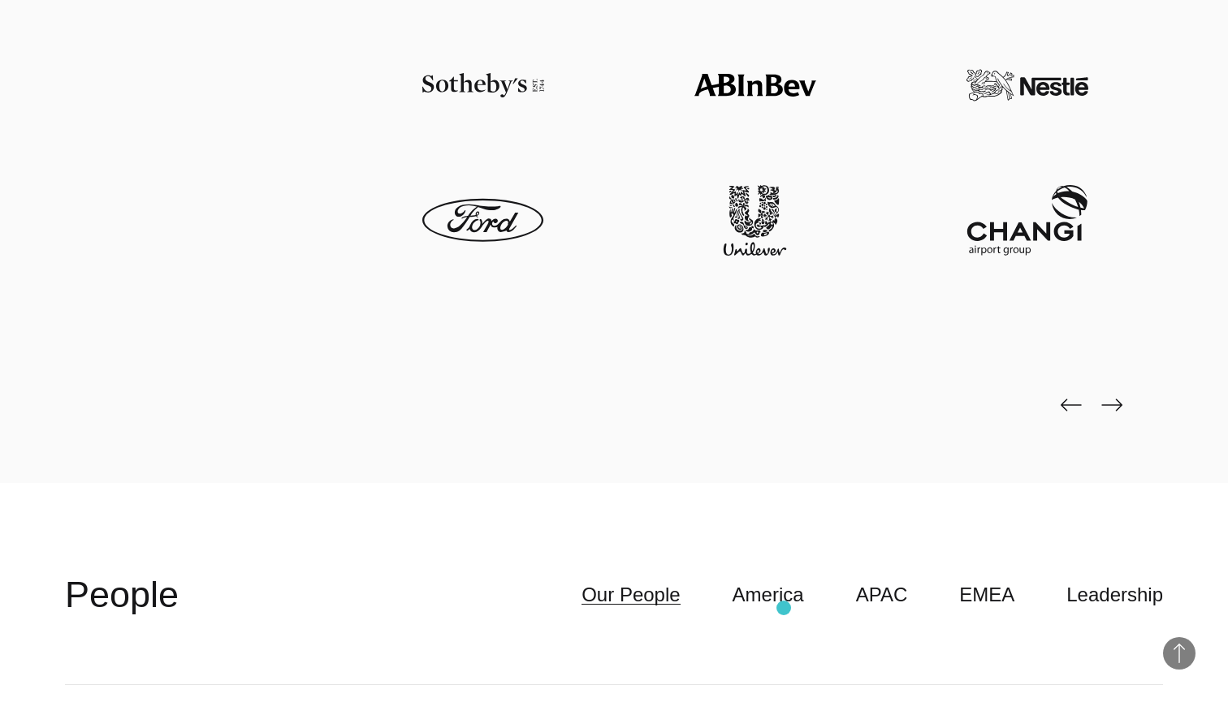
click at [784, 608] on header "**********" at bounding box center [614, 595] width 1098 height 179
click at [780, 596] on link "America" at bounding box center [768, 595] width 71 height 31
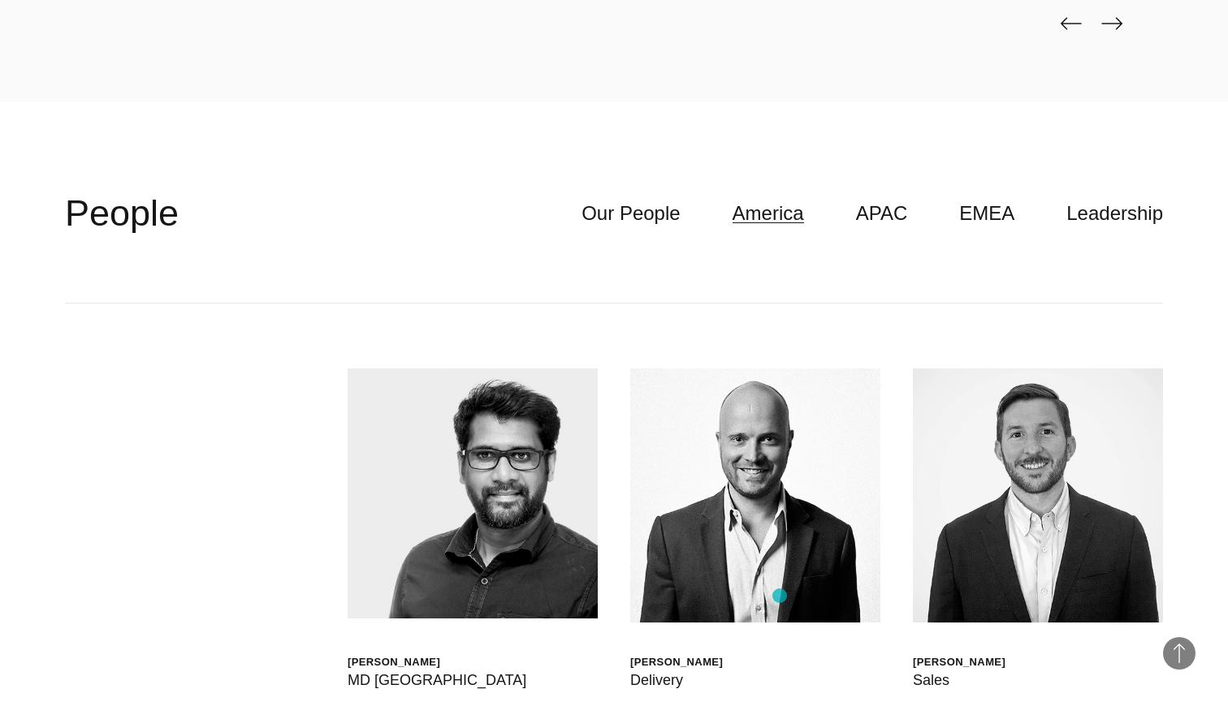
scroll to position [4522, 0]
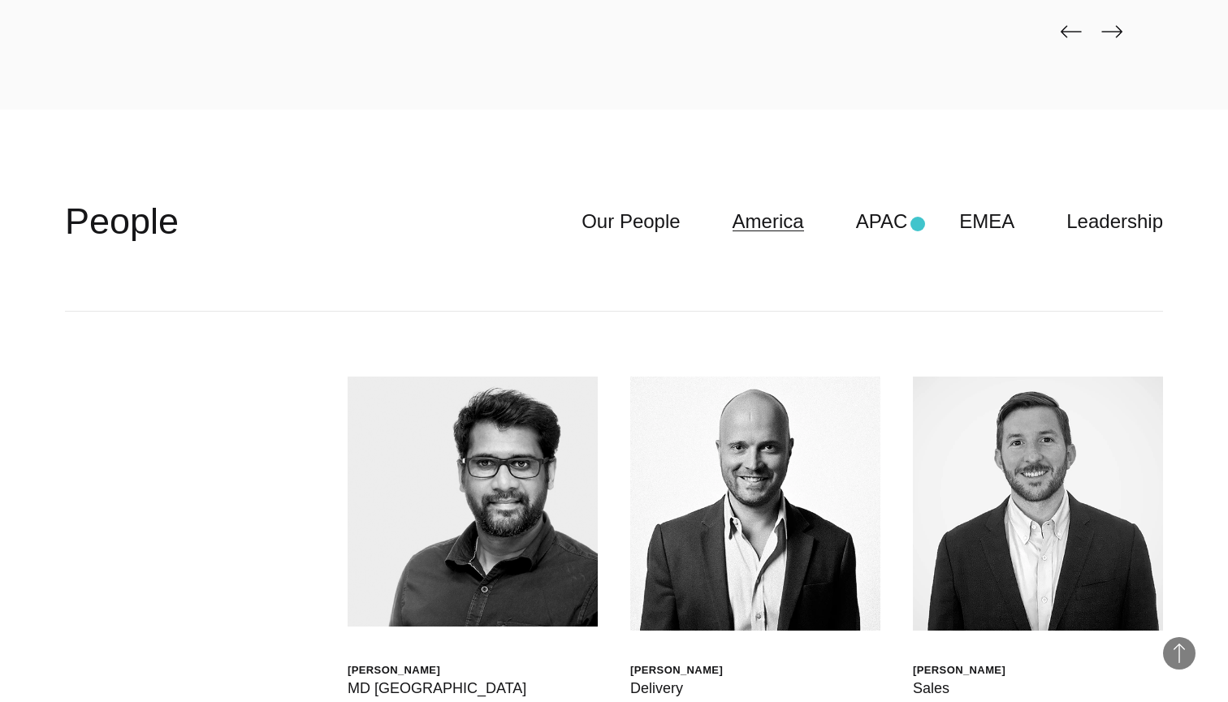
click at [918, 224] on ul "Our People America APAC EMEA Leadership" at bounding box center [846, 221] width 633 height 31
click at [907, 222] on link "APAC" at bounding box center [882, 221] width 52 height 31
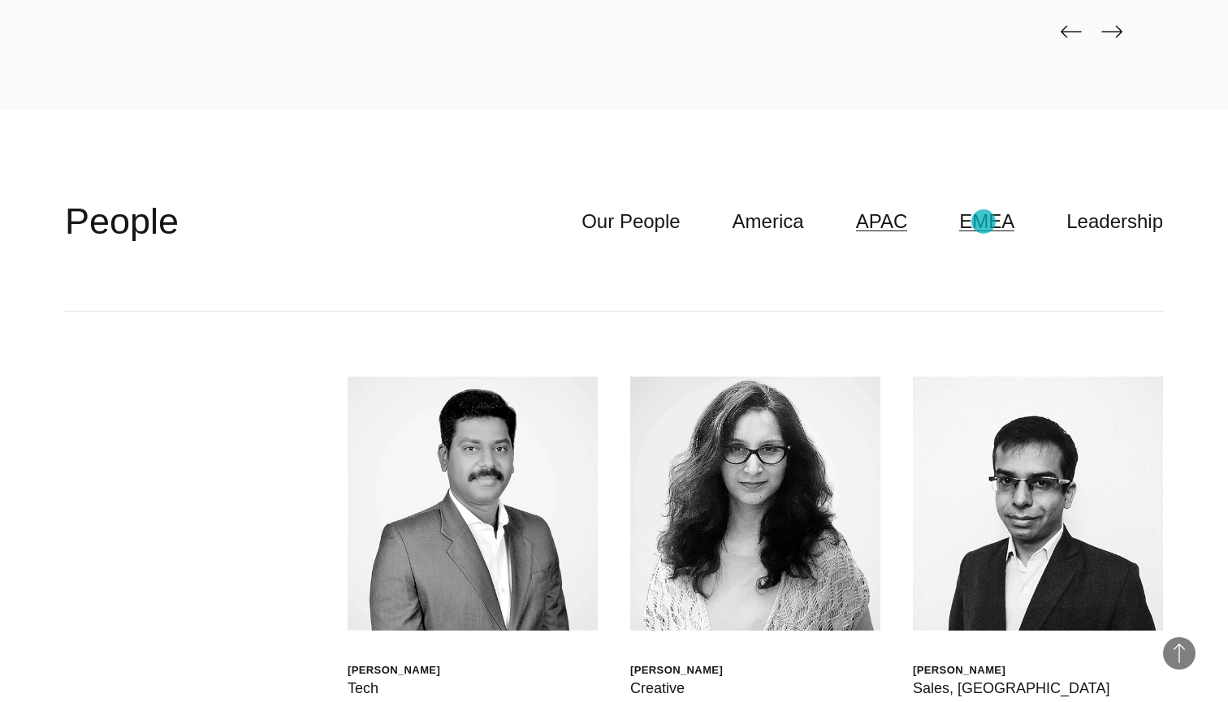
click at [983, 222] on link "EMEA" at bounding box center [986, 221] width 55 height 31
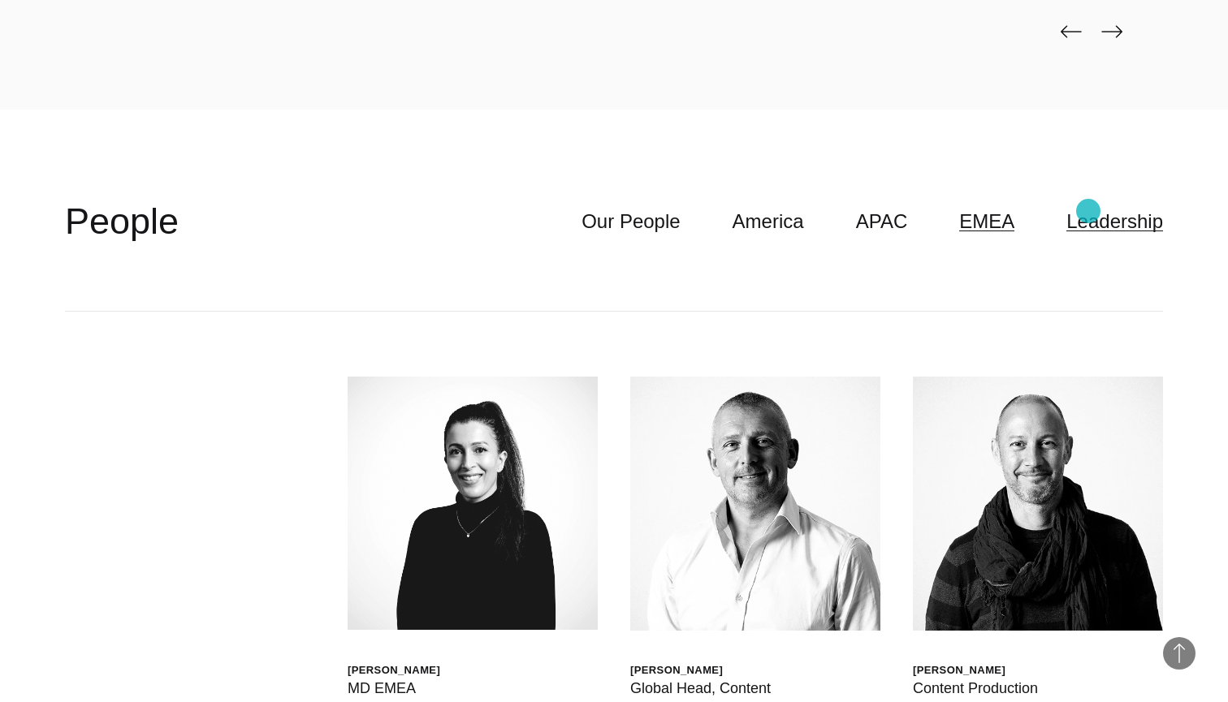
click at [1091, 218] on link "Leadership" at bounding box center [1114, 221] width 97 height 31
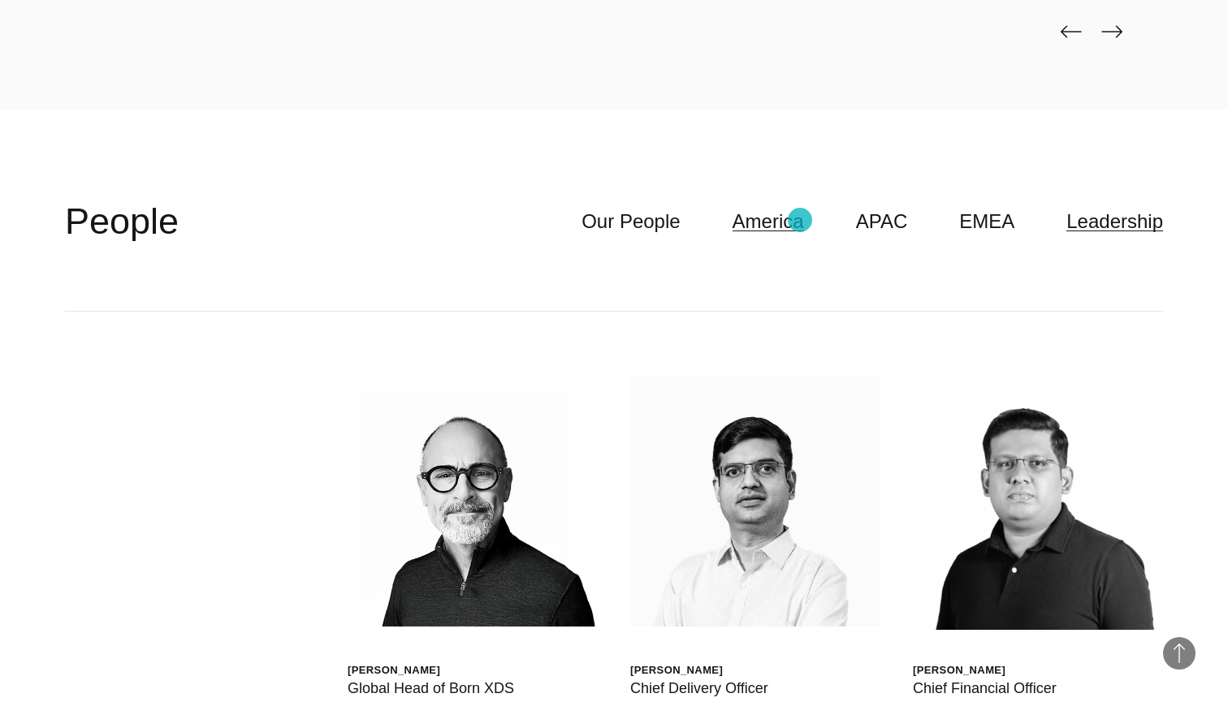
click at [799, 223] on link "America" at bounding box center [768, 221] width 71 height 31
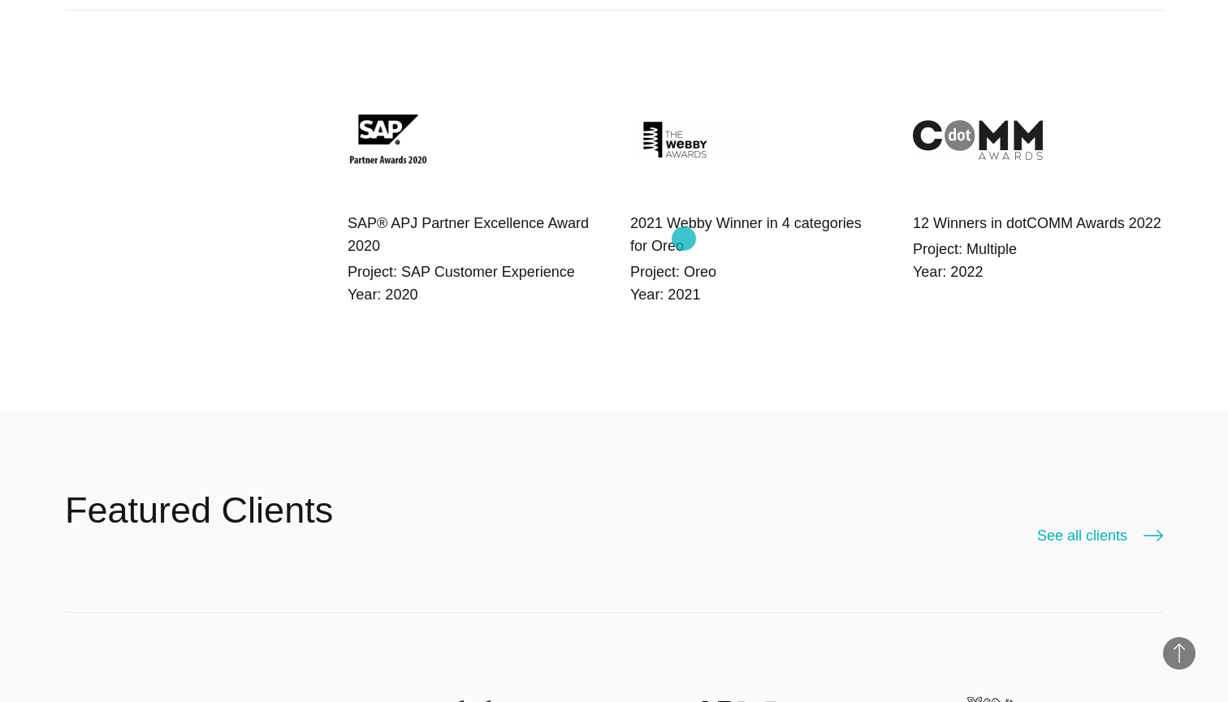
scroll to position [3521, 0]
